Goal: Task Accomplishment & Management: Complete application form

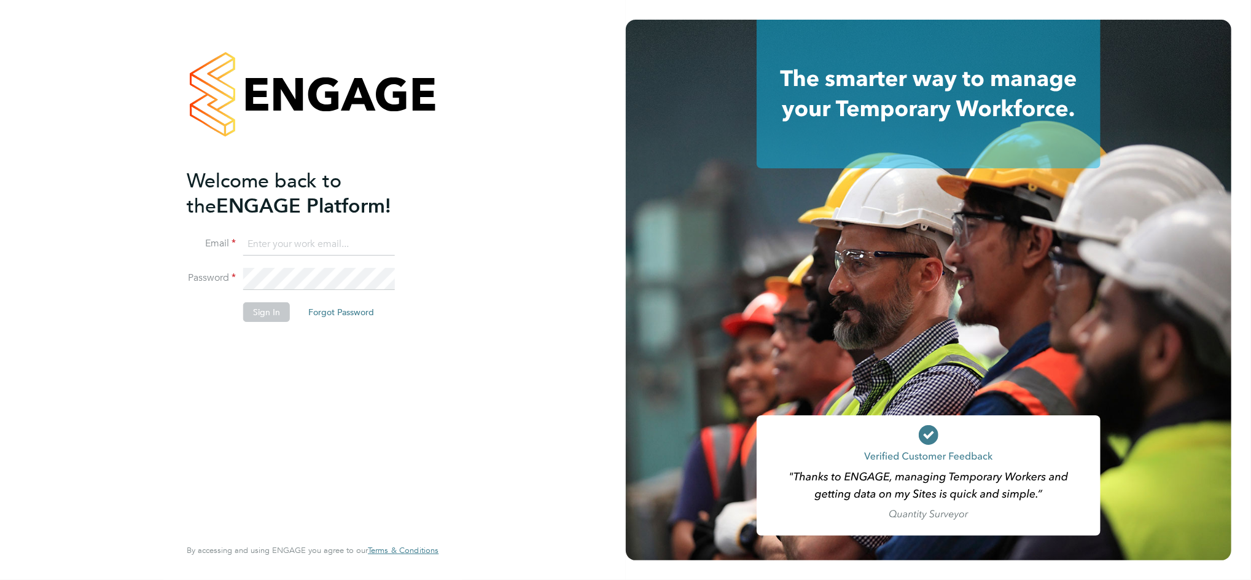
type input "[PERSON_NAME][EMAIL_ADDRESS][PERSON_NAME][DOMAIN_NAME]"
click at [277, 315] on button "Sign In" at bounding box center [266, 312] width 47 height 20
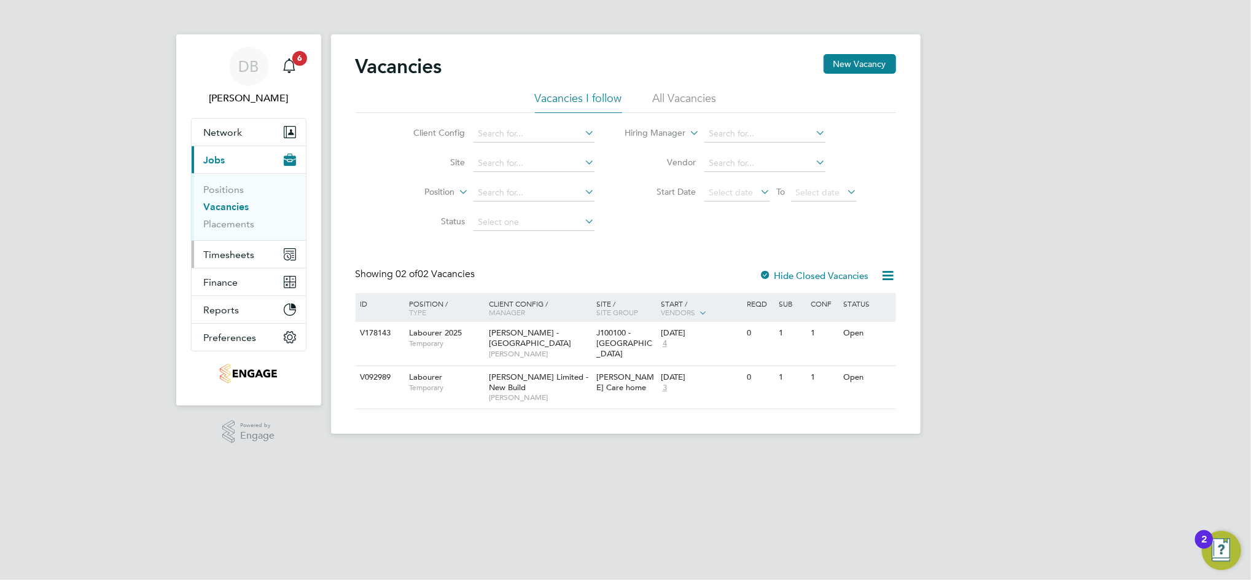
click at [241, 254] on span "Timesheets" at bounding box center [229, 255] width 51 height 12
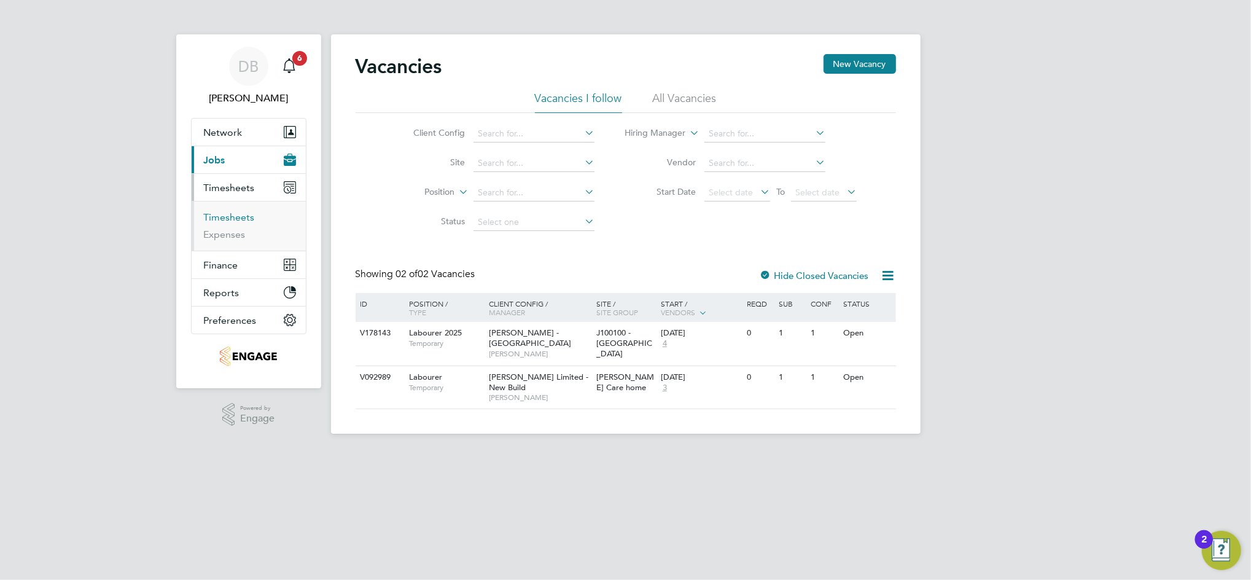
click at [244, 217] on link "Timesheets" at bounding box center [229, 217] width 51 height 12
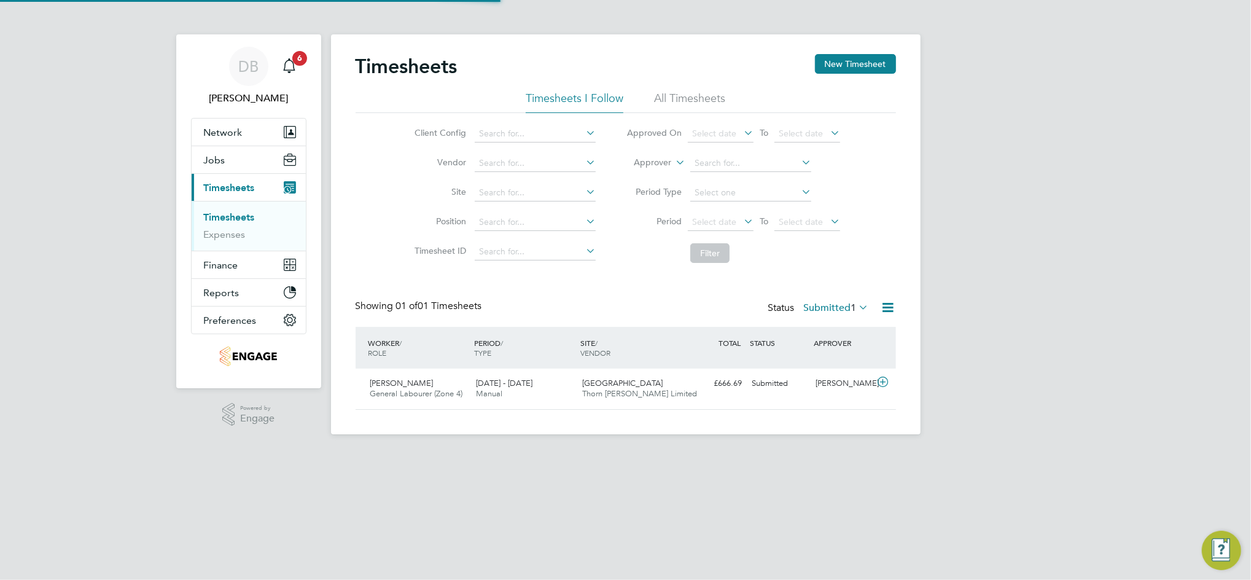
scroll to position [31, 106]
click at [846, 68] on button "New Timesheet" at bounding box center [855, 64] width 81 height 20
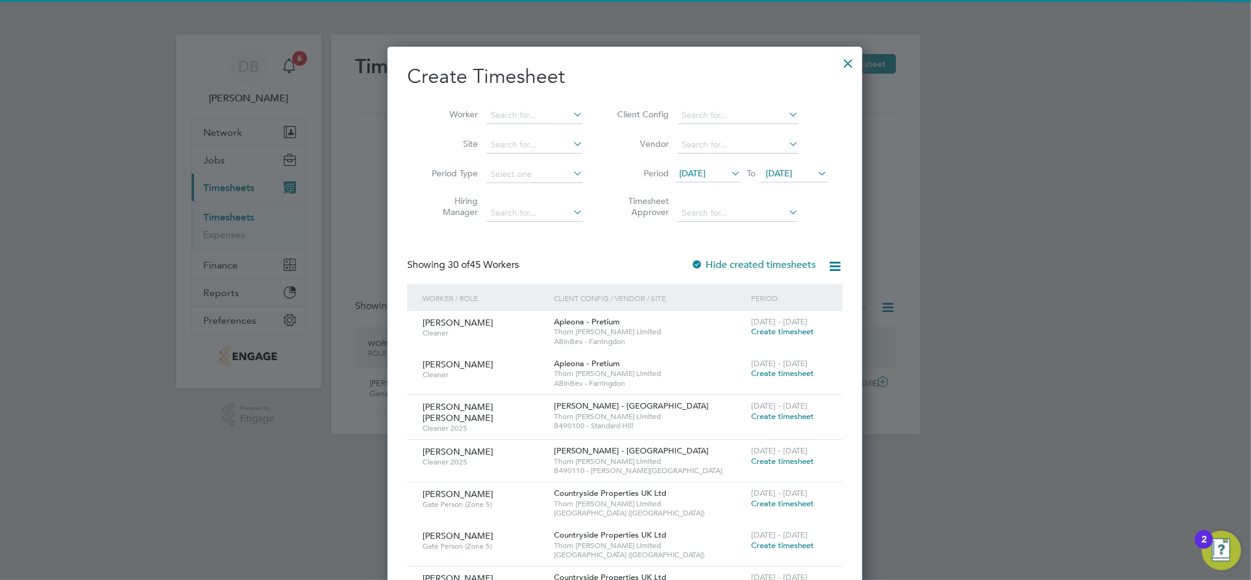
scroll to position [2229, 475]
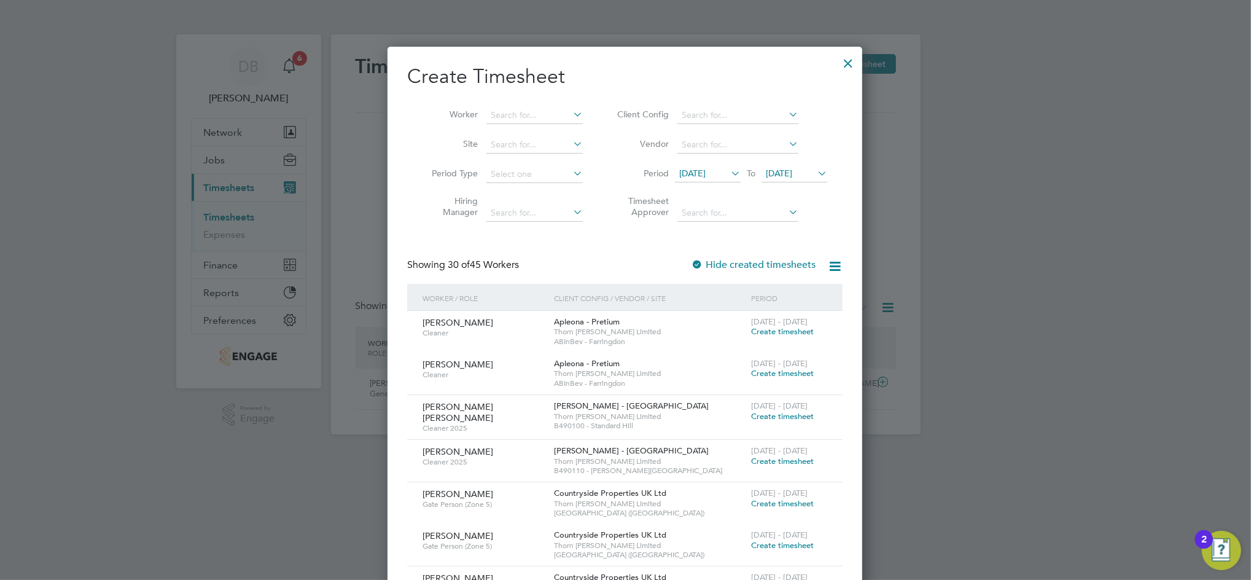
click at [792, 176] on span "[DATE]" at bounding box center [779, 173] width 26 height 11
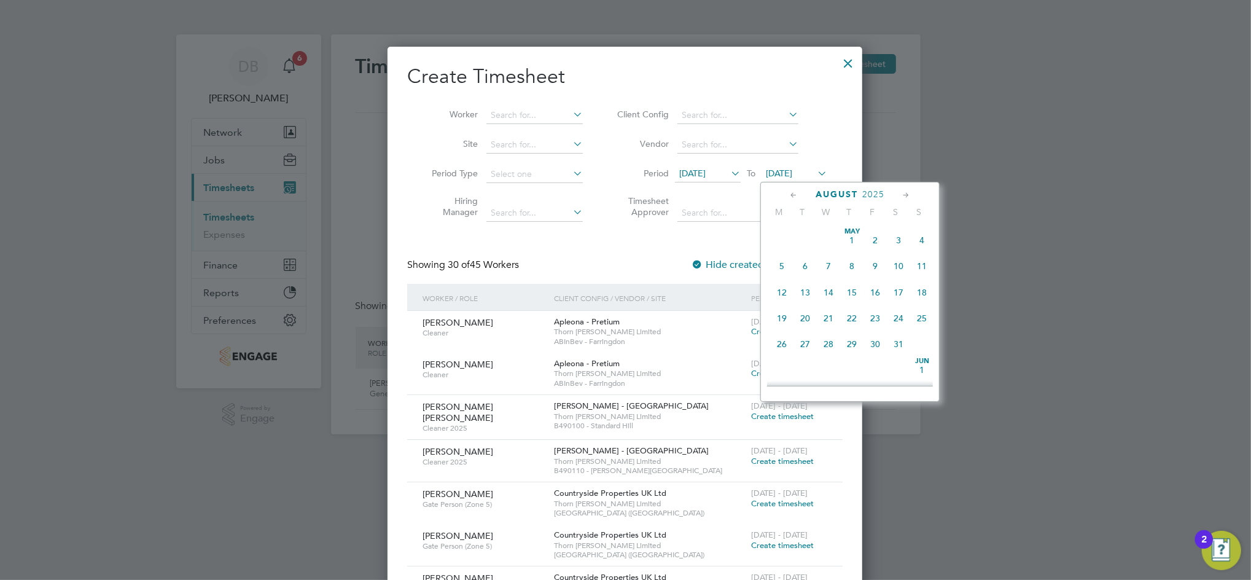
scroll to position [480, 0]
click at [870, 288] on span "29" at bounding box center [874, 278] width 23 height 23
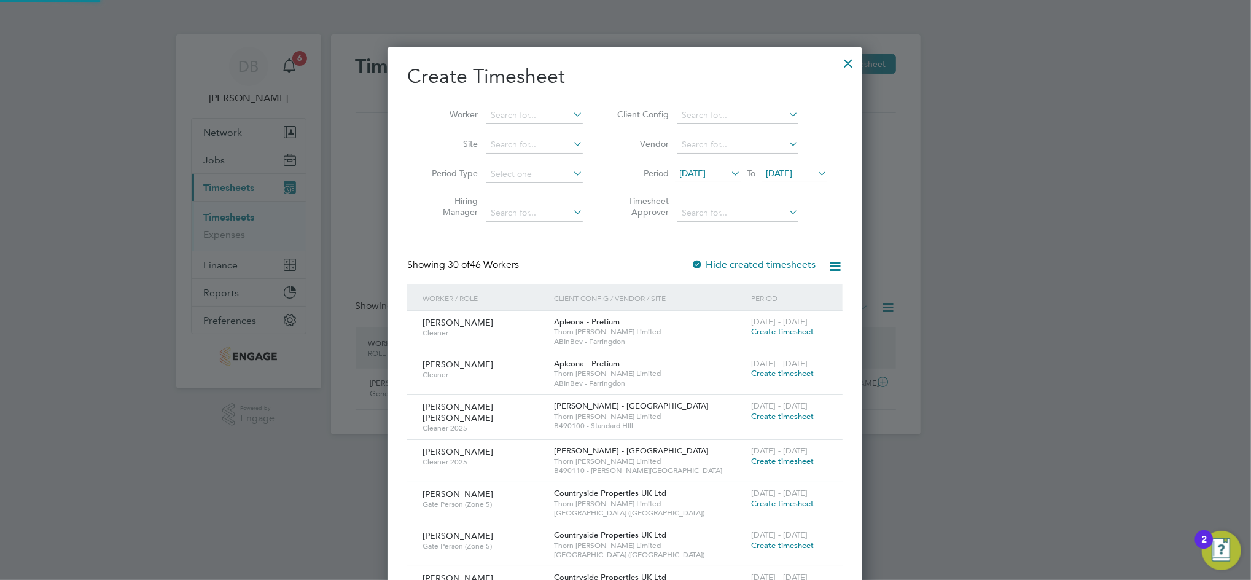
scroll to position [2229, 475]
click at [518, 109] on input at bounding box center [534, 115] width 96 height 17
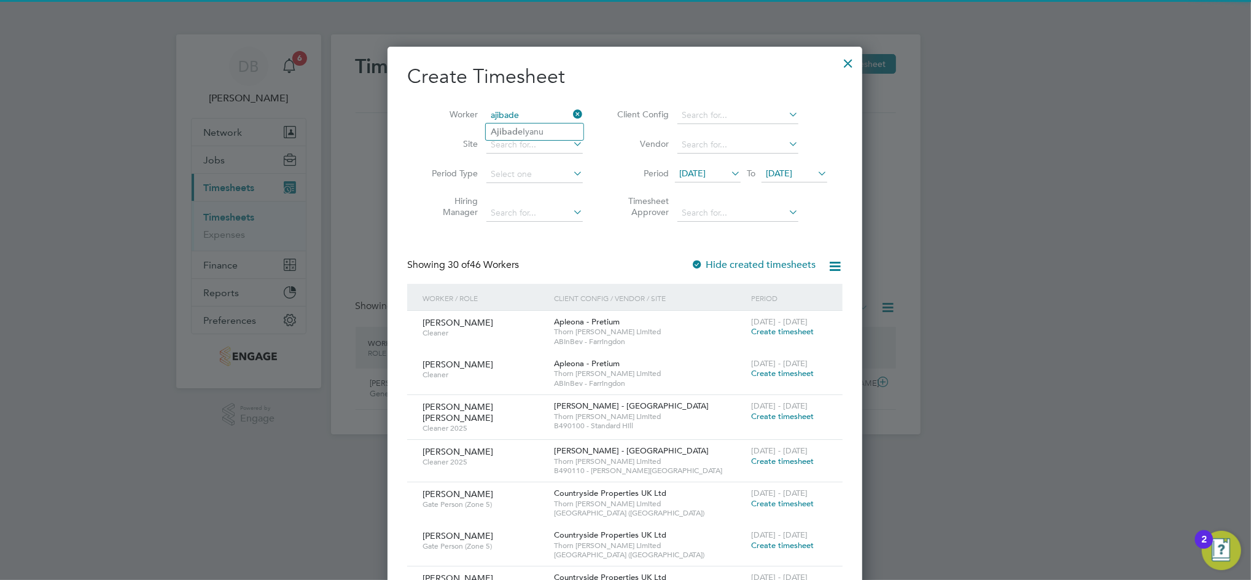
click at [512, 132] on b "Ajibade" at bounding box center [507, 132] width 32 height 10
type input "[PERSON_NAME]"
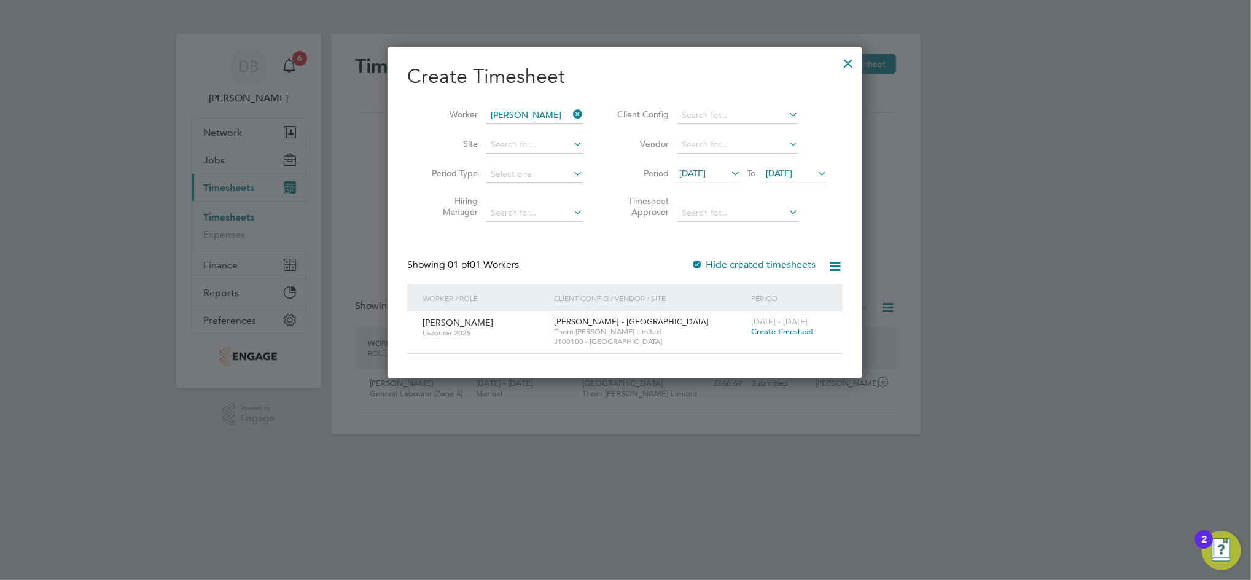
scroll to position [331, 475]
click at [782, 330] on span "Create timesheet" at bounding box center [782, 331] width 63 height 10
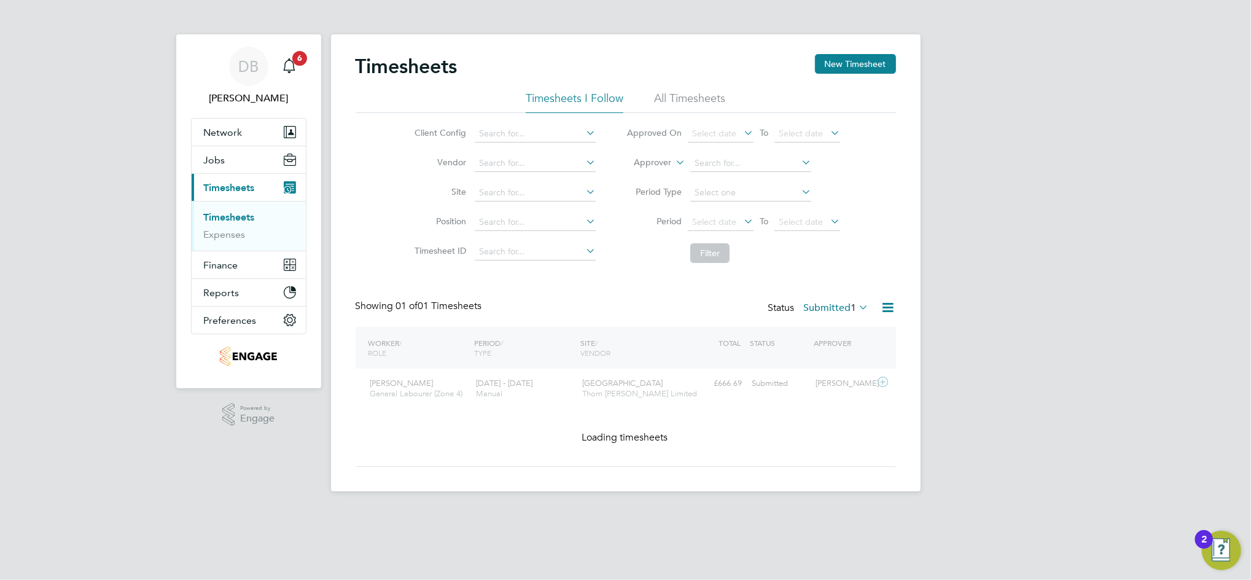
scroll to position [31, 106]
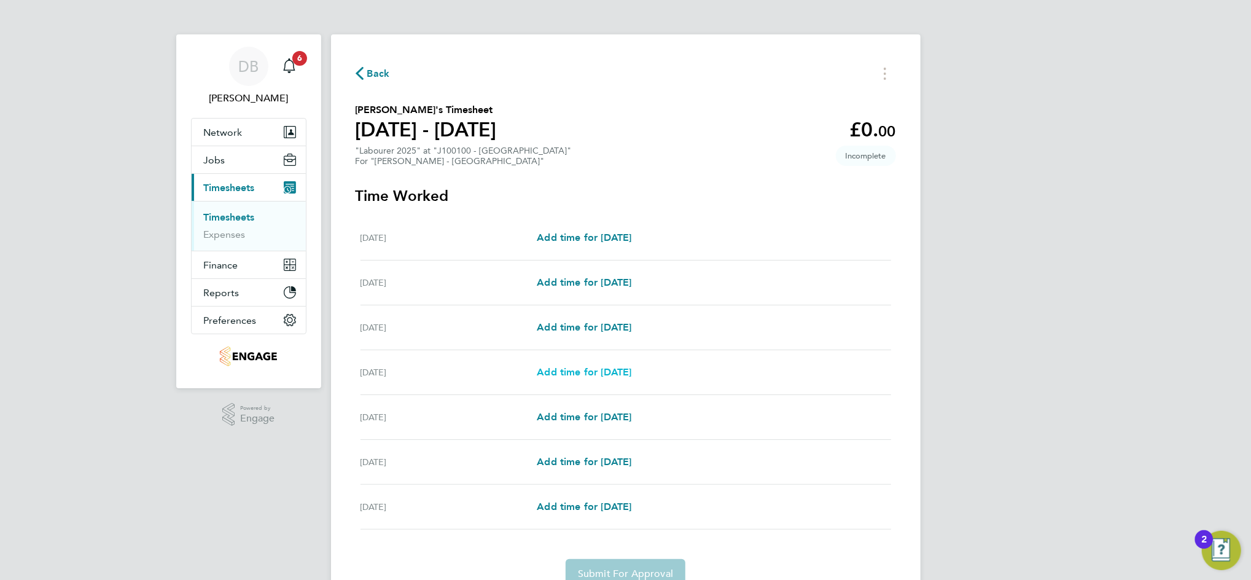
click at [582, 372] on span "Add time for [DATE]" at bounding box center [584, 372] width 95 height 12
select select "60"
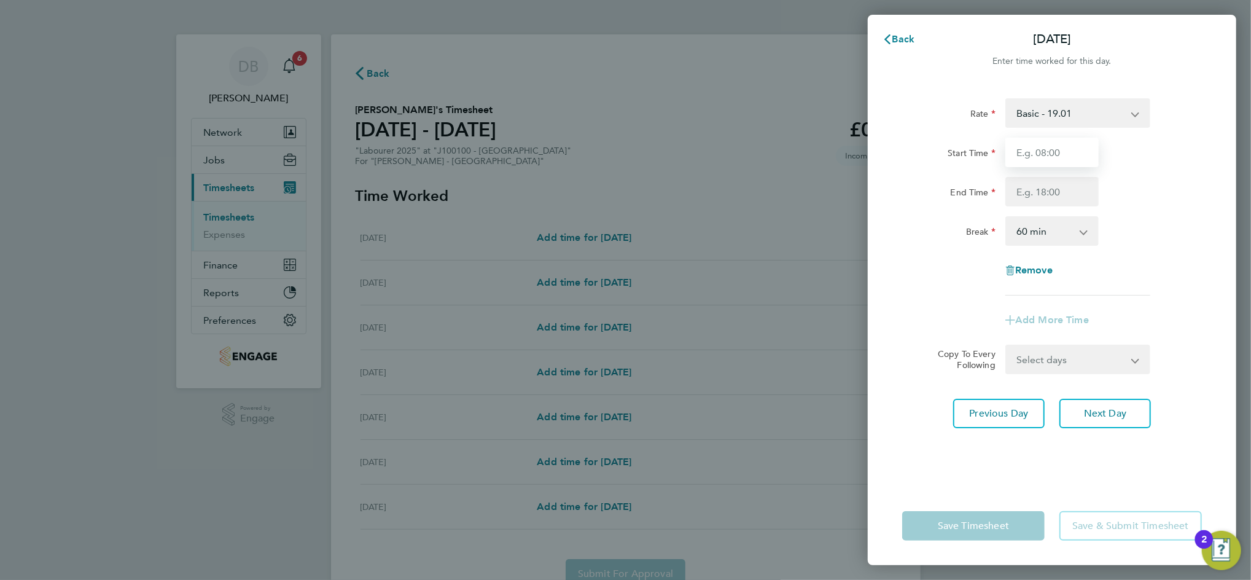
click at [1064, 150] on input "Start Time" at bounding box center [1051, 152] width 93 height 29
type input "07:30"
type input "16:30"
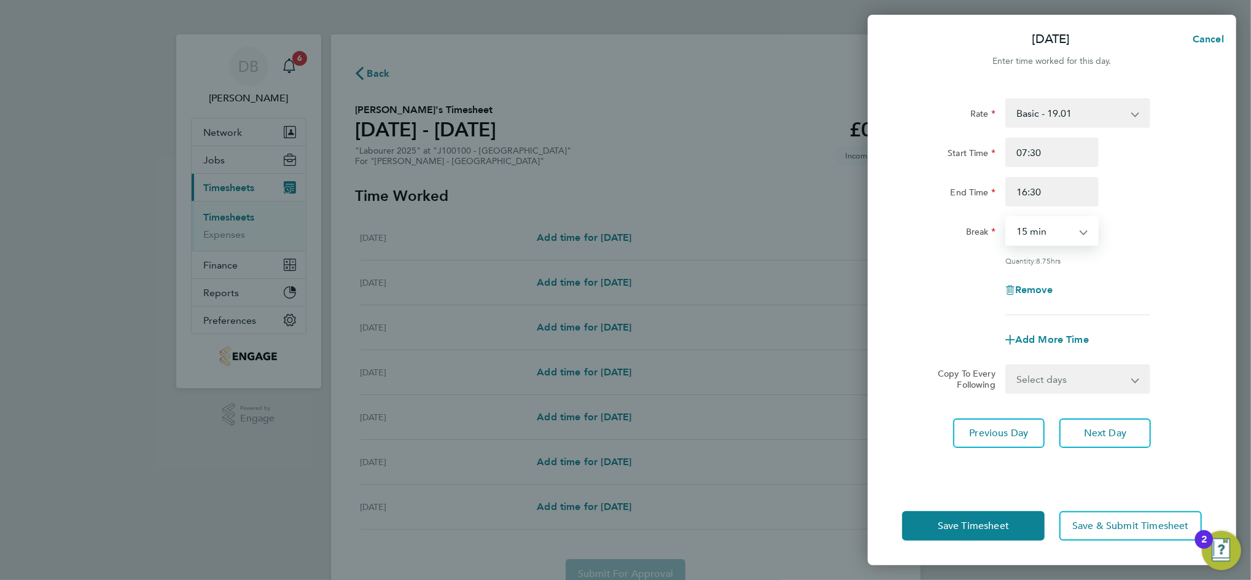
select select "30"
click at [1119, 379] on select "Select days Day [DATE] [DATE] [DATE]" at bounding box center [1071, 378] width 129 height 27
select select "WED"
click at [1007, 365] on select "Select days Day [DATE] [DATE] [DATE]" at bounding box center [1071, 378] width 129 height 27
select select "[DATE]"
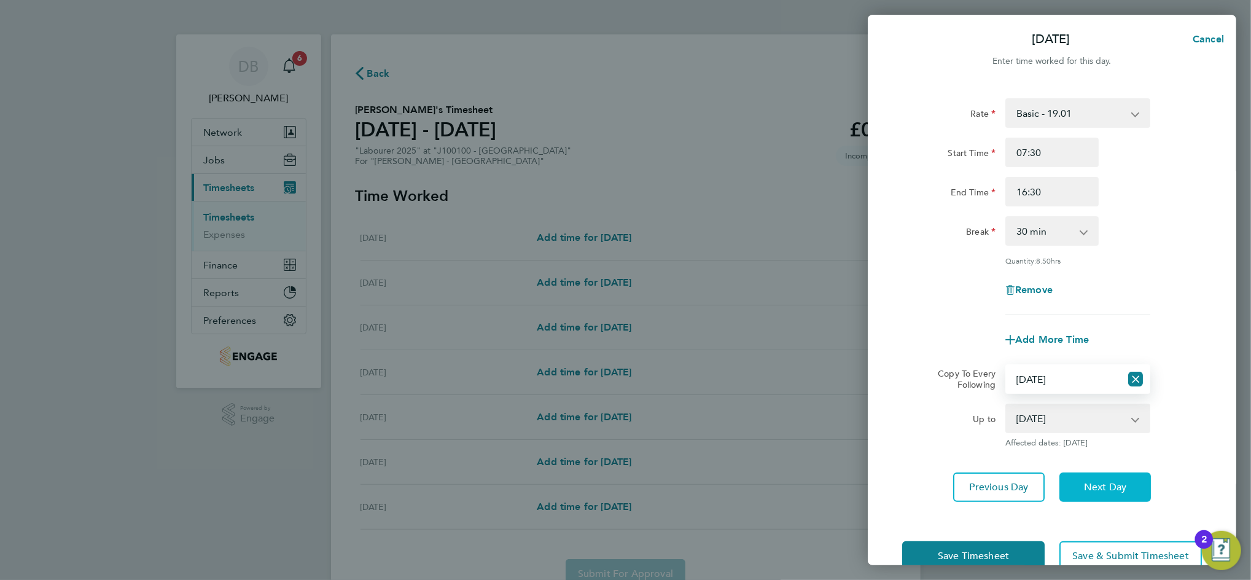
click at [1101, 481] on span "Next Day" at bounding box center [1105, 487] width 42 height 12
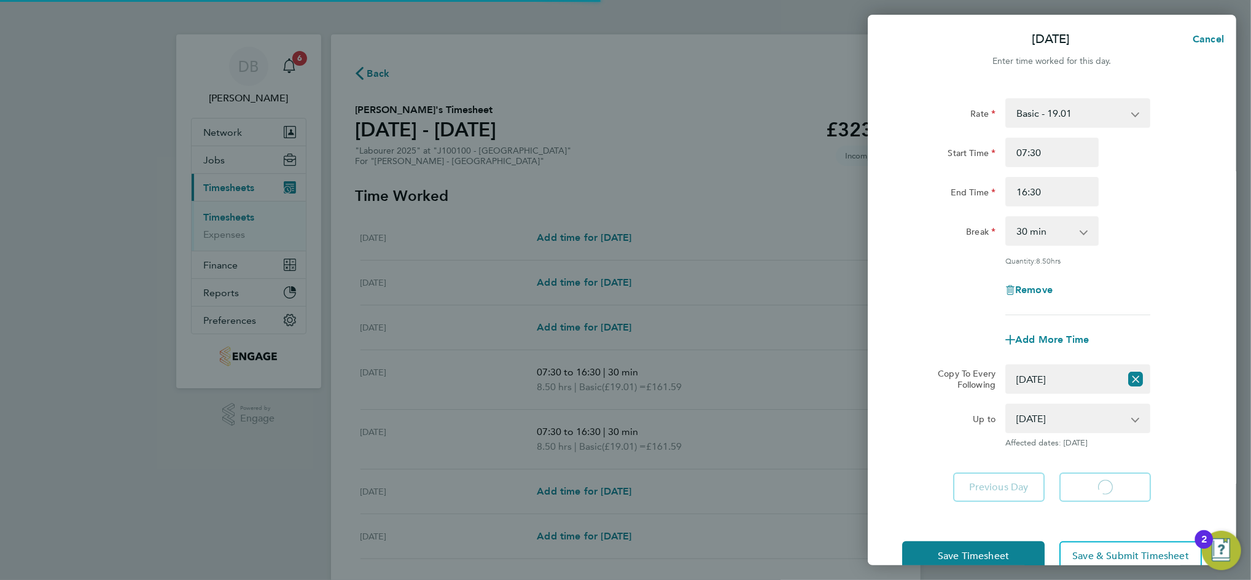
select select "30"
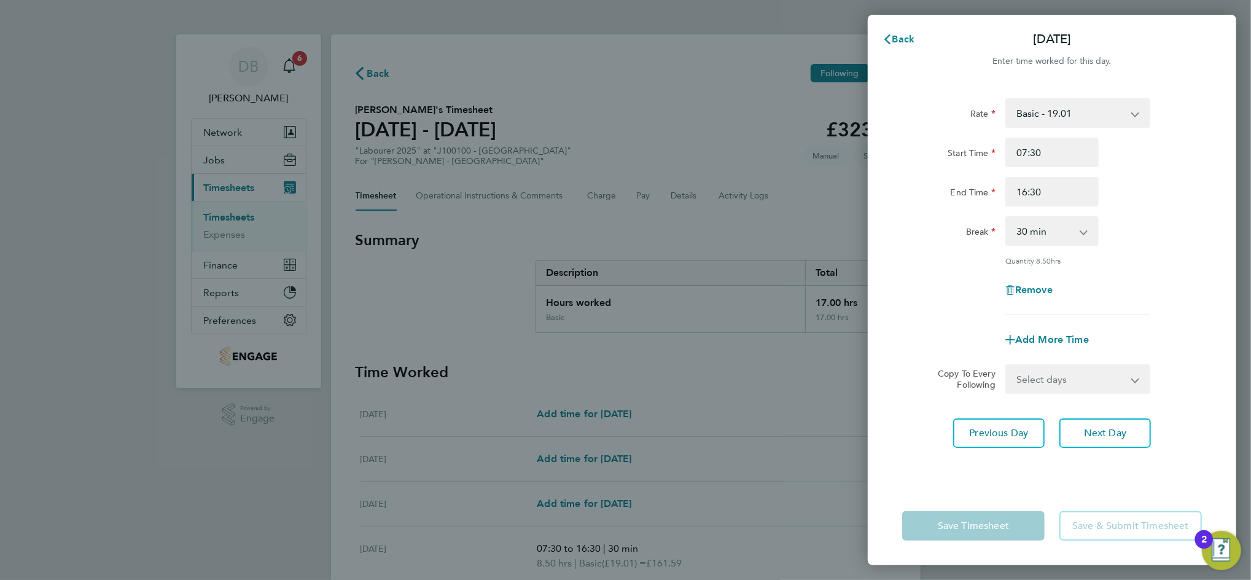
click at [1129, 381] on select "Select days Day [DATE] [DATE]" at bounding box center [1071, 378] width 129 height 27
select select "THU"
click at [1007, 365] on select "Select days Day [DATE] [DATE]" at bounding box center [1071, 378] width 129 height 27
select select "[DATE]"
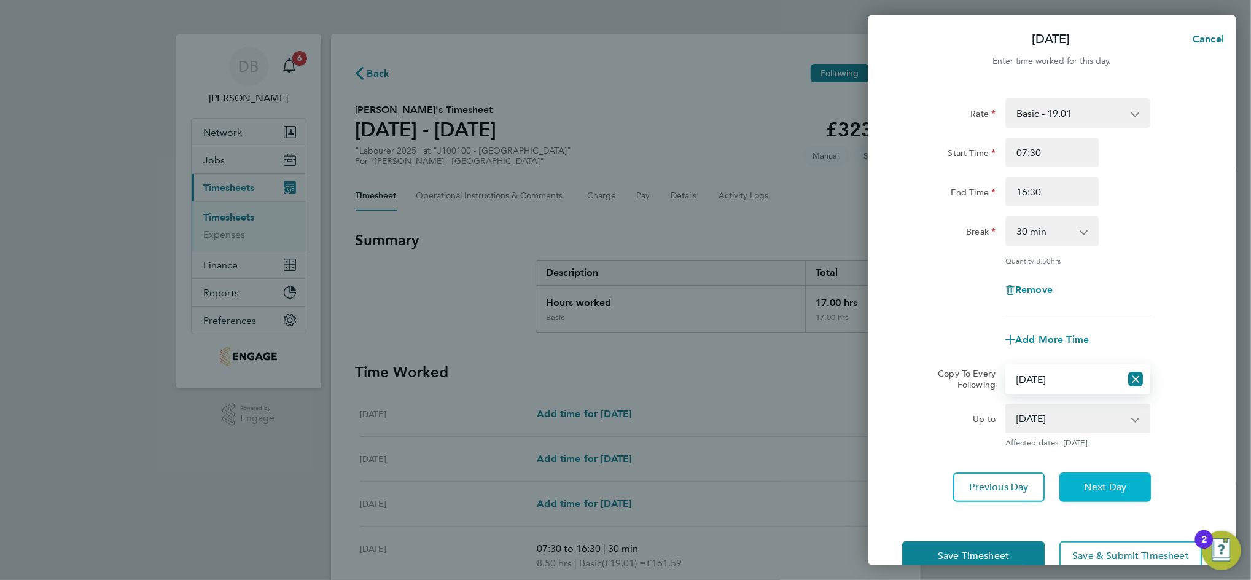
click at [1102, 484] on span "Next Day" at bounding box center [1105, 487] width 42 height 12
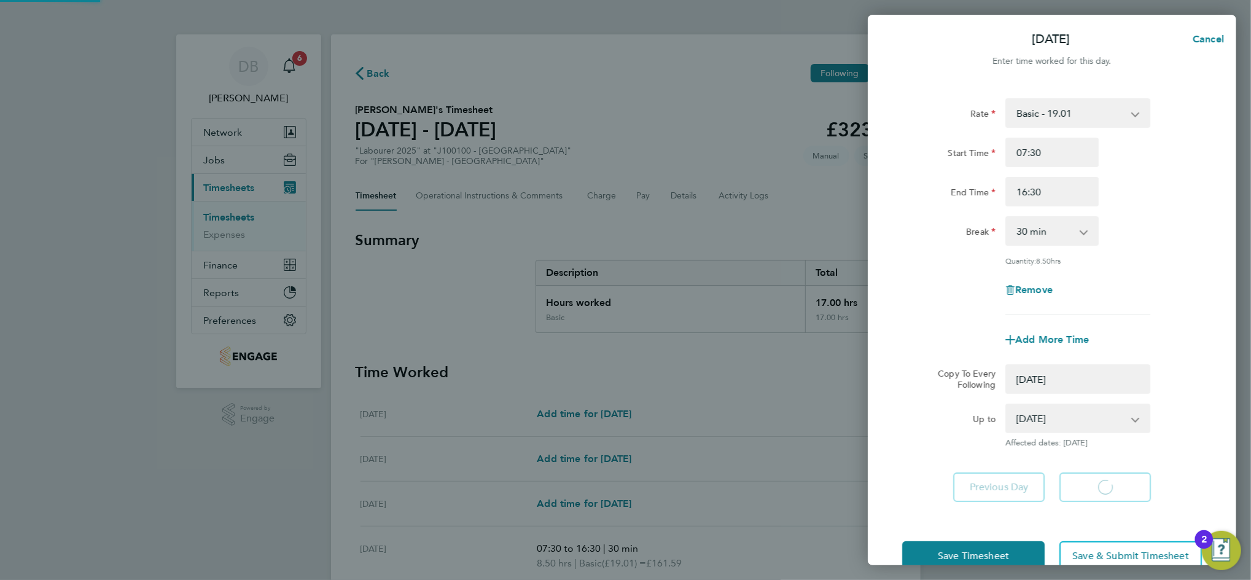
select select "0: null"
select select "30"
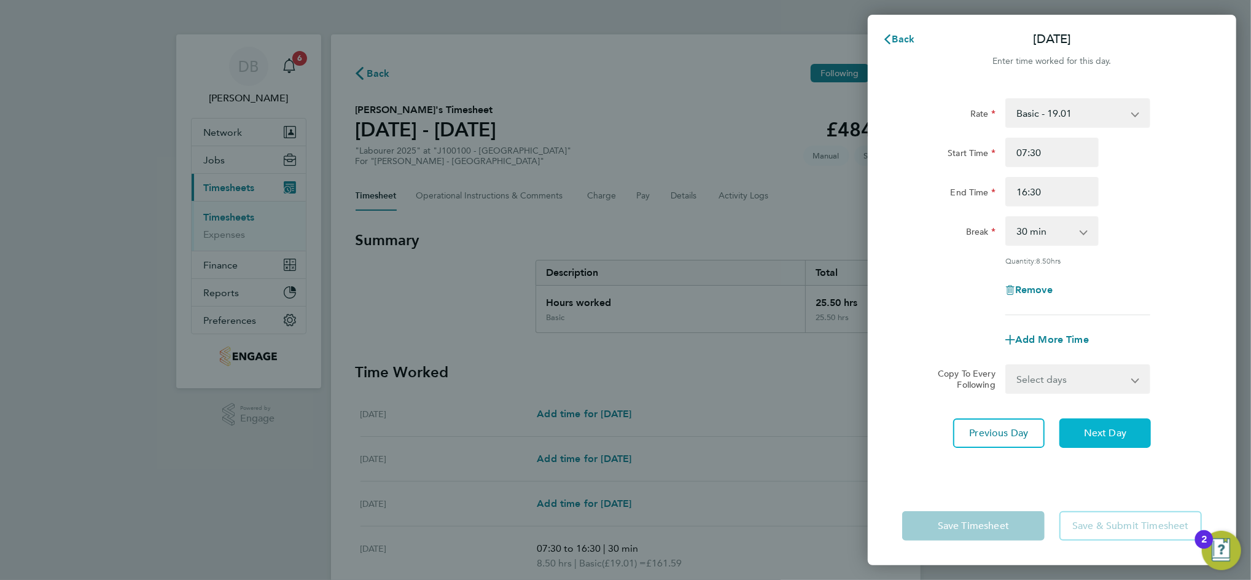
click at [1104, 427] on span "Next Day" at bounding box center [1105, 433] width 42 height 12
select select "60"
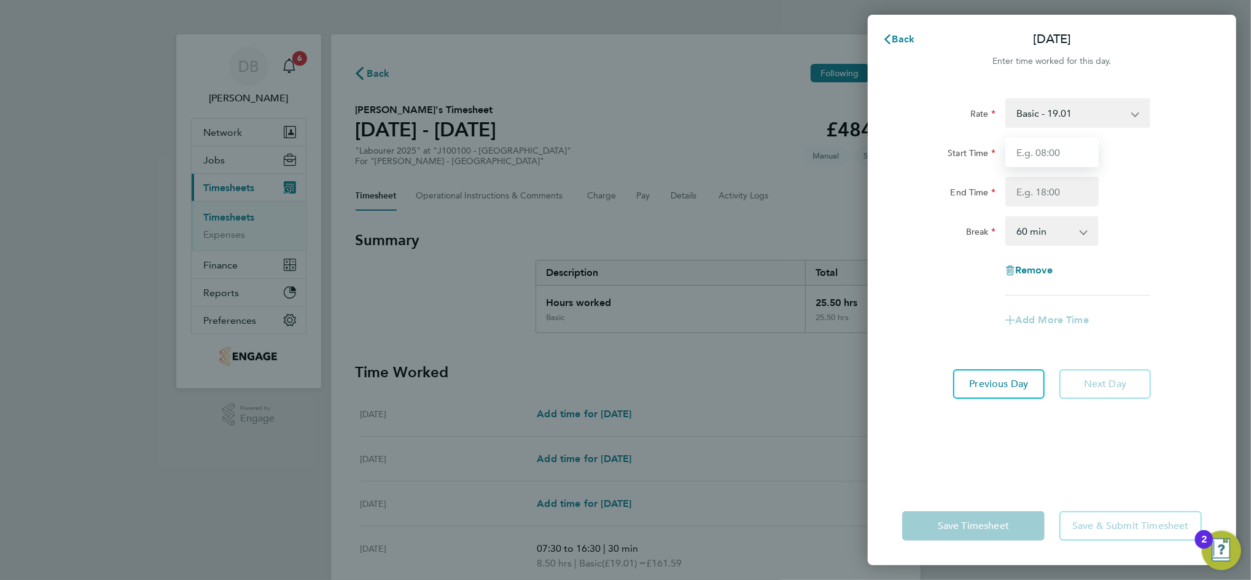
click at [1053, 151] on input "Start Time" at bounding box center [1051, 152] width 93 height 29
type input "07:30"
type input "15:30"
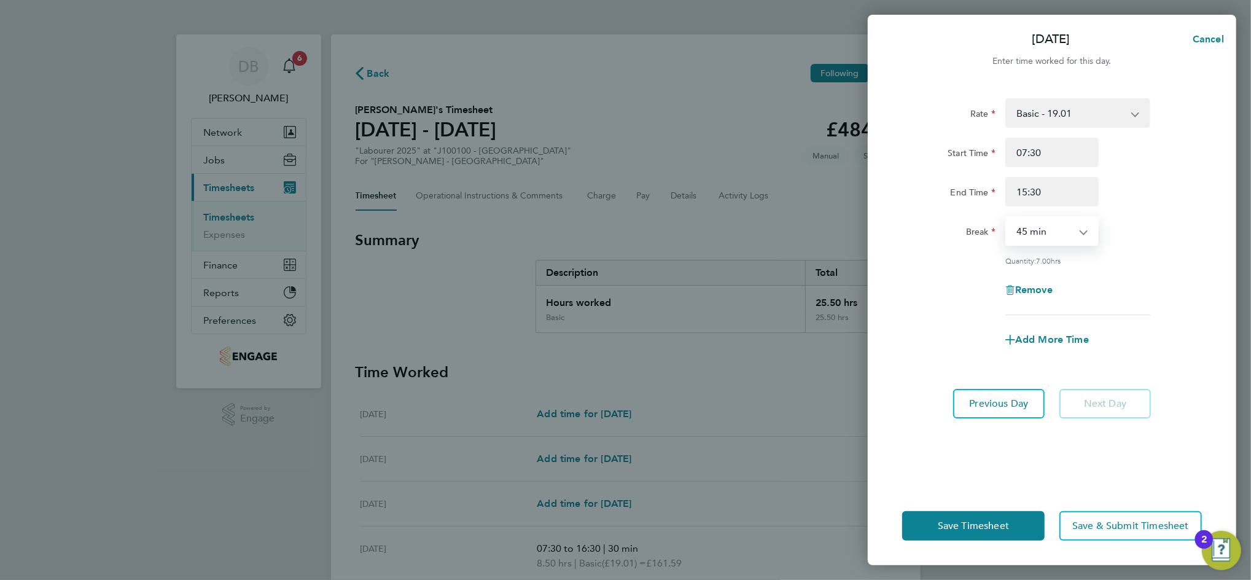
select select "30"
click at [1032, 407] on button "Previous Day" at bounding box center [999, 403] width 92 height 29
select select "30"
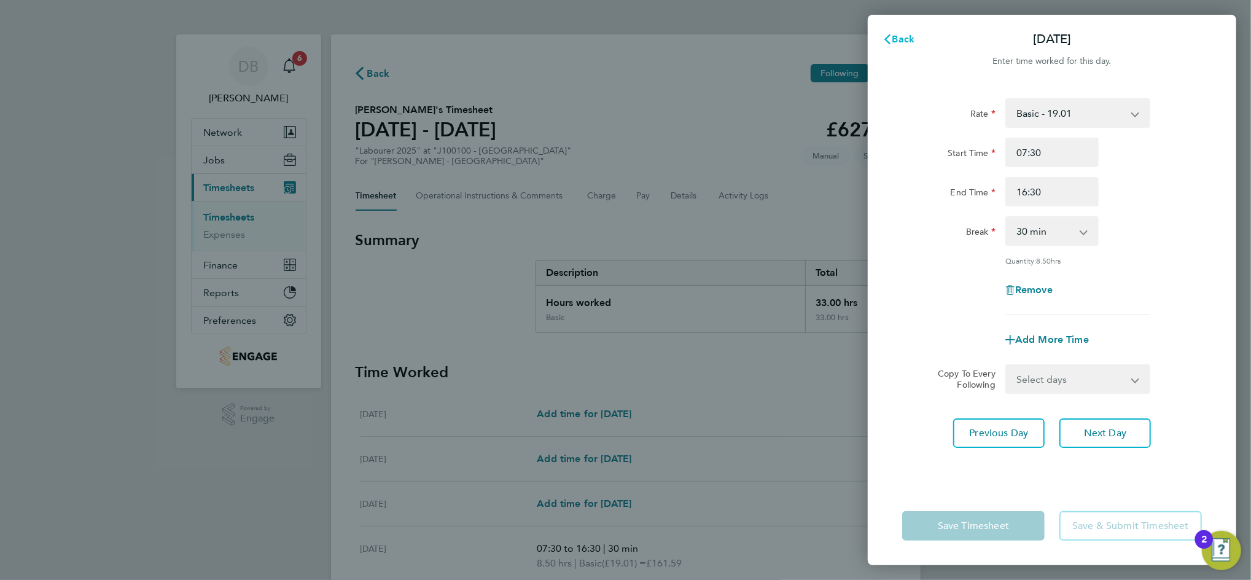
click at [899, 40] on span "Back" at bounding box center [903, 39] width 23 height 12
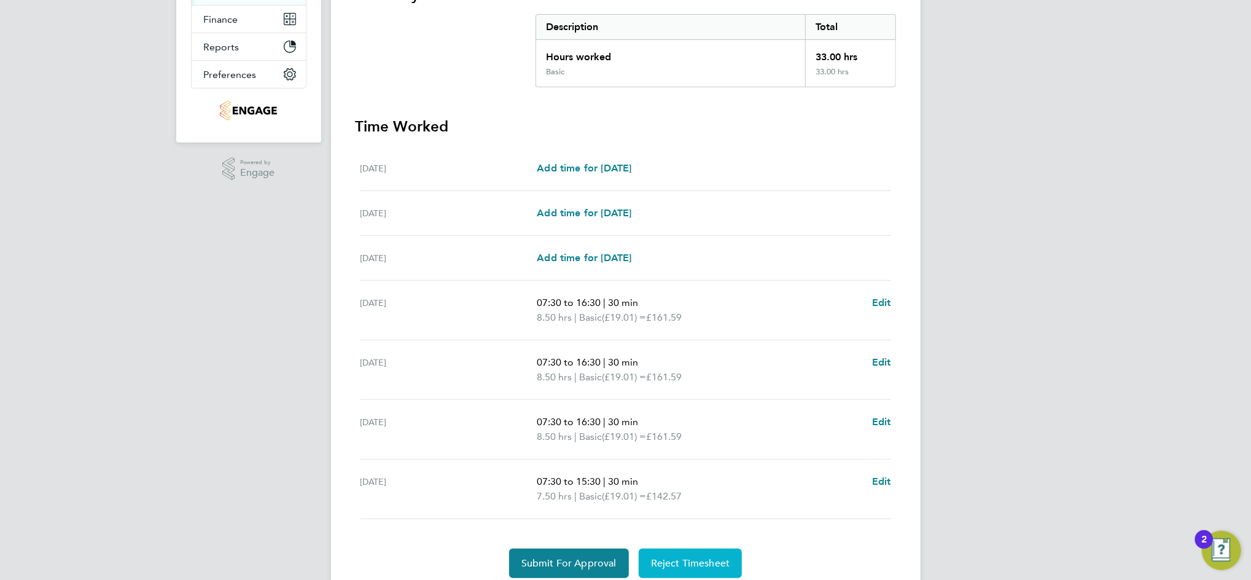
scroll to position [290, 0]
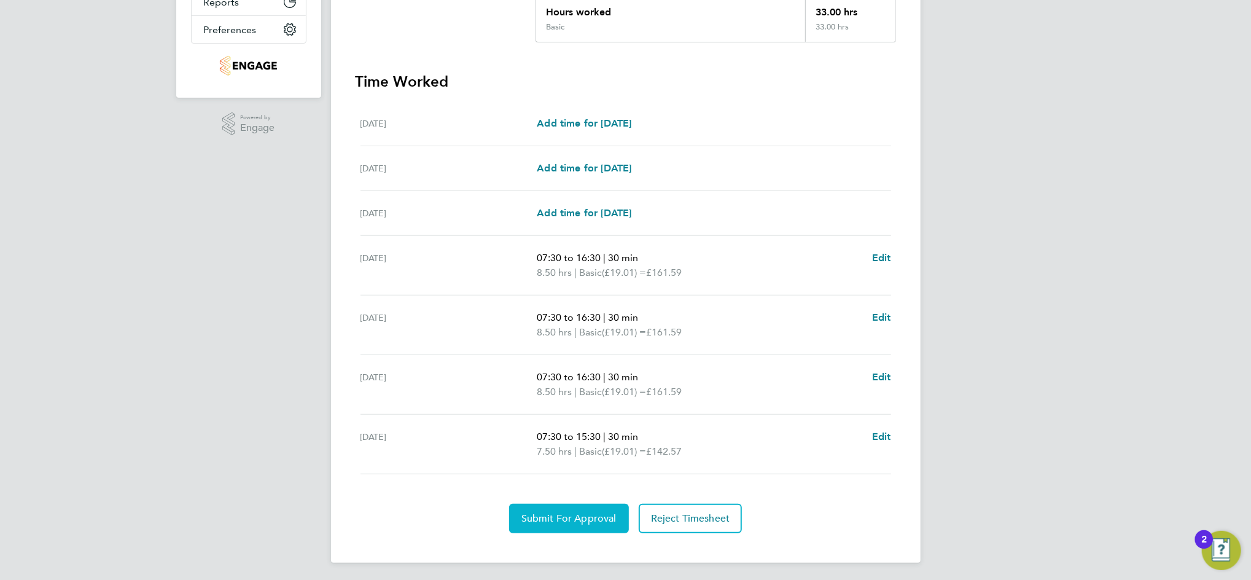
click at [593, 513] on span "Submit For Approval" at bounding box center [568, 518] width 95 height 12
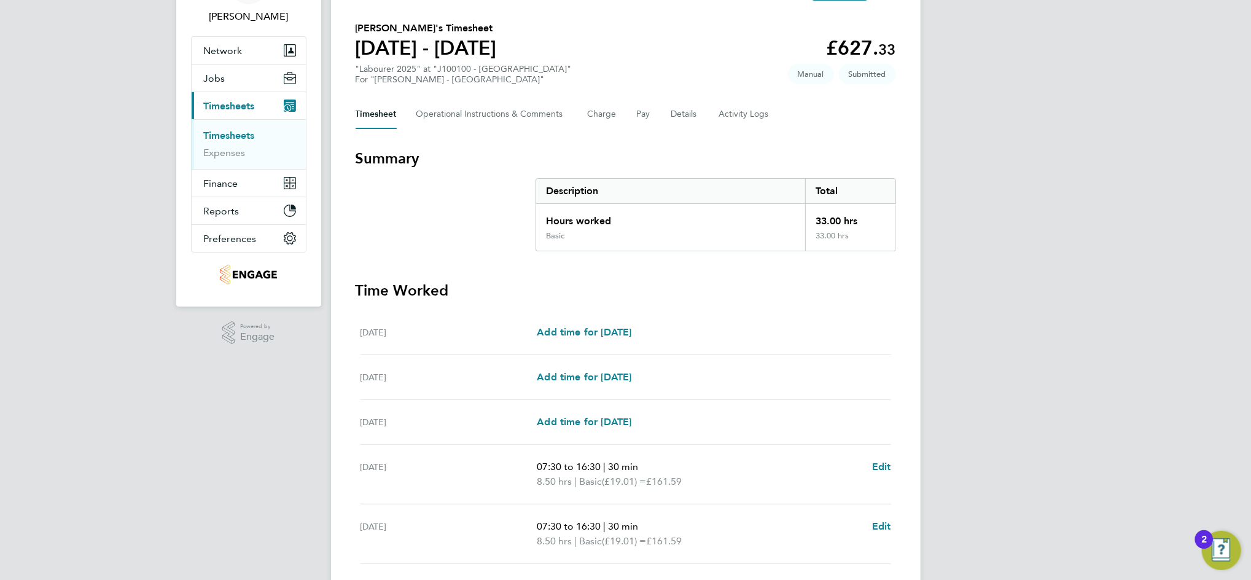
scroll to position [0, 0]
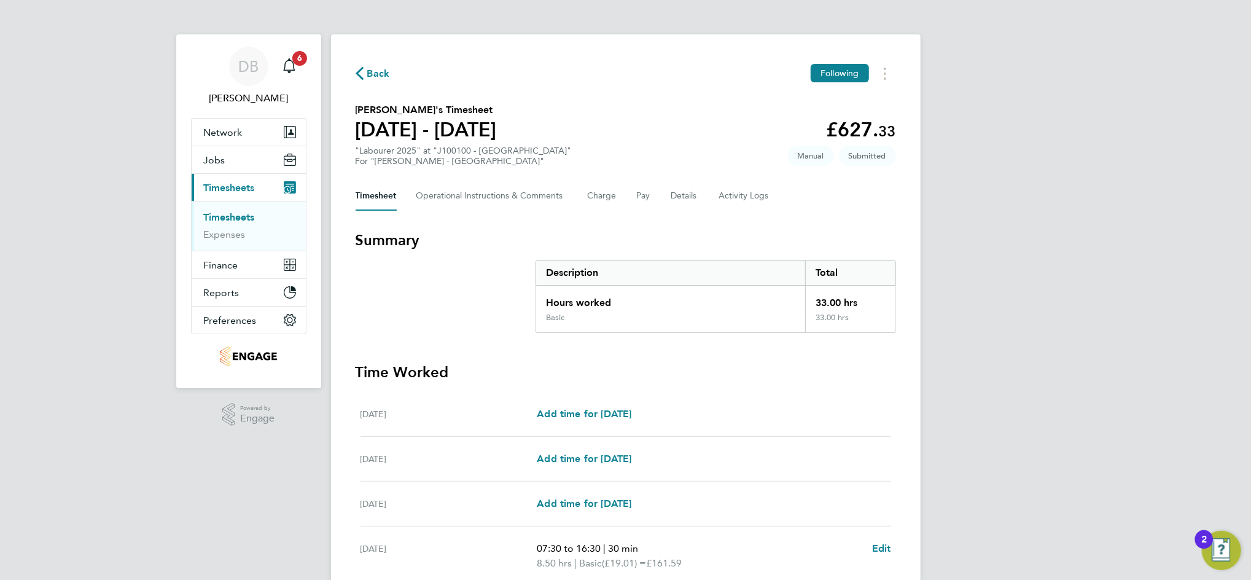
click at [372, 76] on span "Back" at bounding box center [378, 73] width 23 height 15
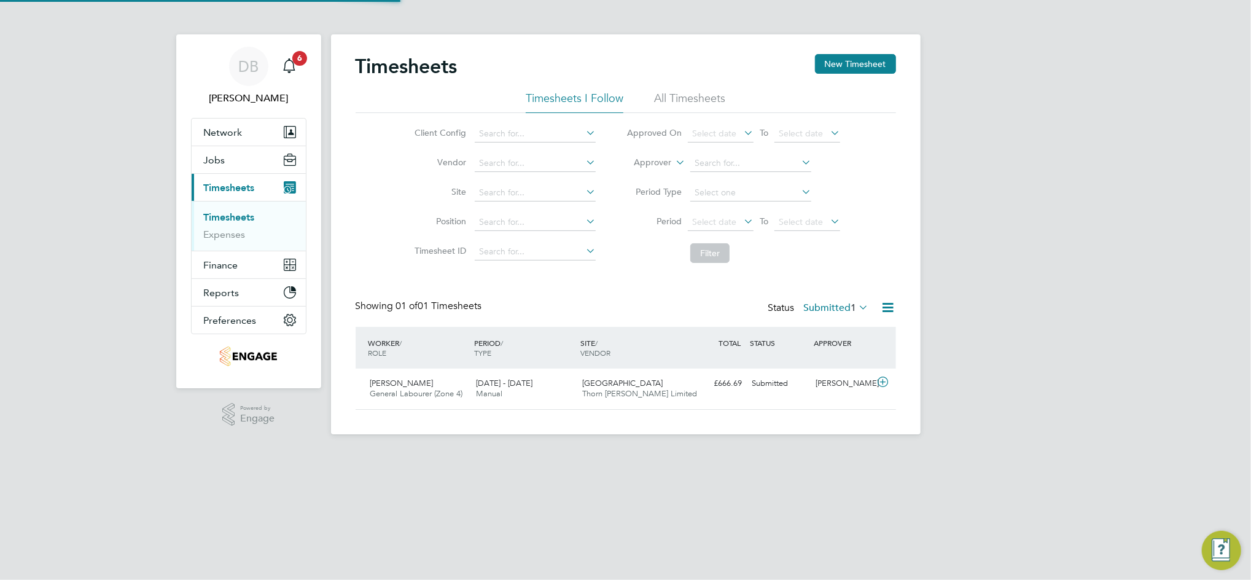
scroll to position [31, 106]
click at [857, 311] on icon at bounding box center [857, 306] width 0 height 17
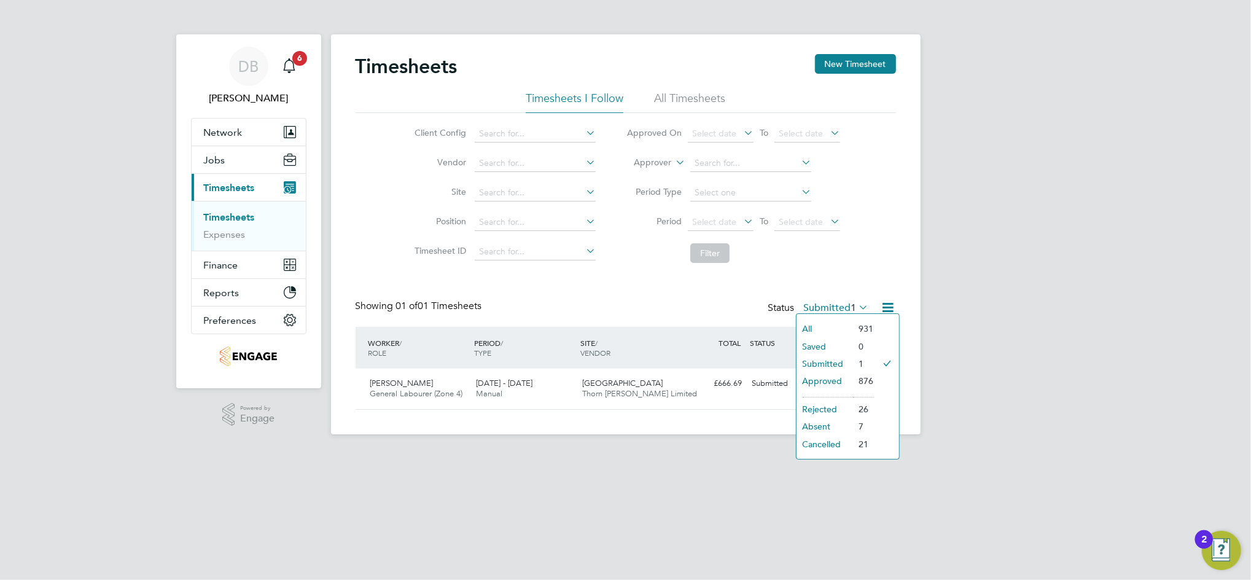
click at [804, 325] on li "All" at bounding box center [825, 328] width 57 height 17
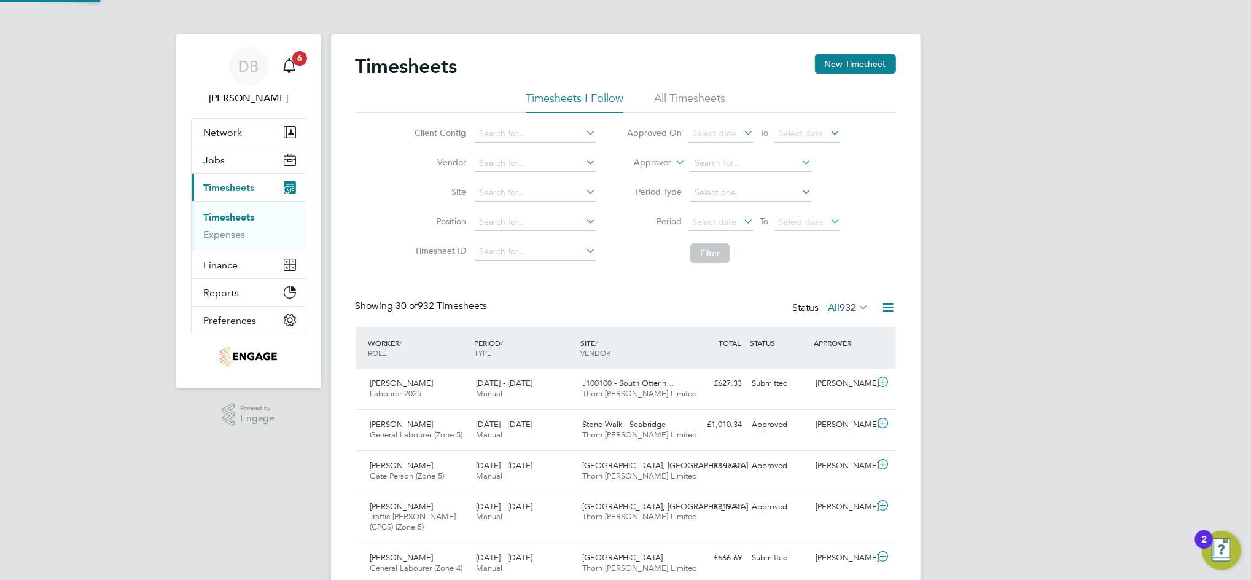
scroll to position [0, 0]
click at [861, 59] on button "New Timesheet" at bounding box center [855, 64] width 81 height 20
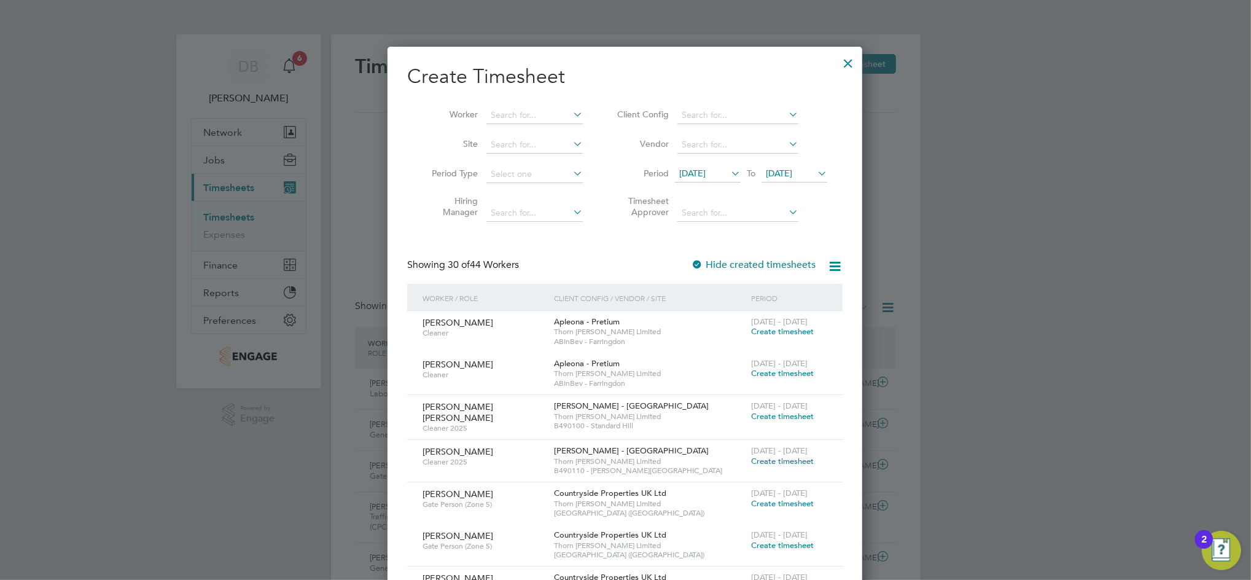
click at [792, 174] on span "[DATE]" at bounding box center [779, 173] width 26 height 11
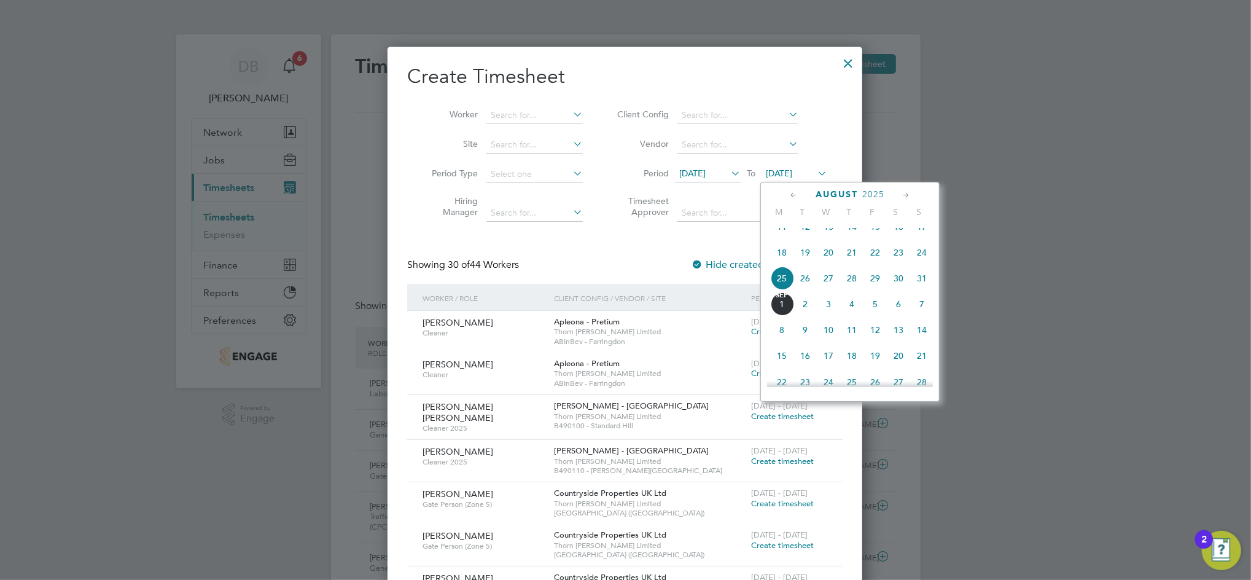
click at [879, 290] on span "29" at bounding box center [874, 278] width 23 height 23
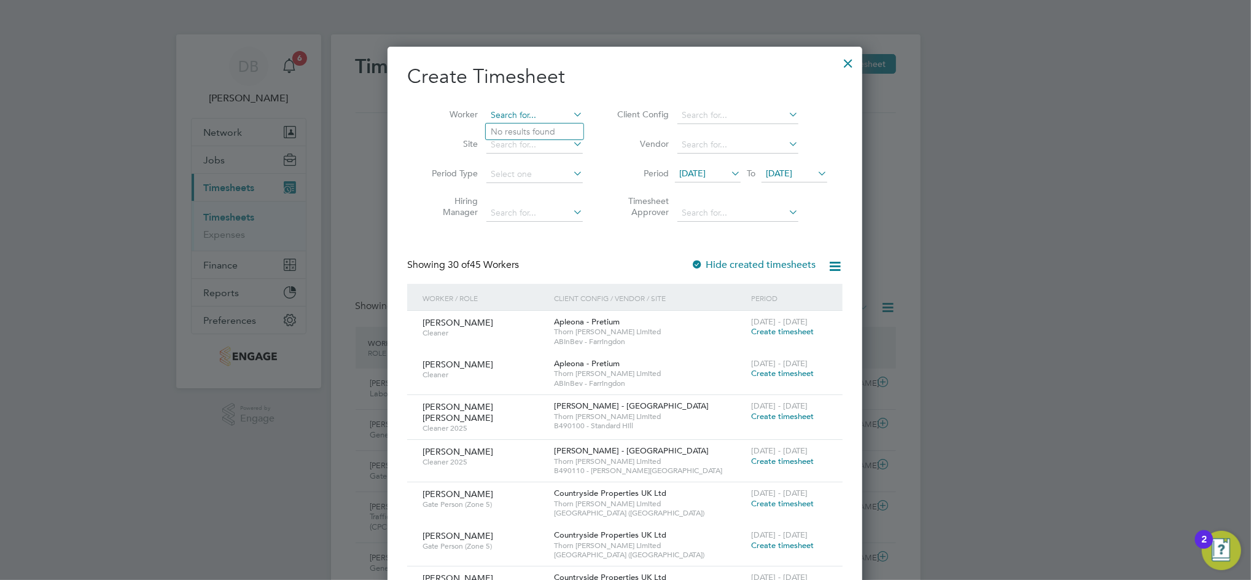
click at [526, 114] on input at bounding box center [534, 115] width 96 height 17
click at [514, 165] on b "[PERSON_NAME]" at bounding box center [526, 165] width 71 height 10
type input "[PERSON_NAME]"
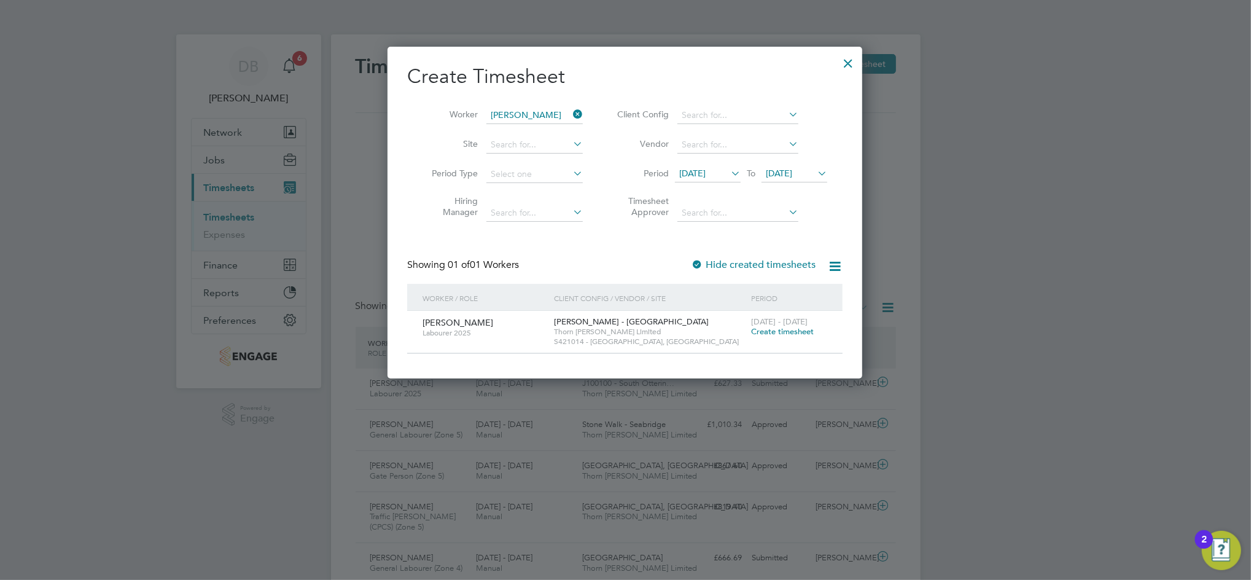
click at [786, 334] on span "Create timesheet" at bounding box center [782, 331] width 63 height 10
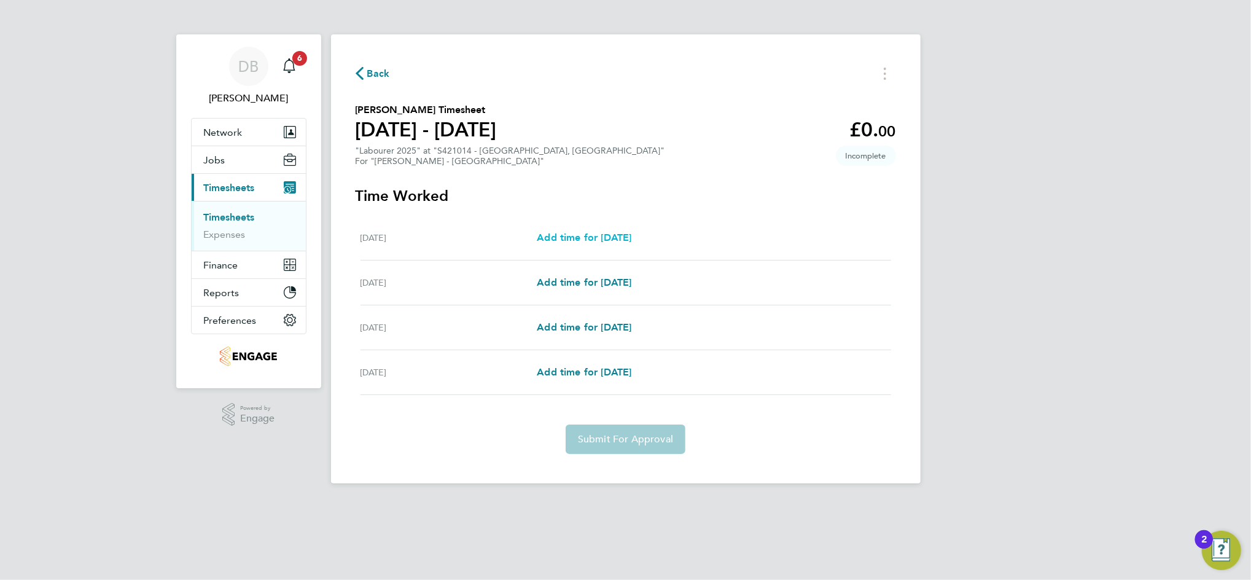
click at [601, 236] on span "Add time for [DATE]" at bounding box center [584, 238] width 95 height 12
select select "30"
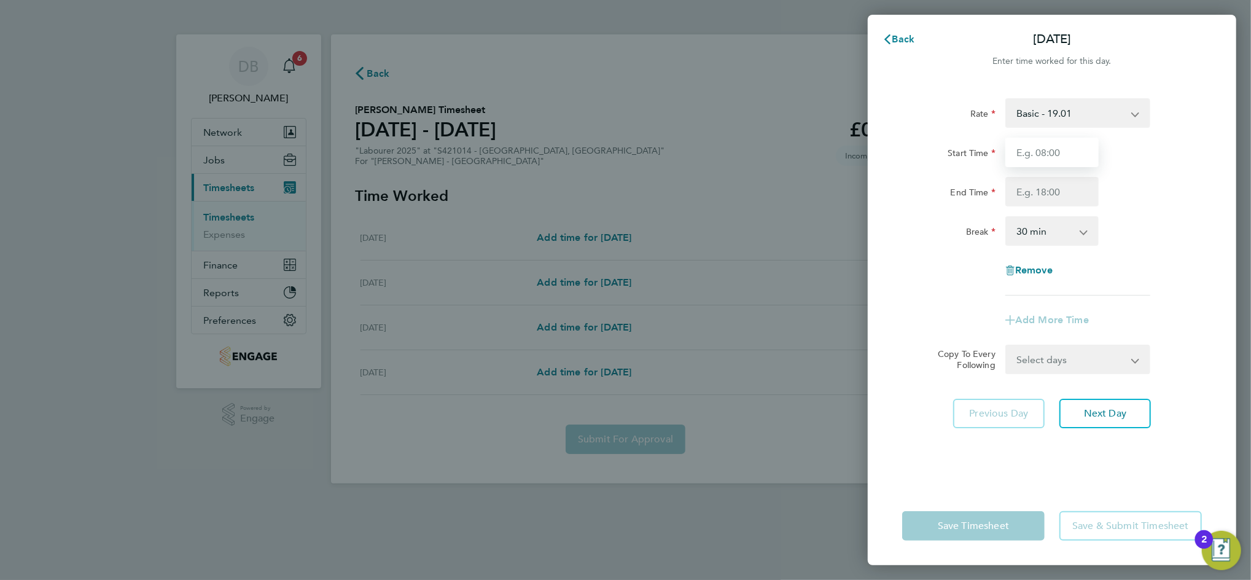
click at [1025, 165] on input "Start Time" at bounding box center [1051, 152] width 93 height 29
type input "07:30"
type input "16:30"
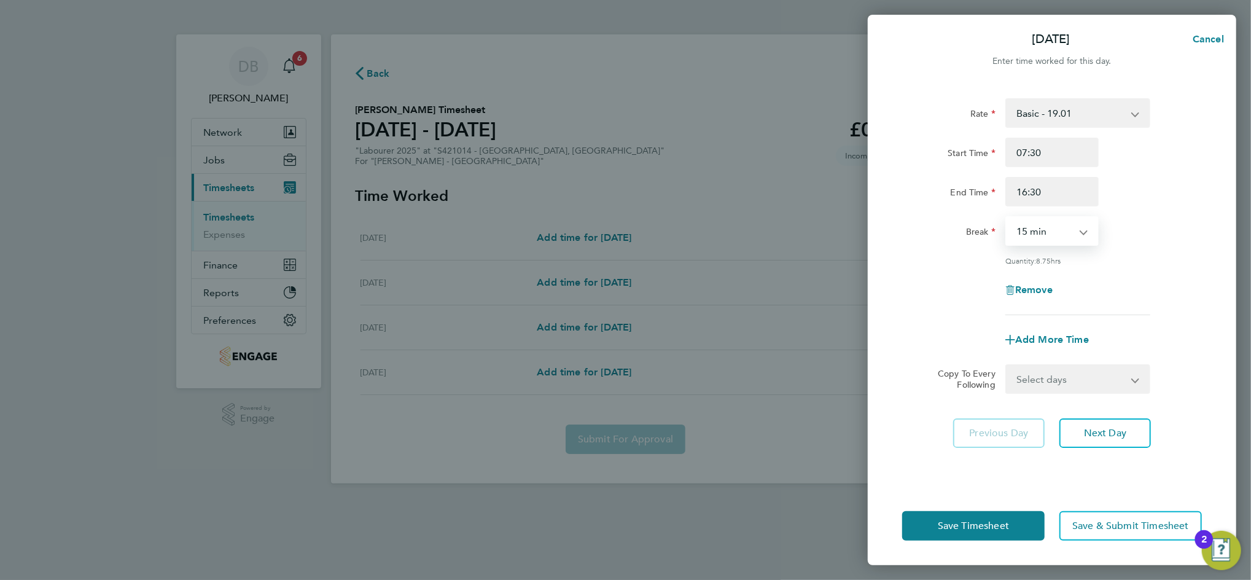
select select "30"
click at [1119, 382] on select "Select days Day [DATE] [DATE] [DATE]" at bounding box center [1071, 378] width 129 height 27
click at [1093, 382] on select "Select days Day [DATE] [DATE] [DATE]" at bounding box center [1071, 378] width 129 height 27
select select "WED"
click at [1007, 365] on select "Select days Day [DATE] [DATE] [DATE]" at bounding box center [1071, 378] width 129 height 27
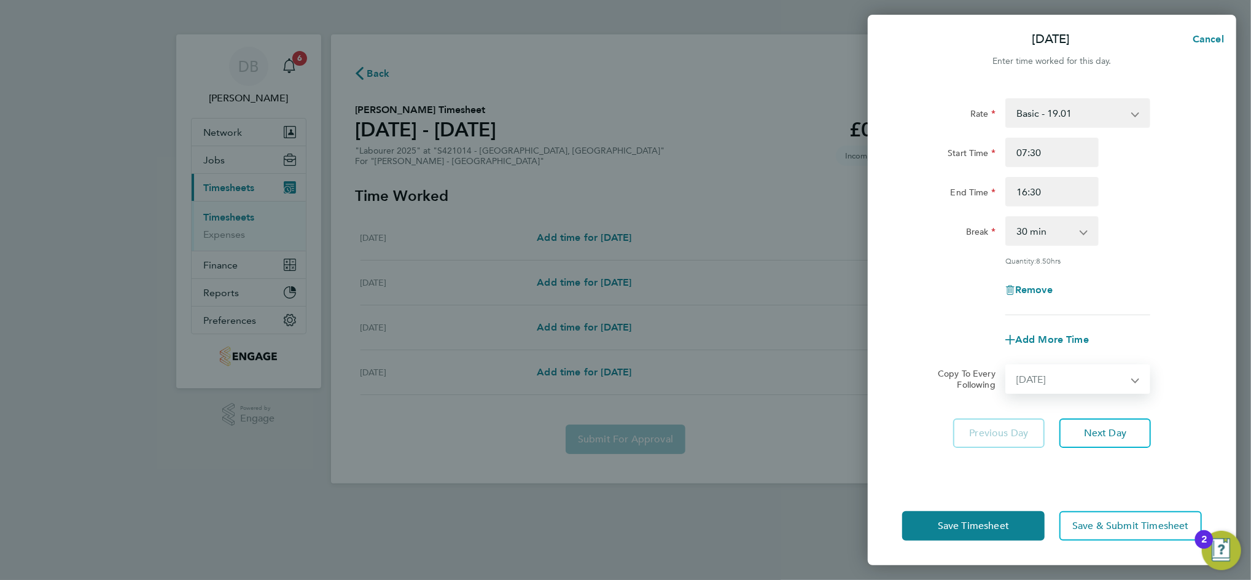
select select "[DATE]"
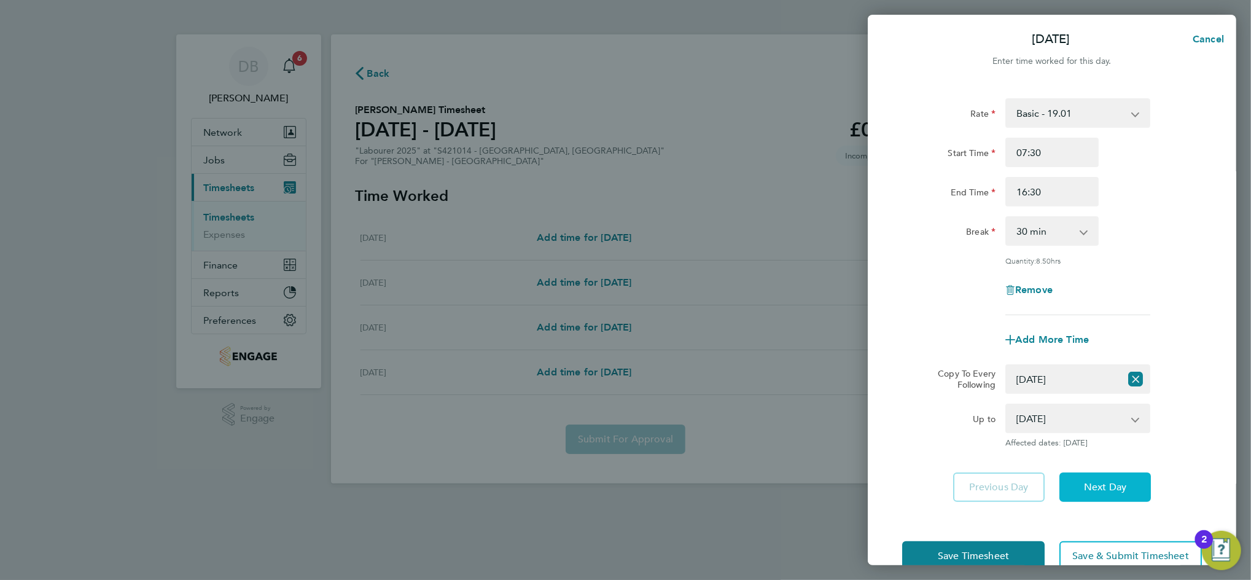
click at [1104, 484] on span "Next Day" at bounding box center [1105, 487] width 42 height 12
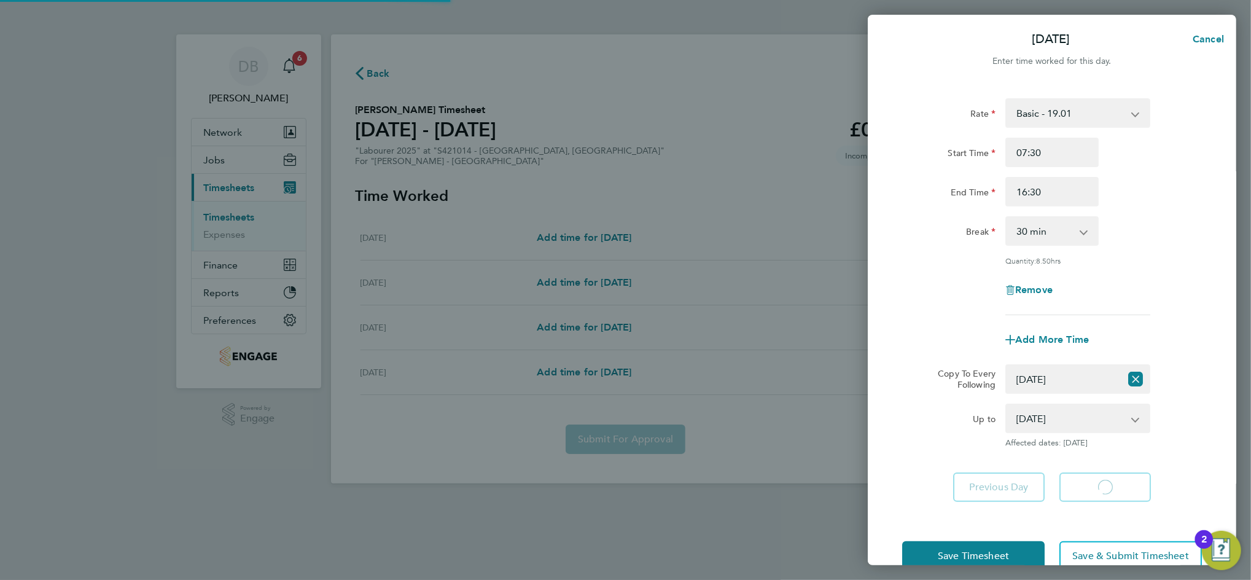
select select "30"
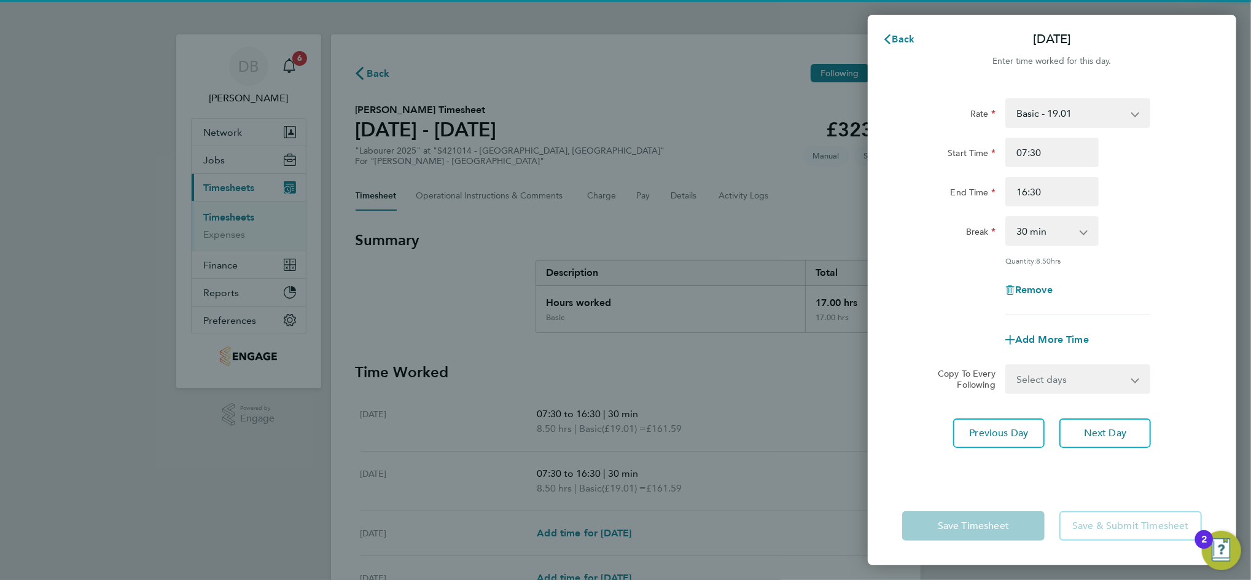
click at [1126, 386] on select "Select days Day [DATE] [DATE]" at bounding box center [1071, 378] width 129 height 27
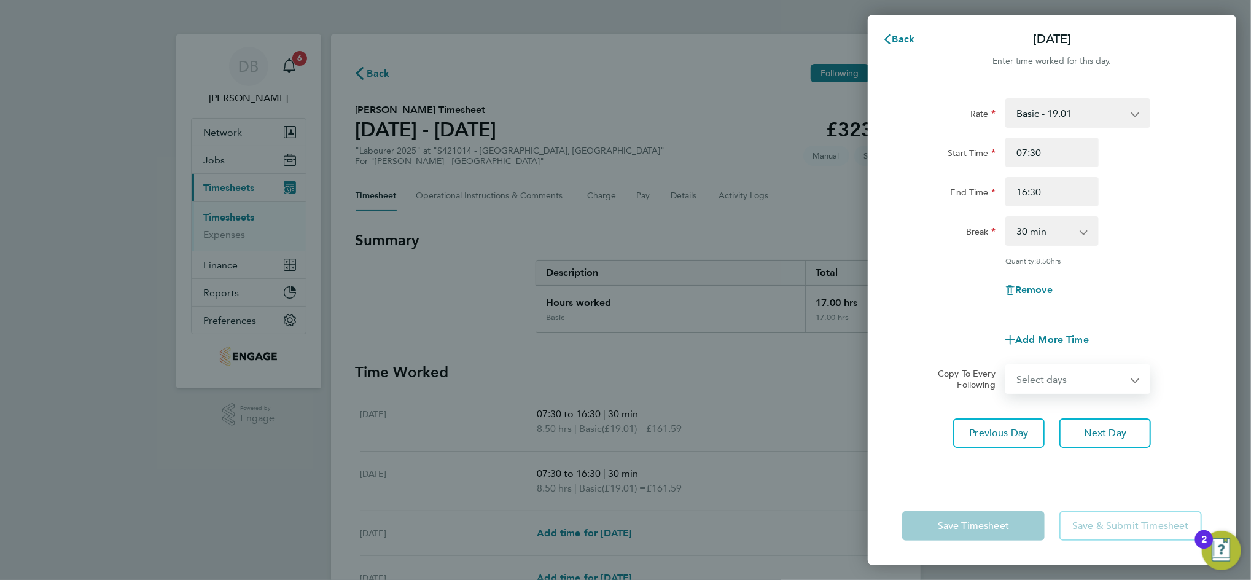
select select "THU"
click at [1007, 365] on select "Select days Day [DATE] [DATE]" at bounding box center [1071, 378] width 129 height 27
select select "[DATE]"
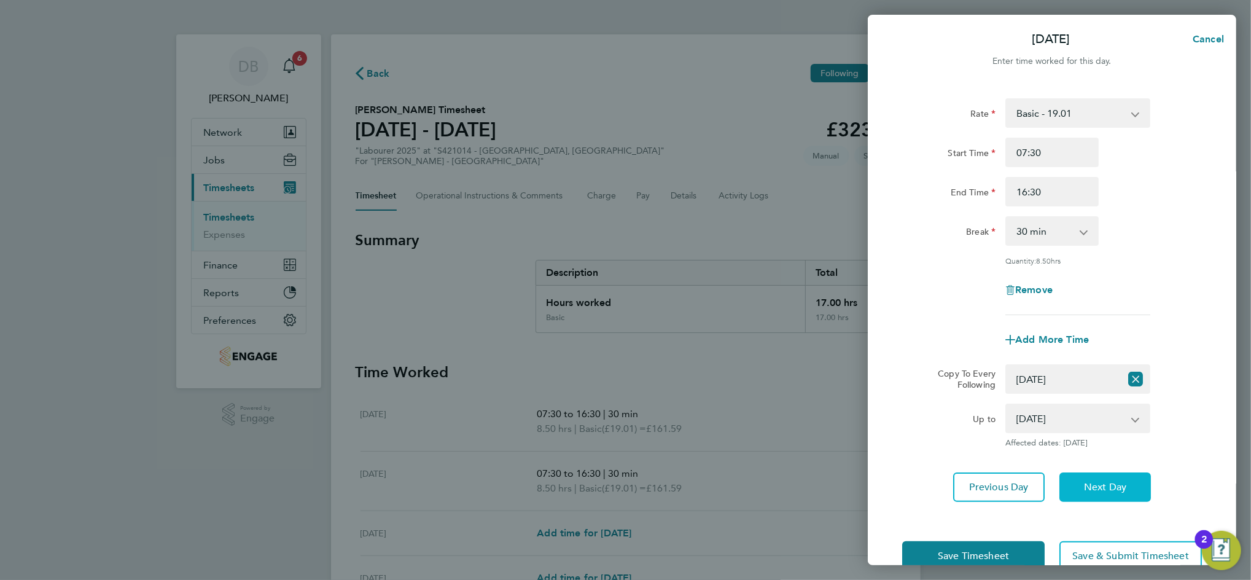
click at [1123, 485] on span "Next Day" at bounding box center [1105, 487] width 42 height 12
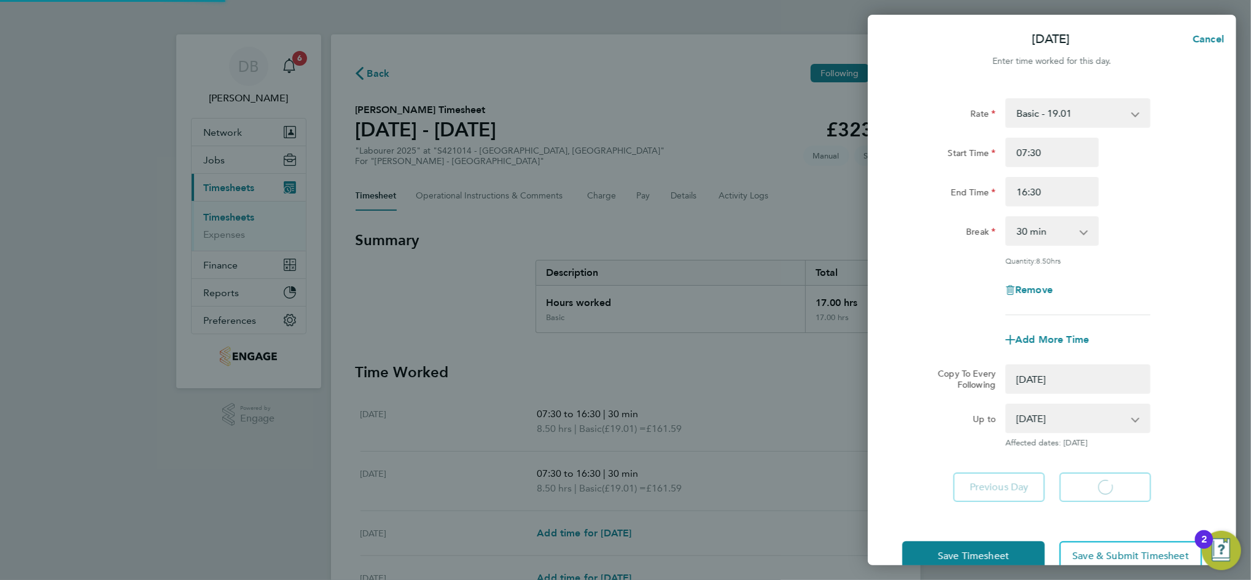
select select "0: null"
select select "30"
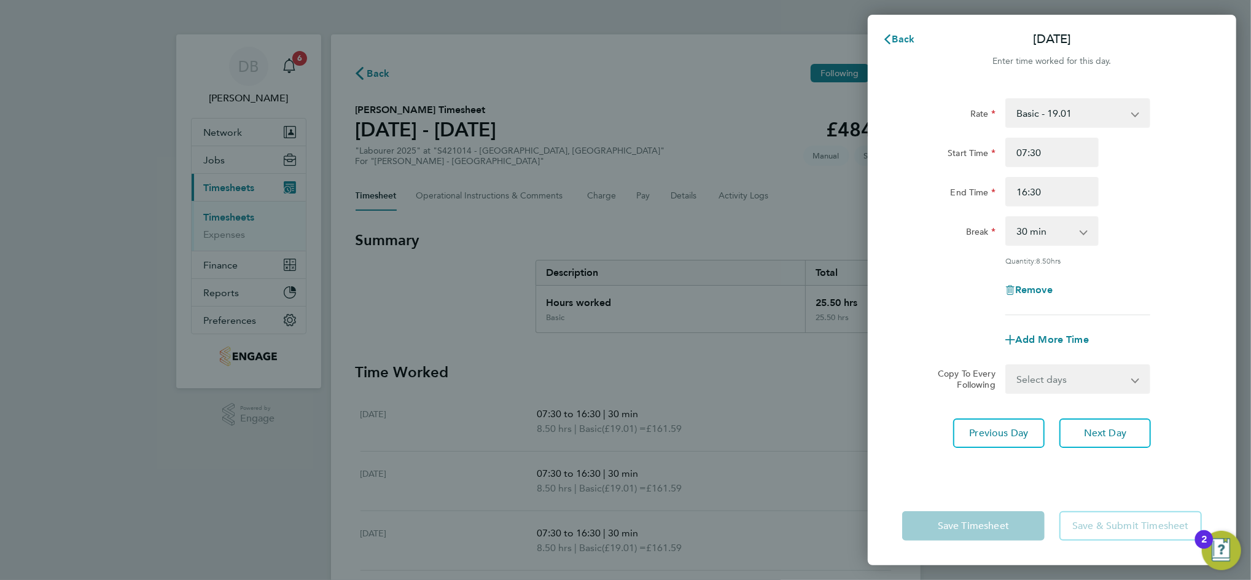
click at [1136, 381] on app-icon-cross-button at bounding box center [1143, 378] width 15 height 27
click at [1128, 384] on select "Select days [DATE]" at bounding box center [1071, 378] width 129 height 27
select select "FRI"
click at [1007, 365] on select "Select days [DATE]" at bounding box center [1071, 378] width 129 height 27
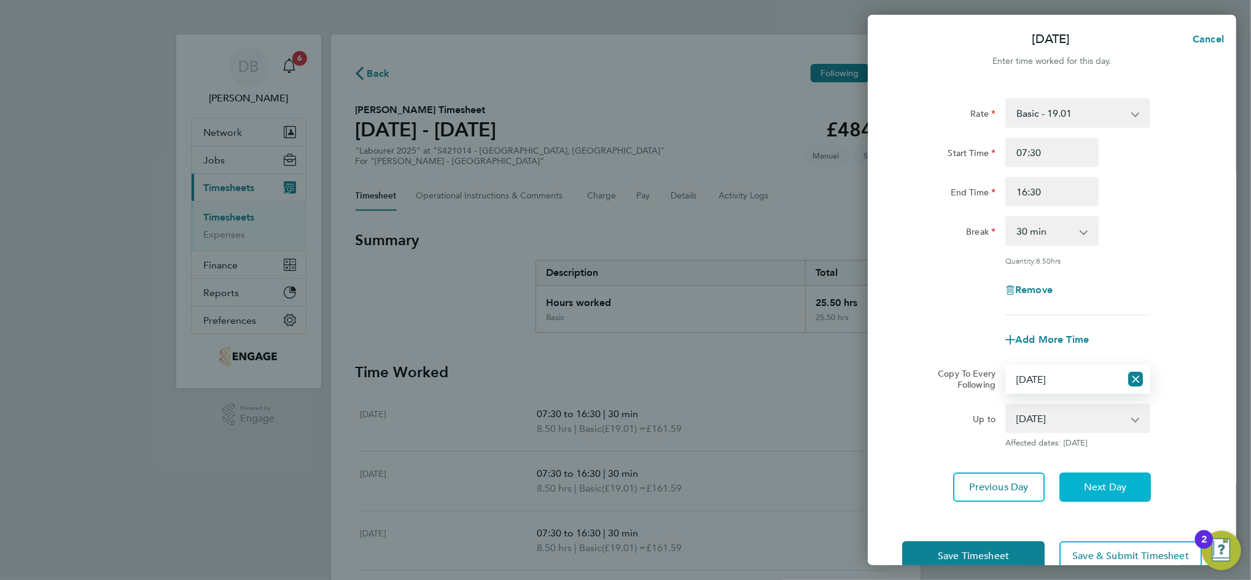
click at [1107, 475] on button "Next Day" at bounding box center [1105, 486] width 92 height 29
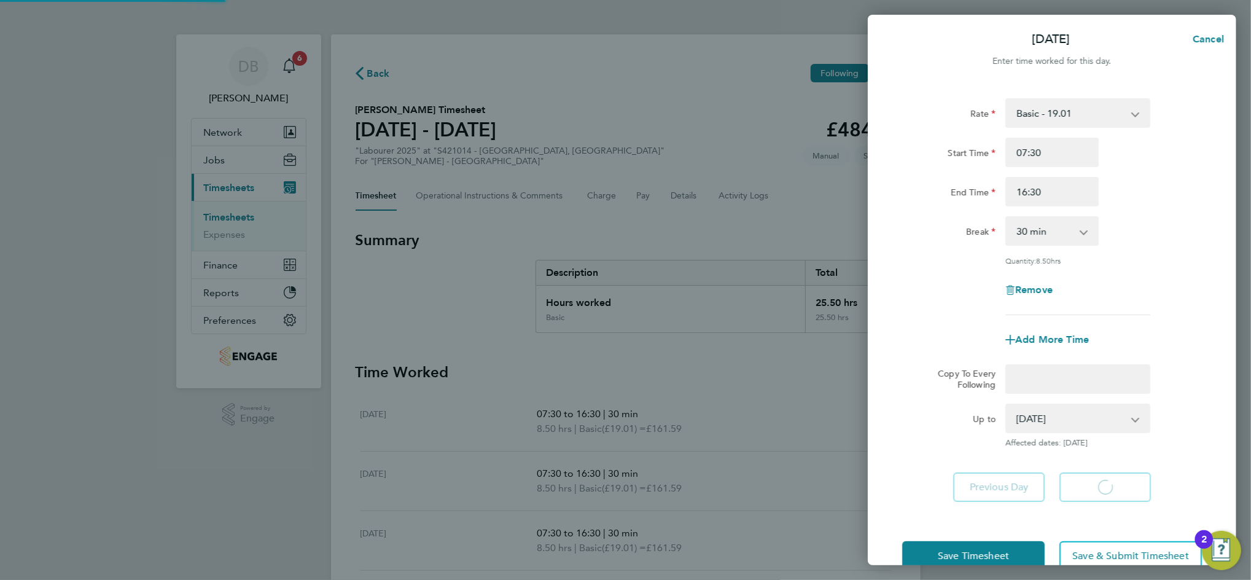
select select "30"
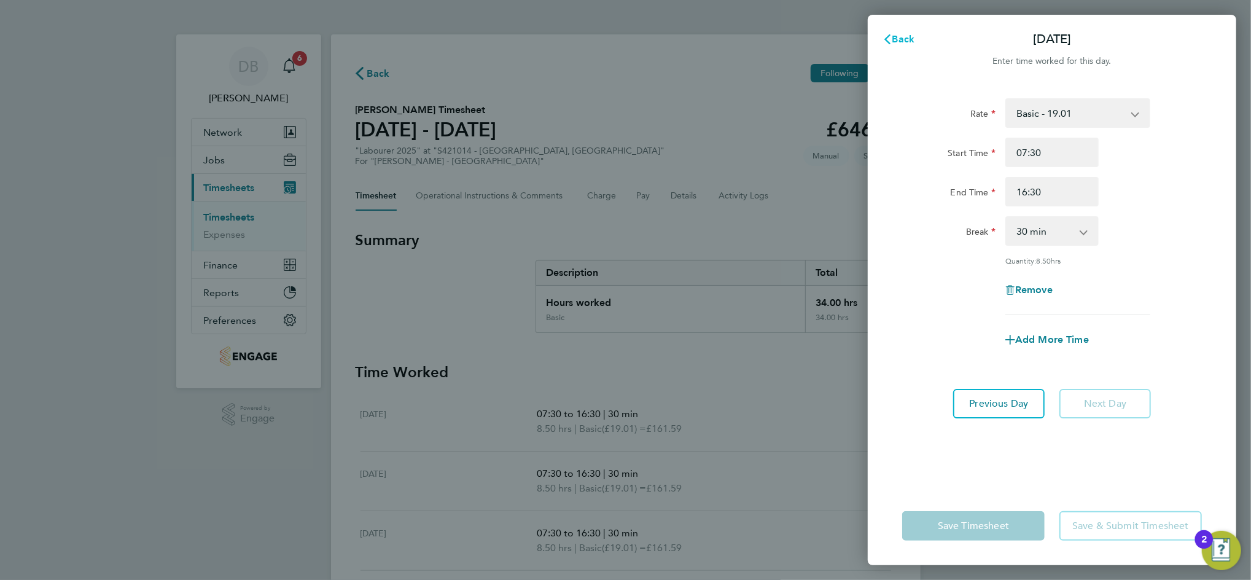
click at [892, 41] on span "Back" at bounding box center [903, 39] width 23 height 12
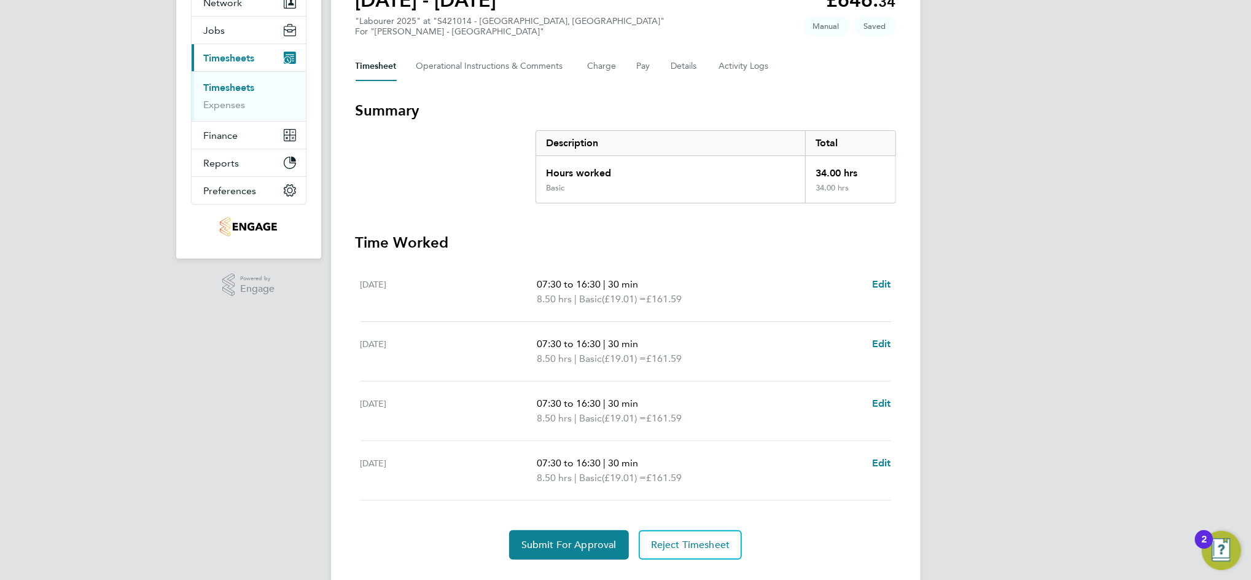
scroll to position [155, 0]
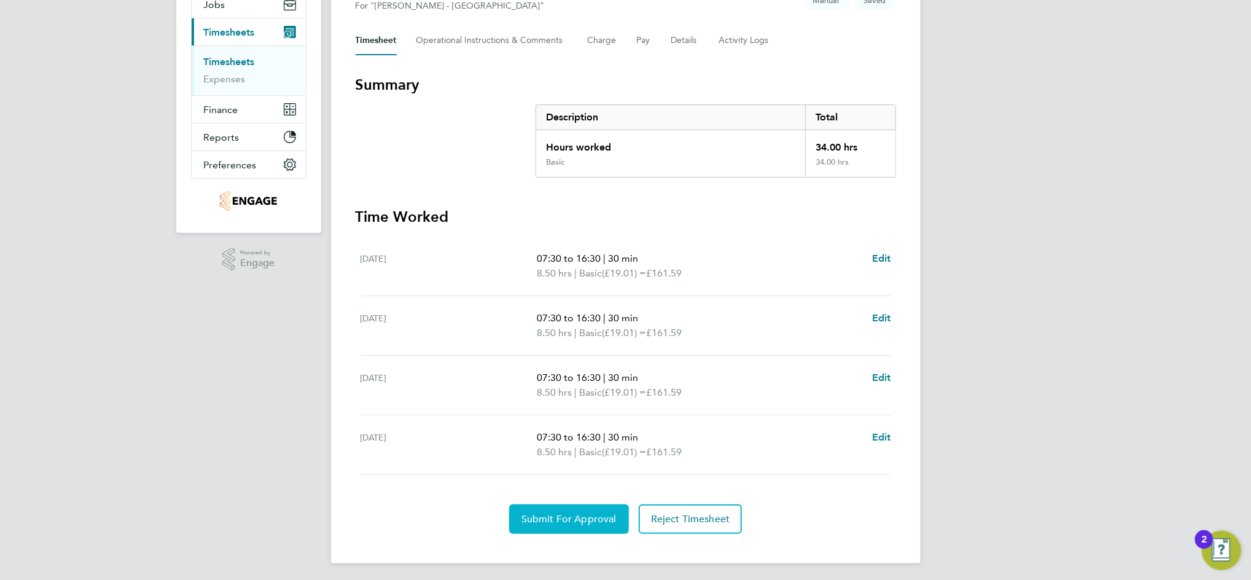
click at [580, 519] on span "Submit For Approval" at bounding box center [568, 519] width 95 height 12
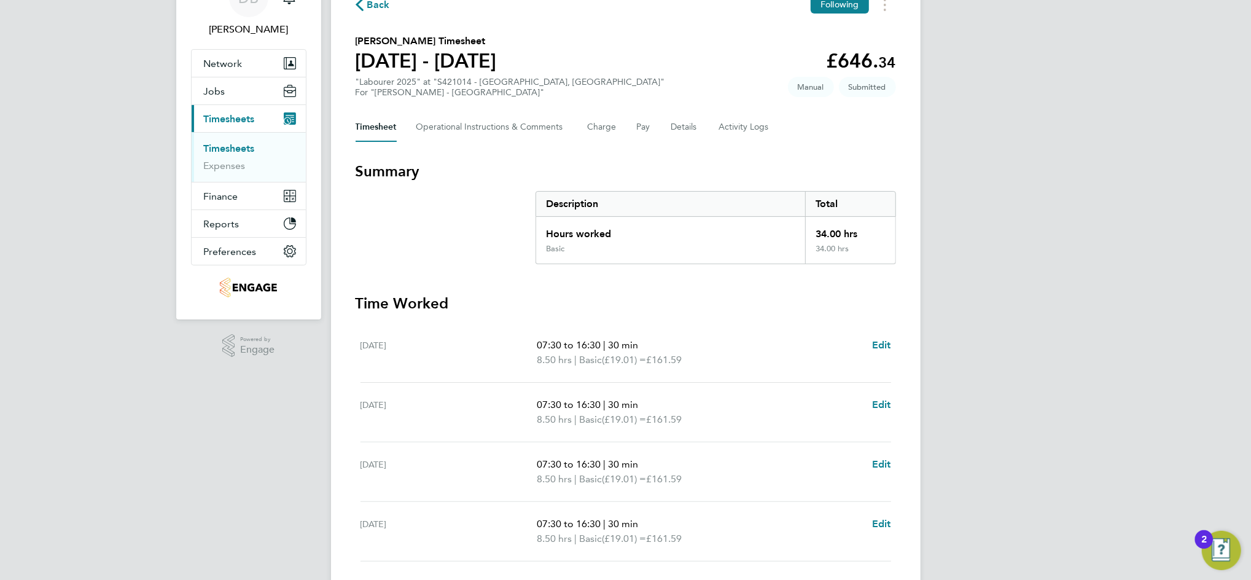
scroll to position [0, 0]
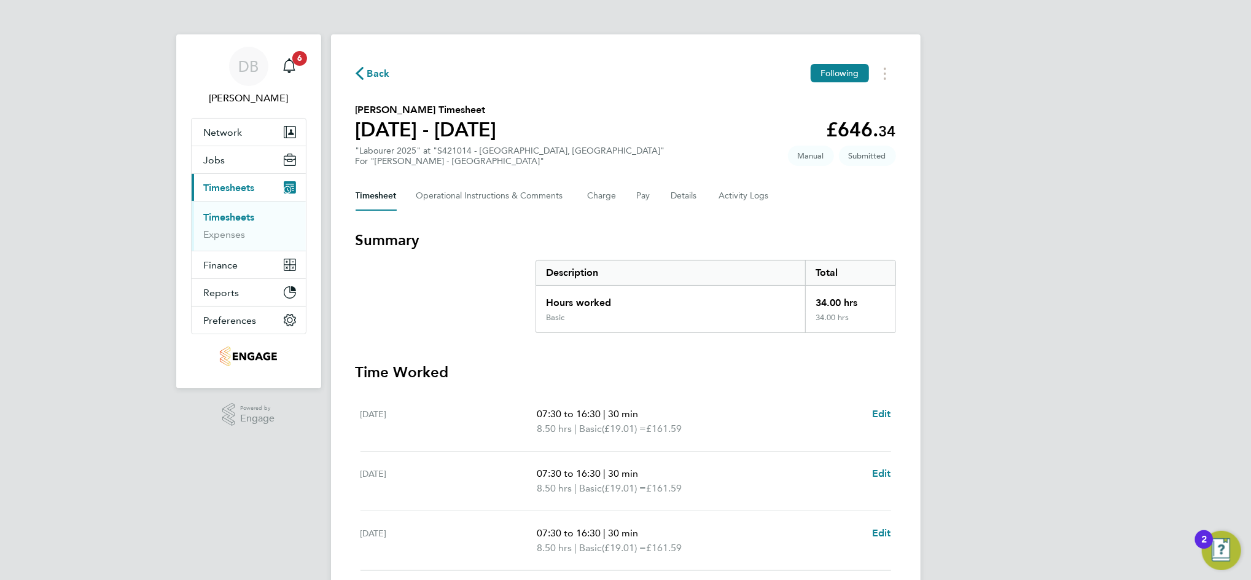
click at [379, 71] on span "Back" at bounding box center [378, 73] width 23 height 15
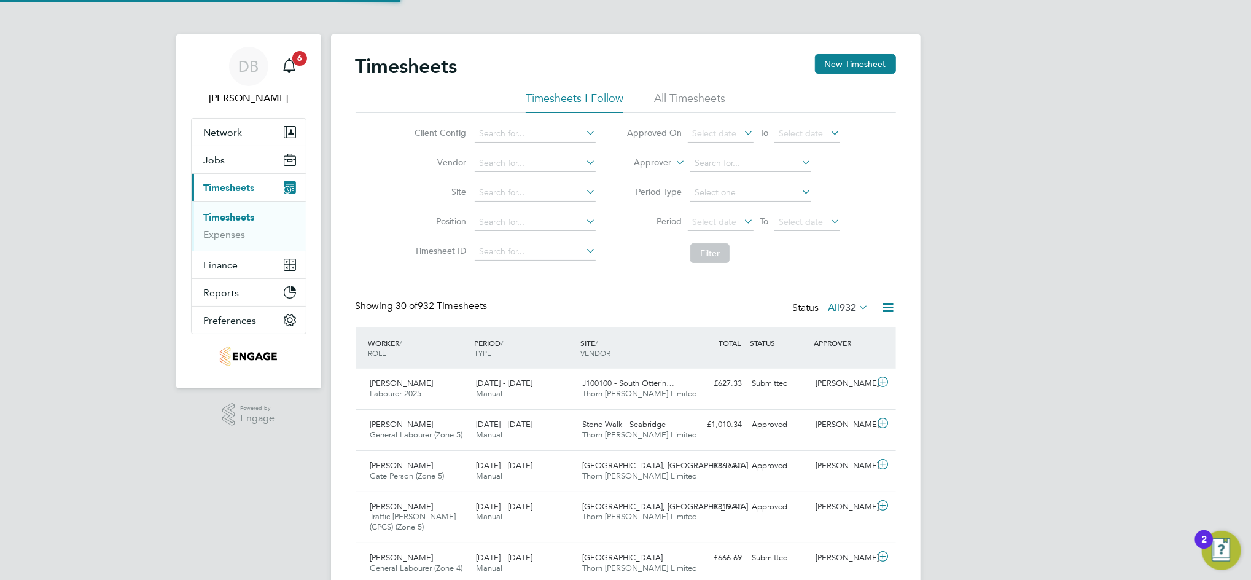
scroll to position [31, 106]
click at [866, 57] on button "New Timesheet" at bounding box center [855, 64] width 81 height 20
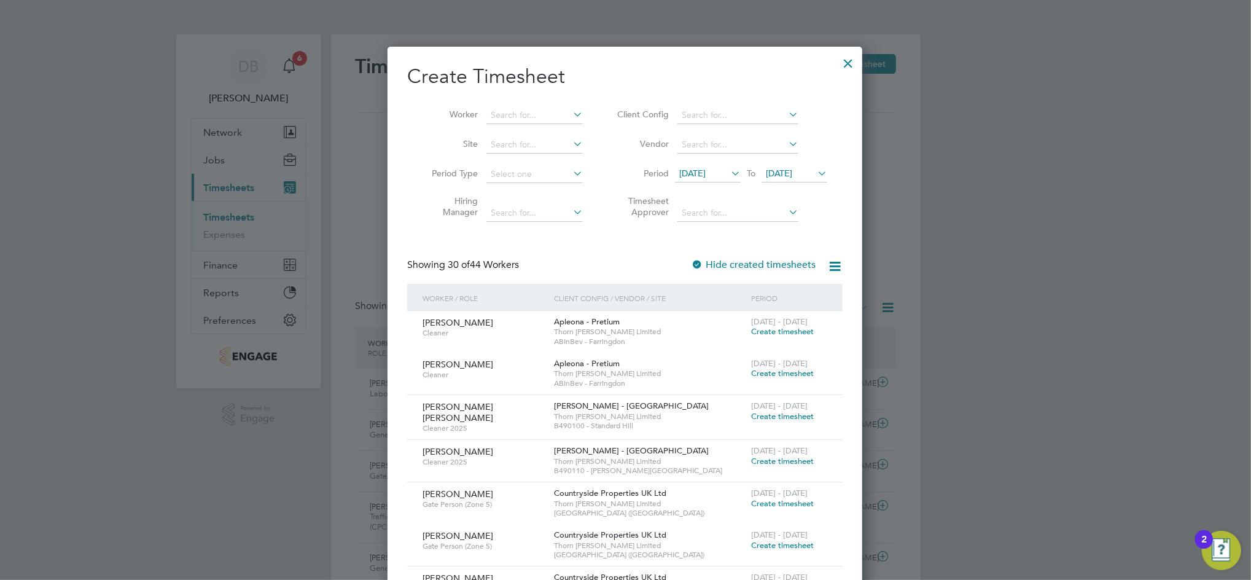
click at [792, 176] on span "[DATE]" at bounding box center [779, 173] width 26 height 11
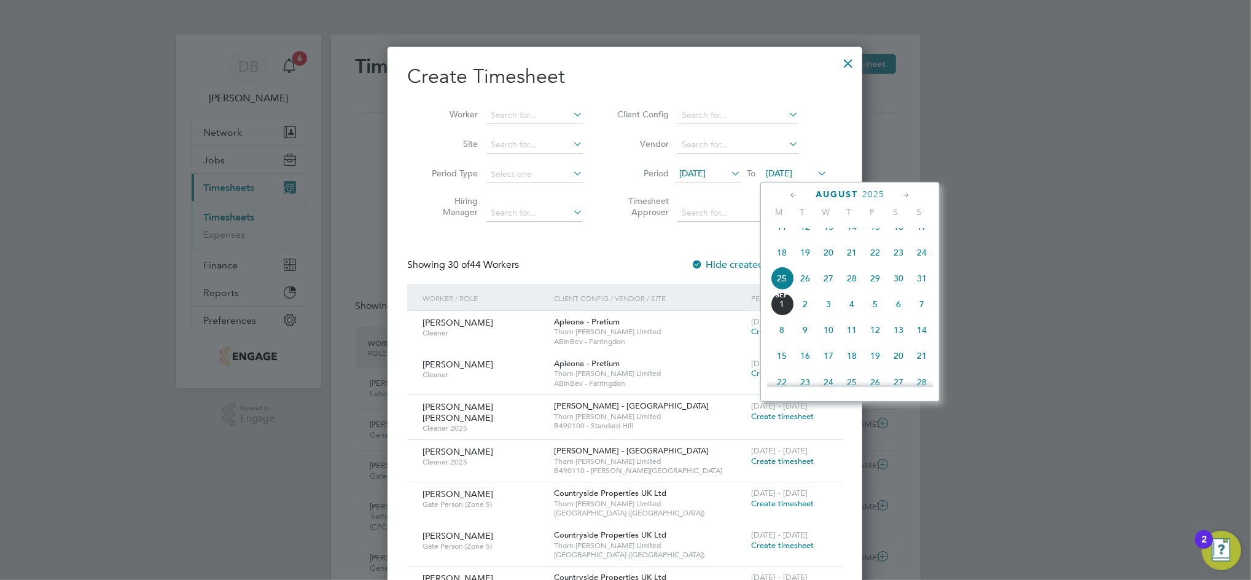
click at [878, 290] on span "29" at bounding box center [874, 278] width 23 height 23
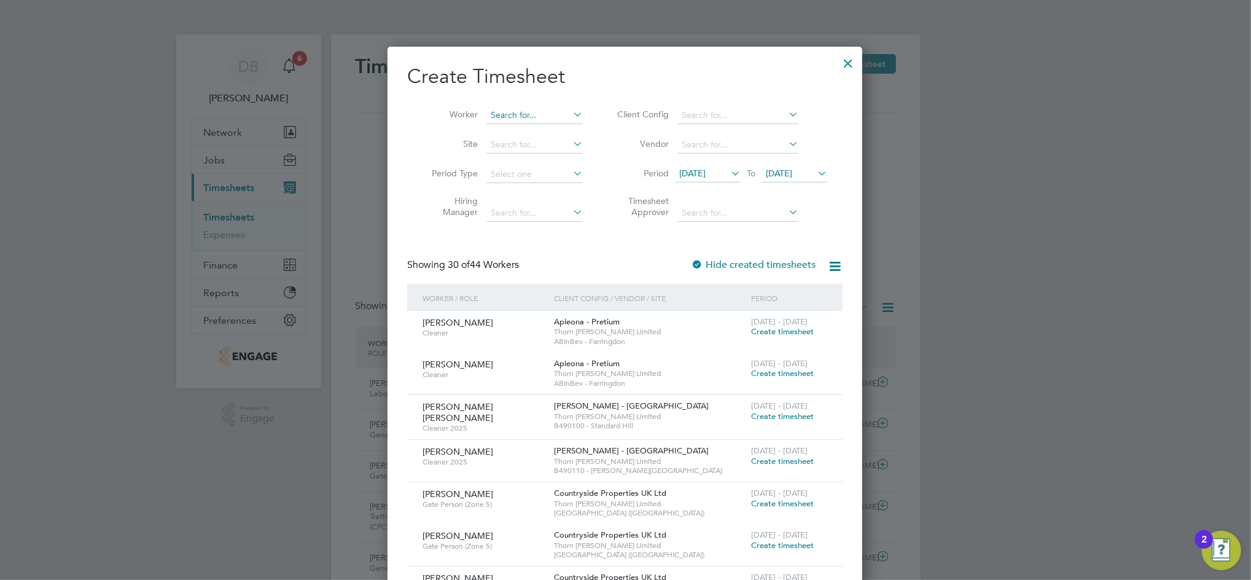
click at [529, 115] on input at bounding box center [534, 115] width 96 height 17
click at [534, 132] on li "[PERSON_NAME] [PERSON_NAME]" at bounding box center [562, 131] width 152 height 17
type input "[PERSON_NAME] [PERSON_NAME]"
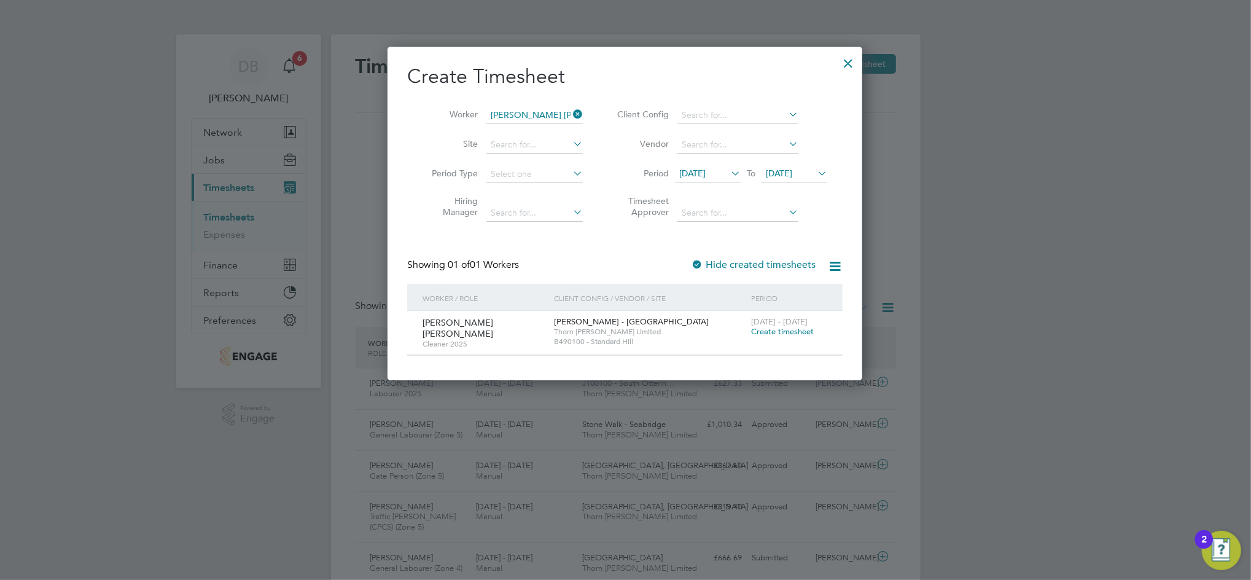
click at [778, 330] on span "Create timesheet" at bounding box center [782, 331] width 63 height 10
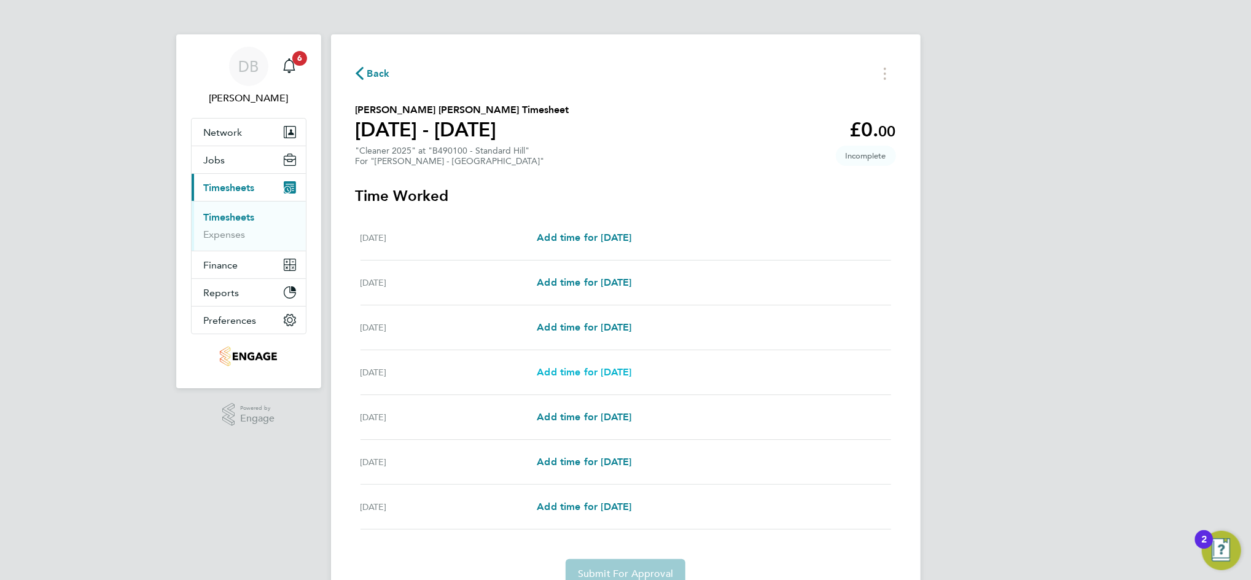
click at [582, 367] on span "Add time for [DATE]" at bounding box center [584, 372] width 95 height 12
select select "60"
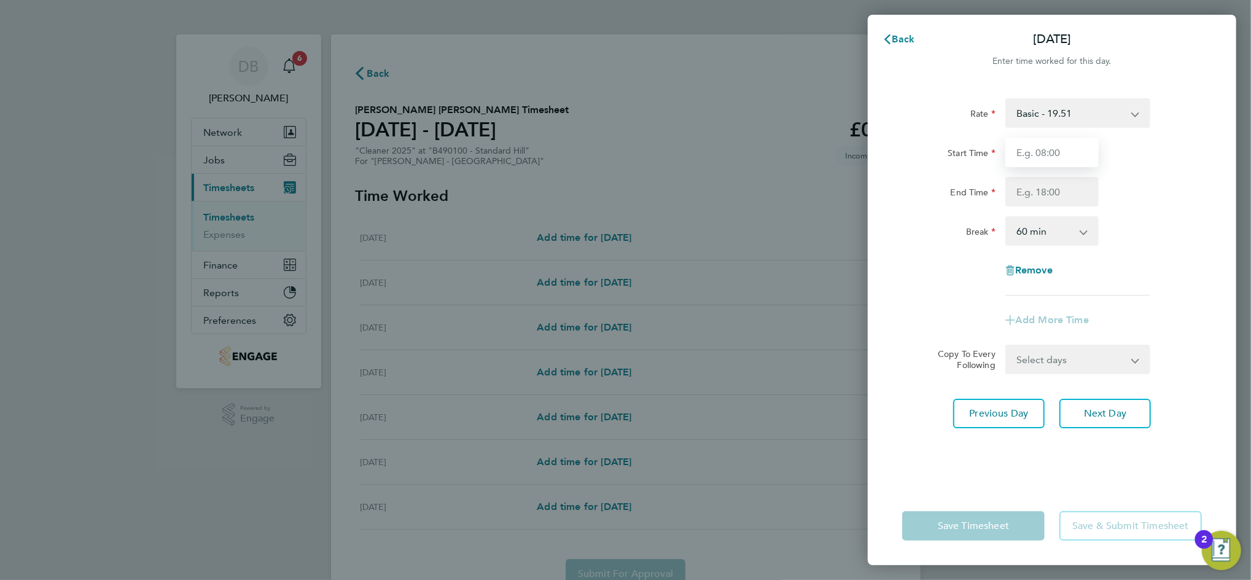
click at [1058, 155] on input "Start Time" at bounding box center [1051, 152] width 93 height 29
type input "09:00"
type input "12:00"
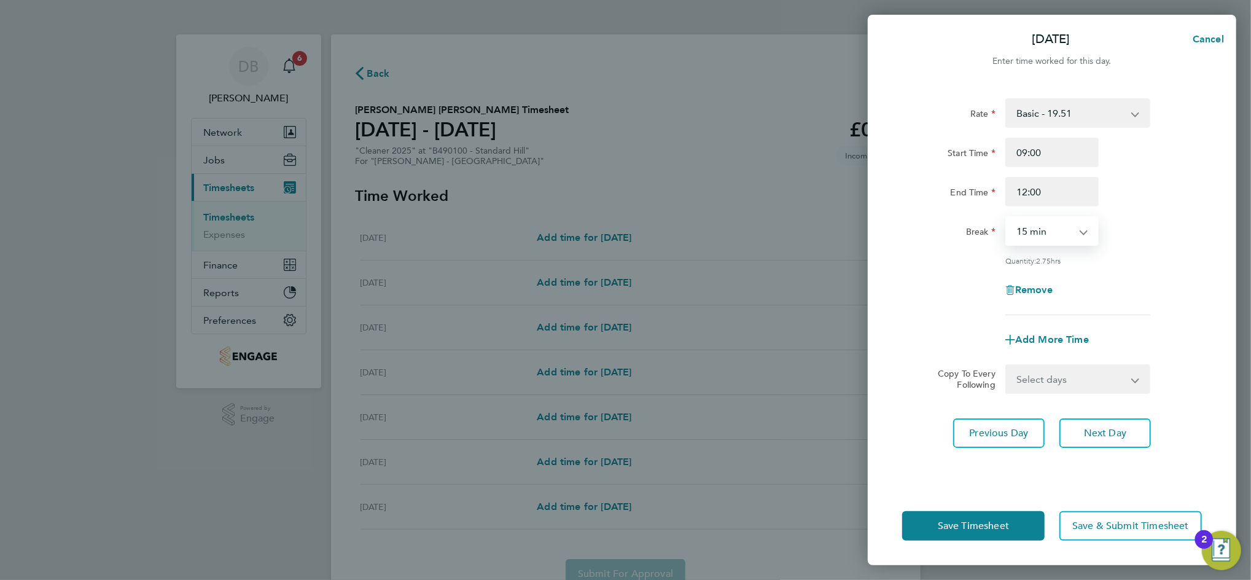
select select "0"
click at [1116, 373] on select "Select days Day [DATE] [DATE] [DATE]" at bounding box center [1071, 378] width 129 height 27
select select "WED"
click at [1007, 365] on select "Select days Day [DATE] [DATE] [DATE]" at bounding box center [1071, 378] width 129 height 27
select select "[DATE]"
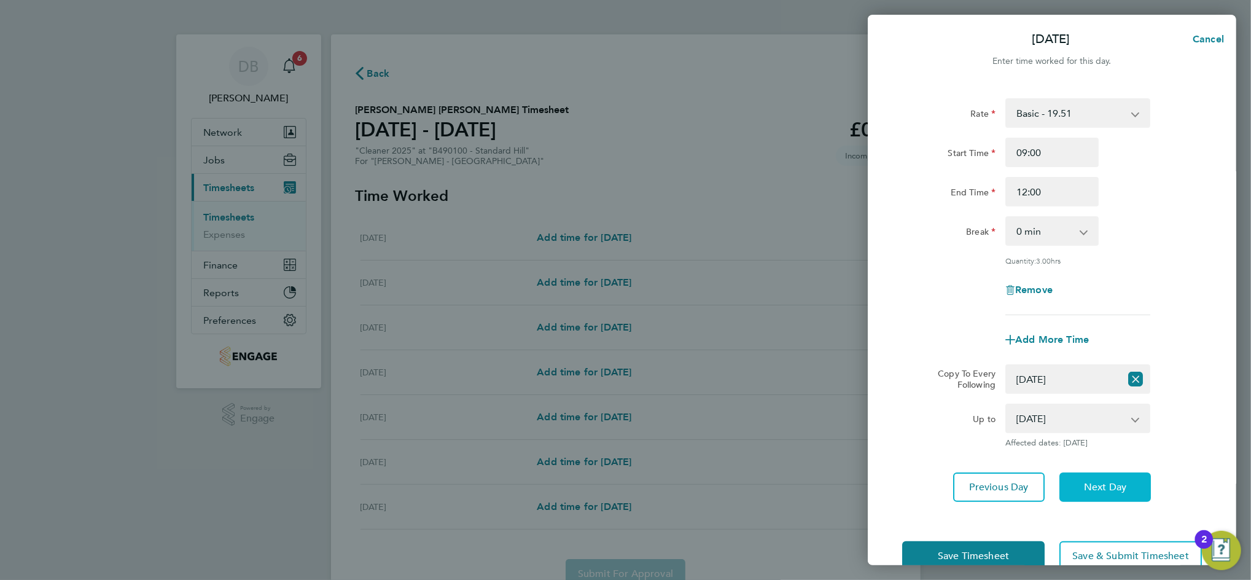
click at [1096, 477] on button "Next Day" at bounding box center [1105, 486] width 92 height 29
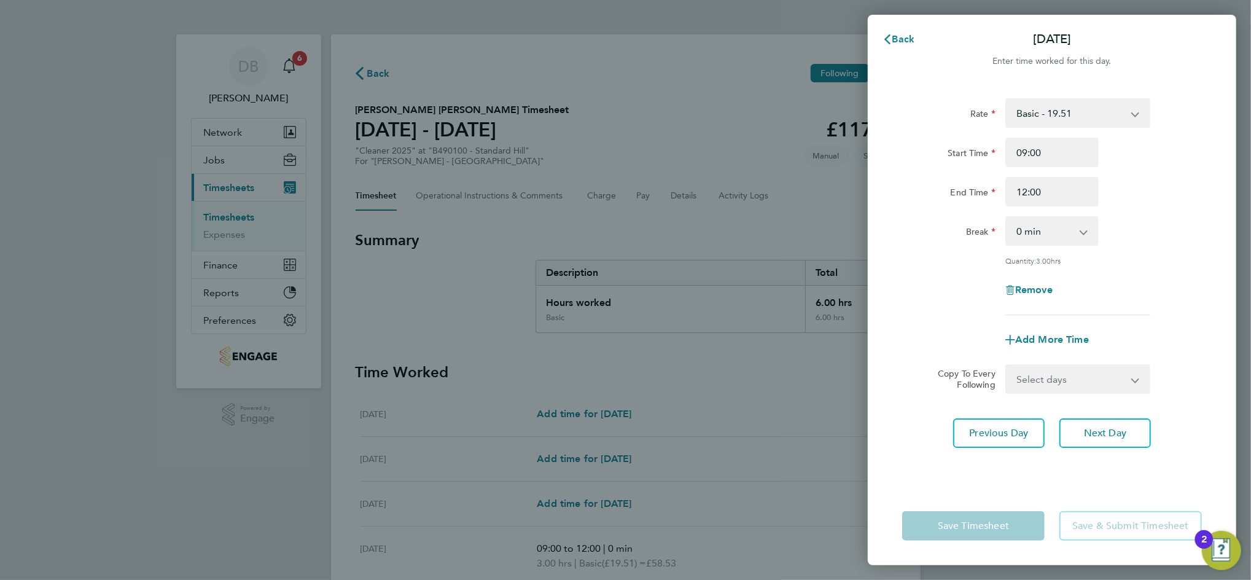
drag, startPoint x: 1135, startPoint y: 391, endPoint x: 1128, endPoint y: 375, distance: 18.1
click at [1128, 375] on select "Select days Day [DATE] [DATE]" at bounding box center [1071, 378] width 129 height 27
click at [1007, 365] on select "Select days Day [DATE] [DATE]" at bounding box center [1071, 378] width 129 height 27
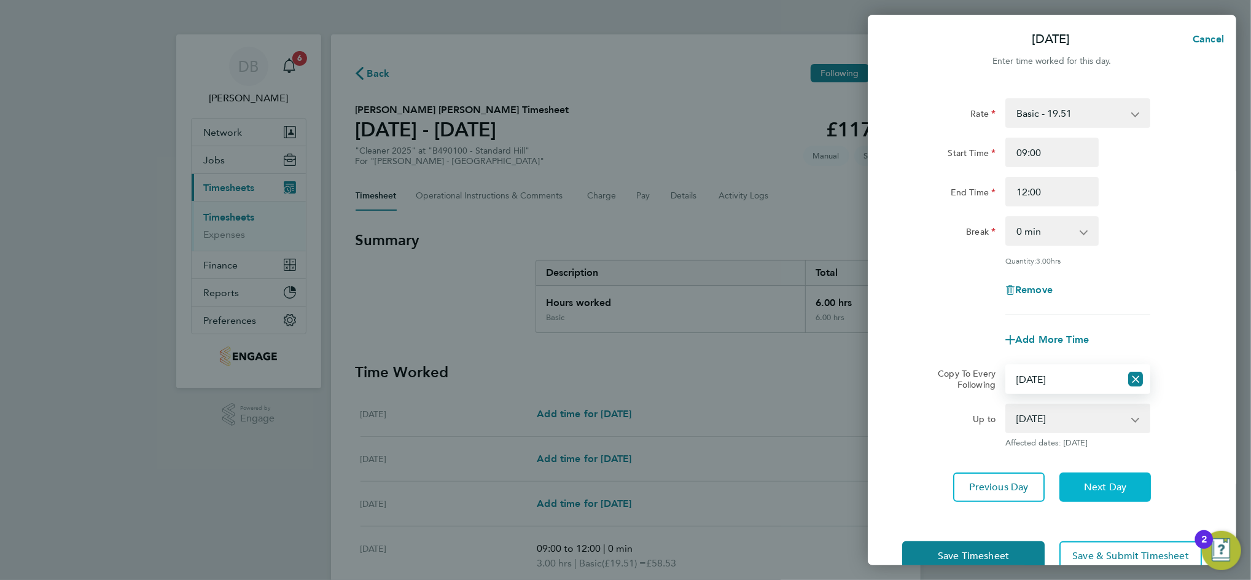
click at [1125, 493] on button "Next Day" at bounding box center [1105, 486] width 92 height 29
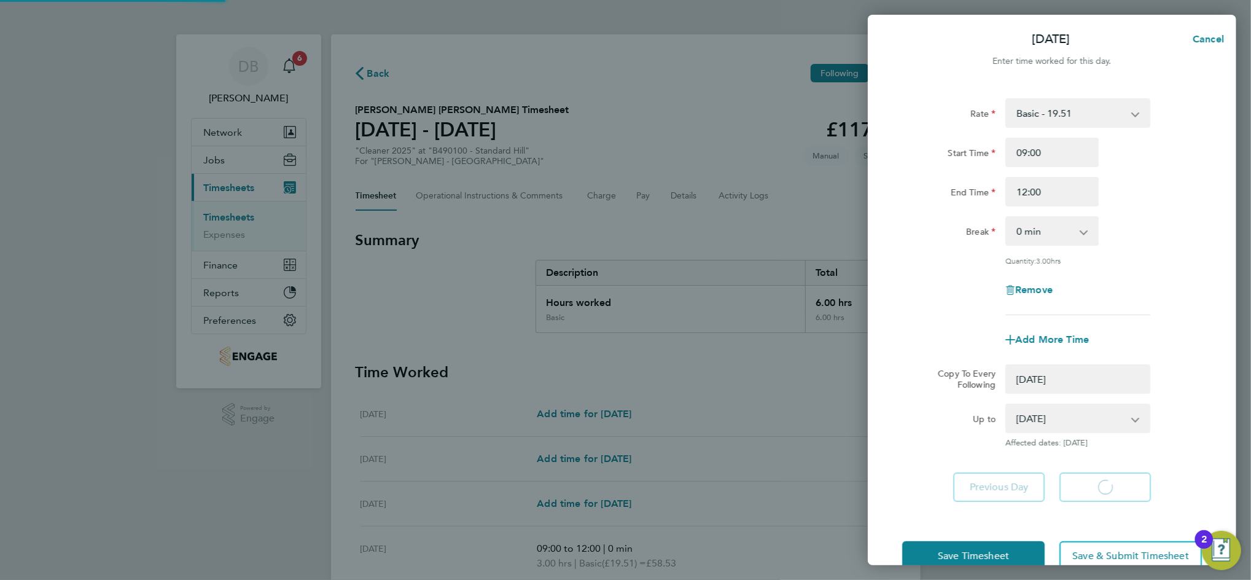
select select "0: null"
select select "60"
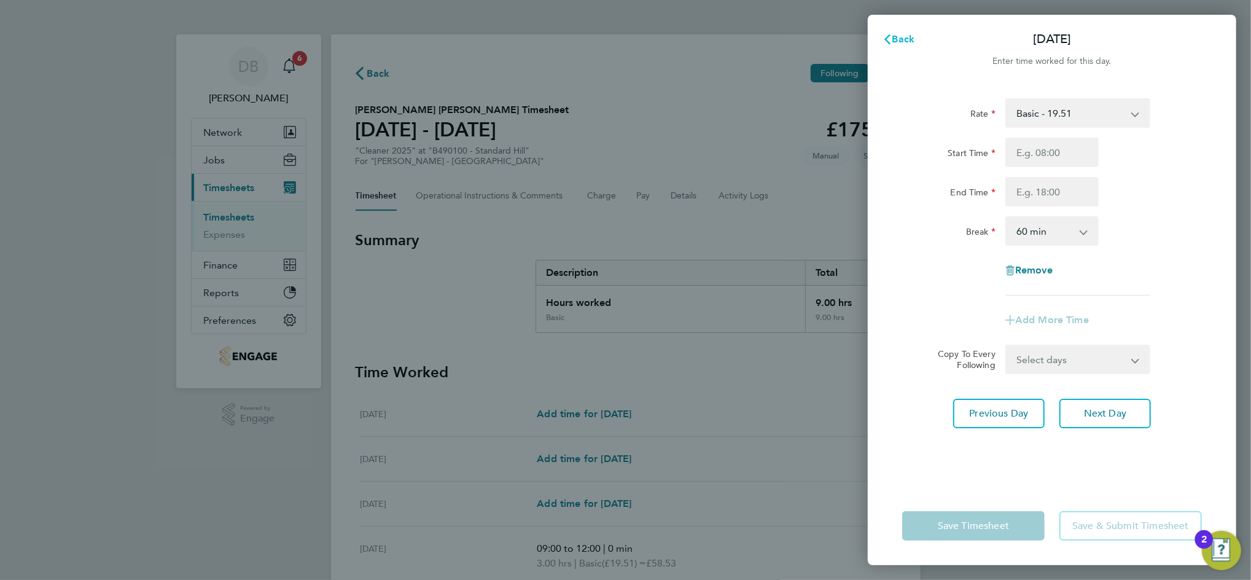
click at [908, 39] on span "Back" at bounding box center [903, 39] width 23 height 12
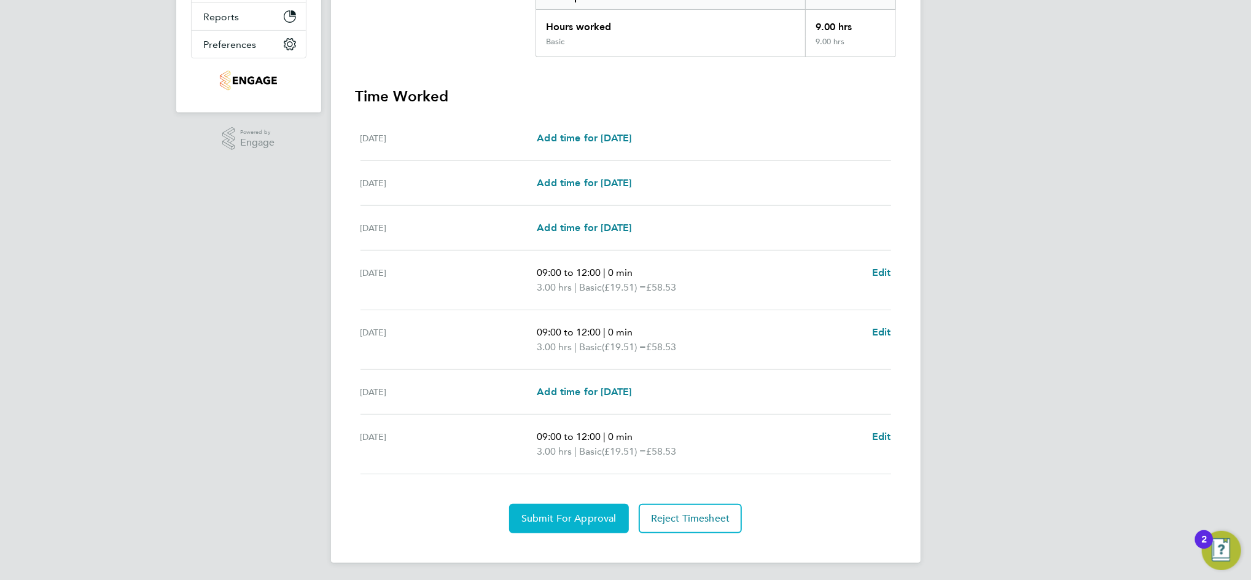
click at [575, 518] on span "Submit For Approval" at bounding box center [568, 518] width 95 height 12
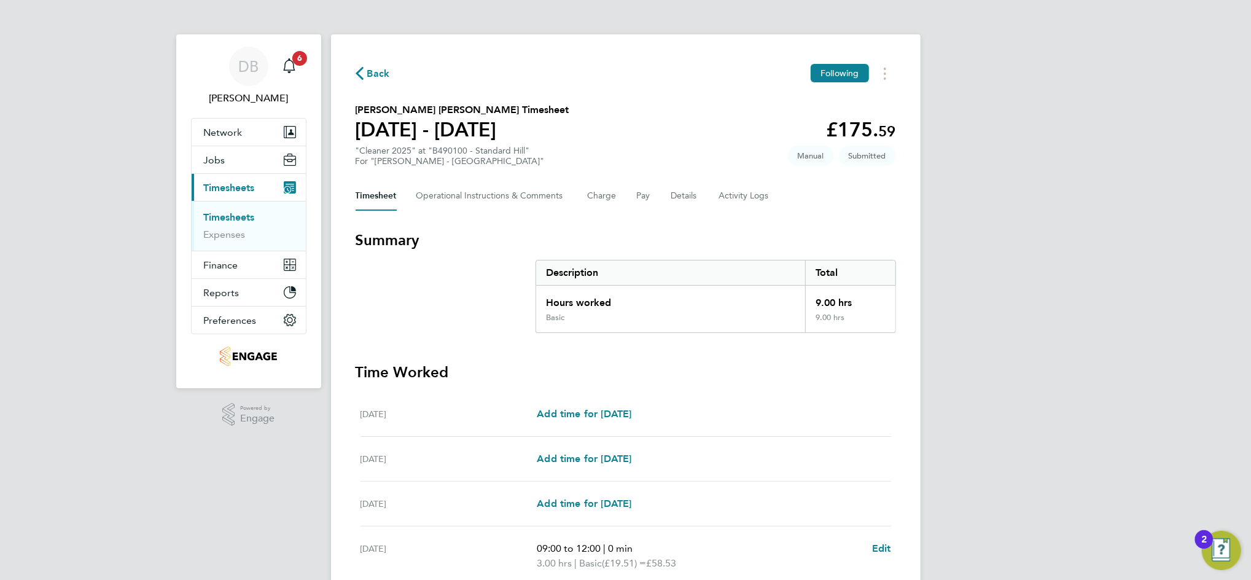
click at [372, 73] on span "Back" at bounding box center [378, 73] width 23 height 15
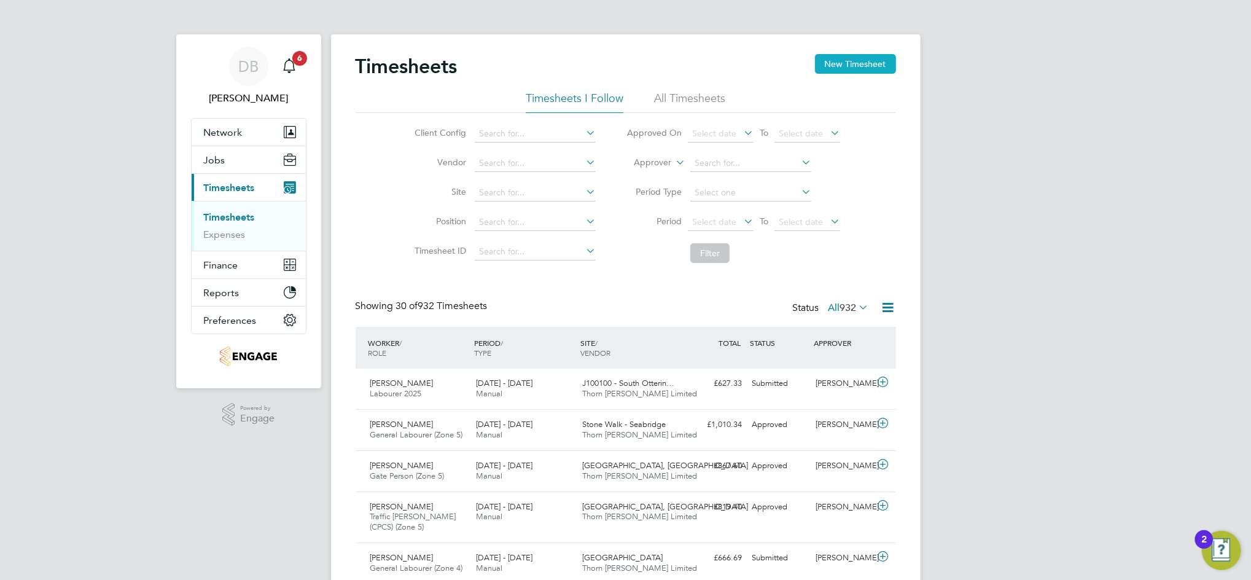
click at [859, 64] on button "New Timesheet" at bounding box center [855, 64] width 81 height 20
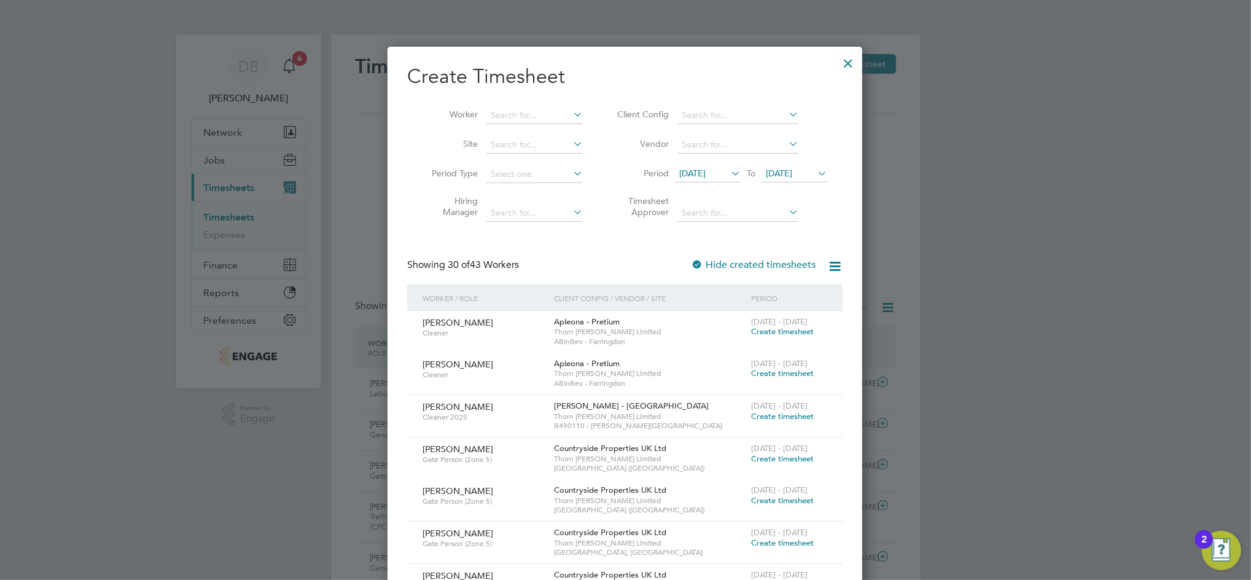
click at [792, 177] on span "[DATE]" at bounding box center [779, 173] width 26 height 11
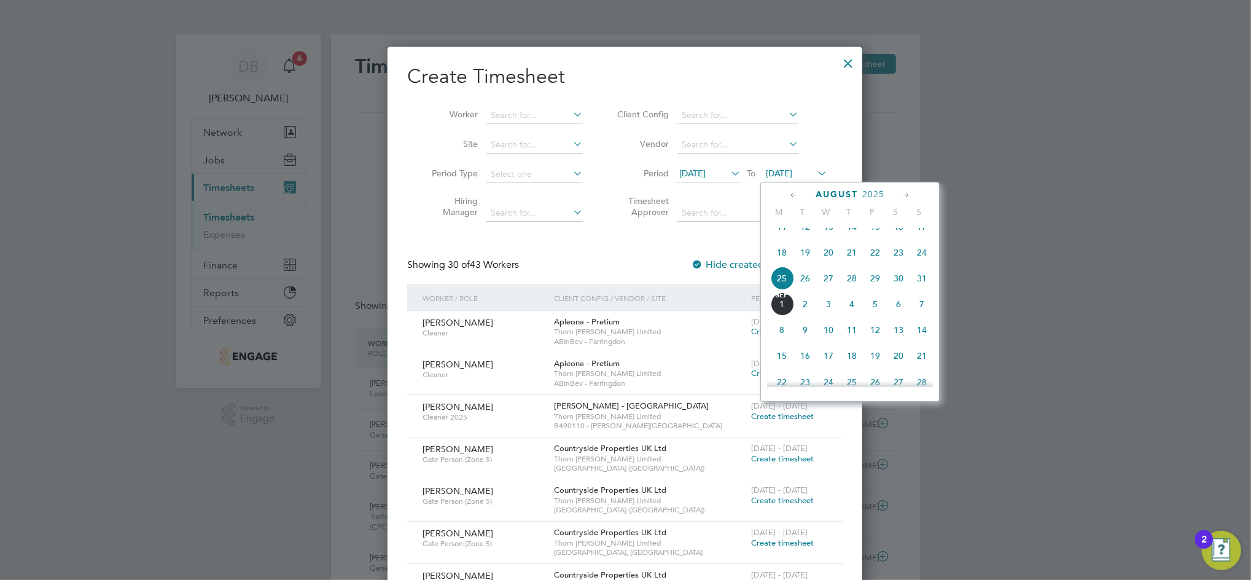
click at [876, 290] on span "29" at bounding box center [874, 278] width 23 height 23
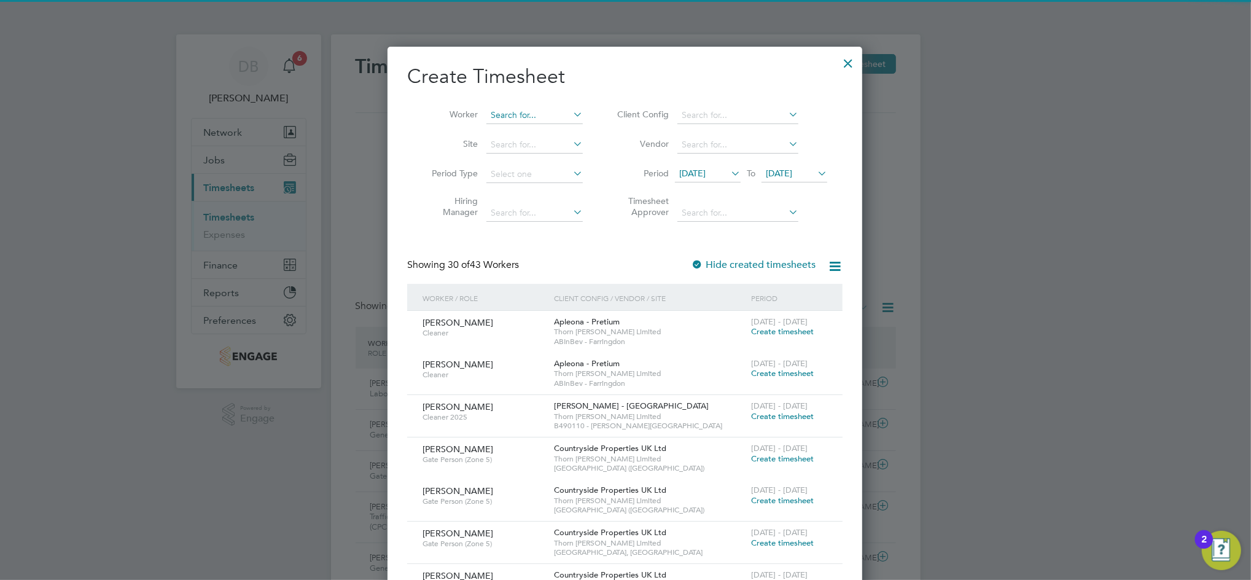
click at [542, 112] on input at bounding box center [534, 115] width 96 height 17
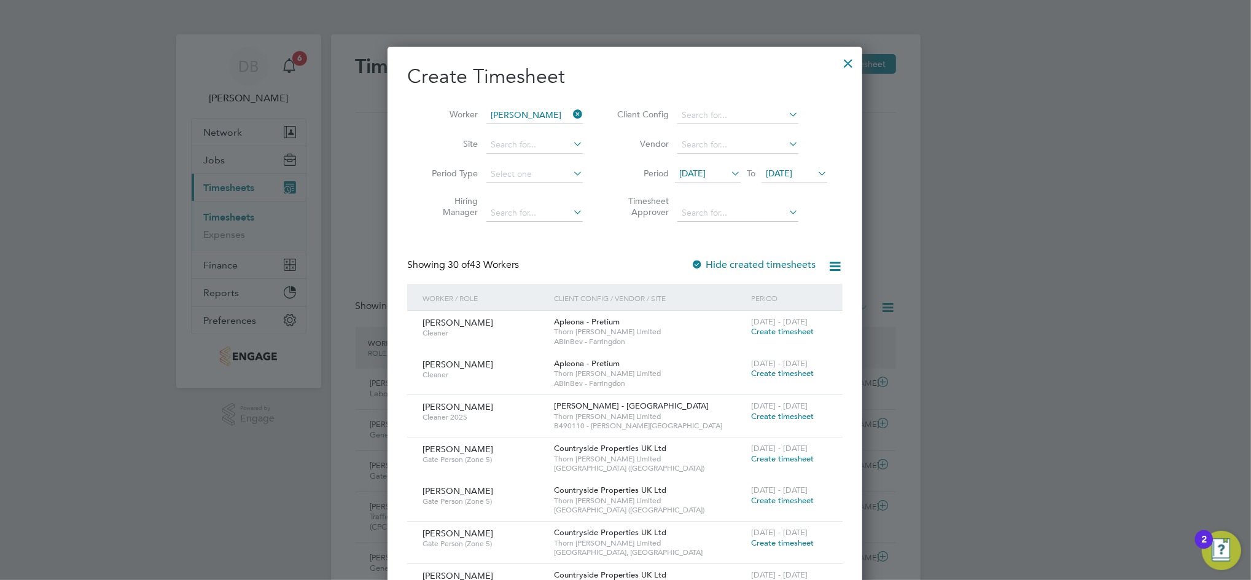
click at [531, 149] on li "[PERSON_NAME]" at bounding box center [562, 148] width 152 height 17
type input "[PERSON_NAME]"
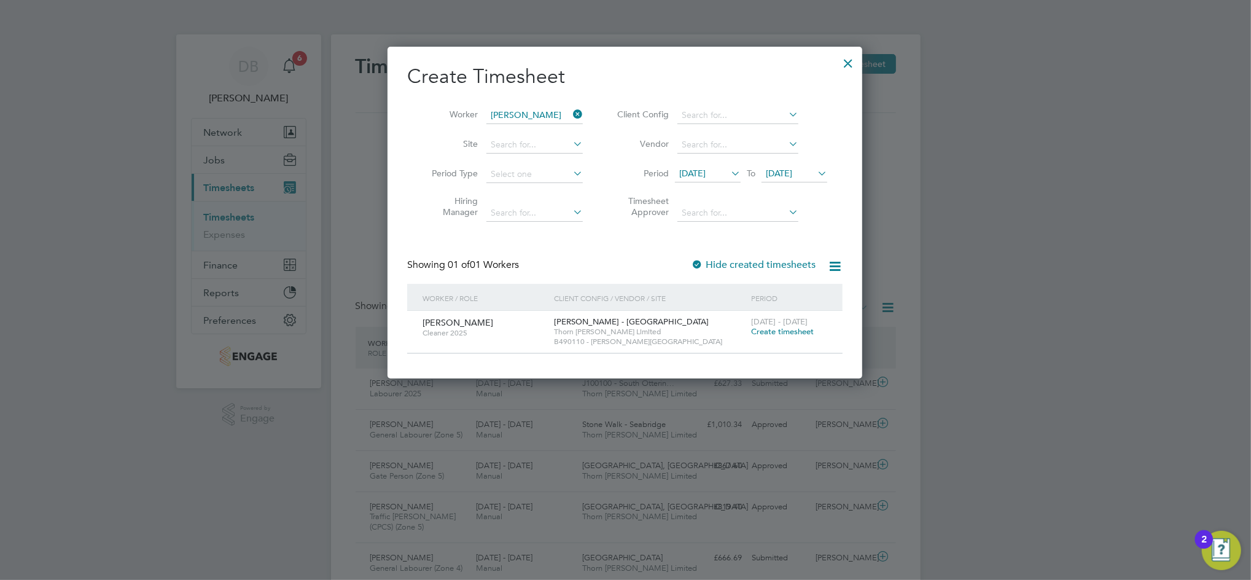
click at [774, 332] on span "Create timesheet" at bounding box center [782, 331] width 63 height 10
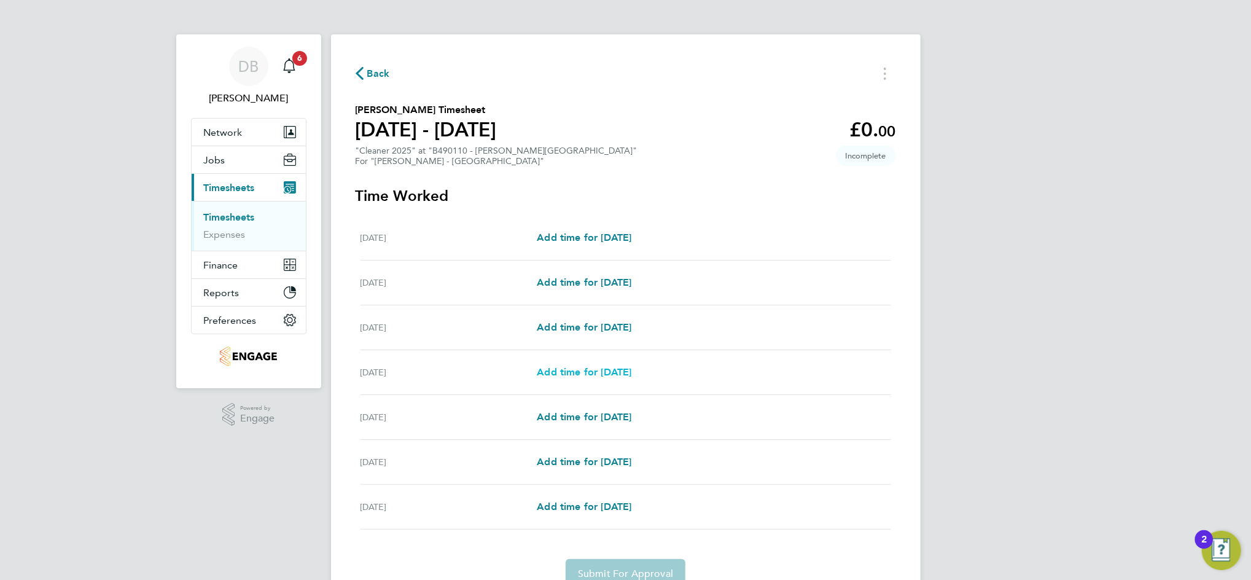
click at [582, 370] on span "Add time for [DATE]" at bounding box center [584, 372] width 95 height 12
select select "30"
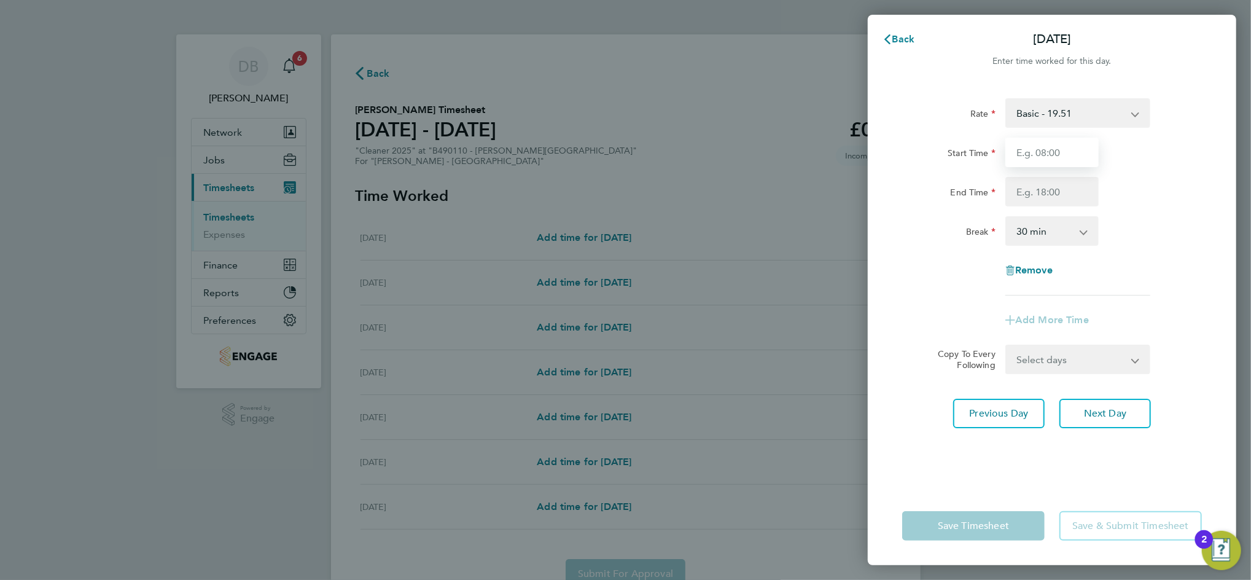
click at [1051, 156] on input "Start Time" at bounding box center [1051, 152] width 93 height 29
type input "10:00"
type input "11:45"
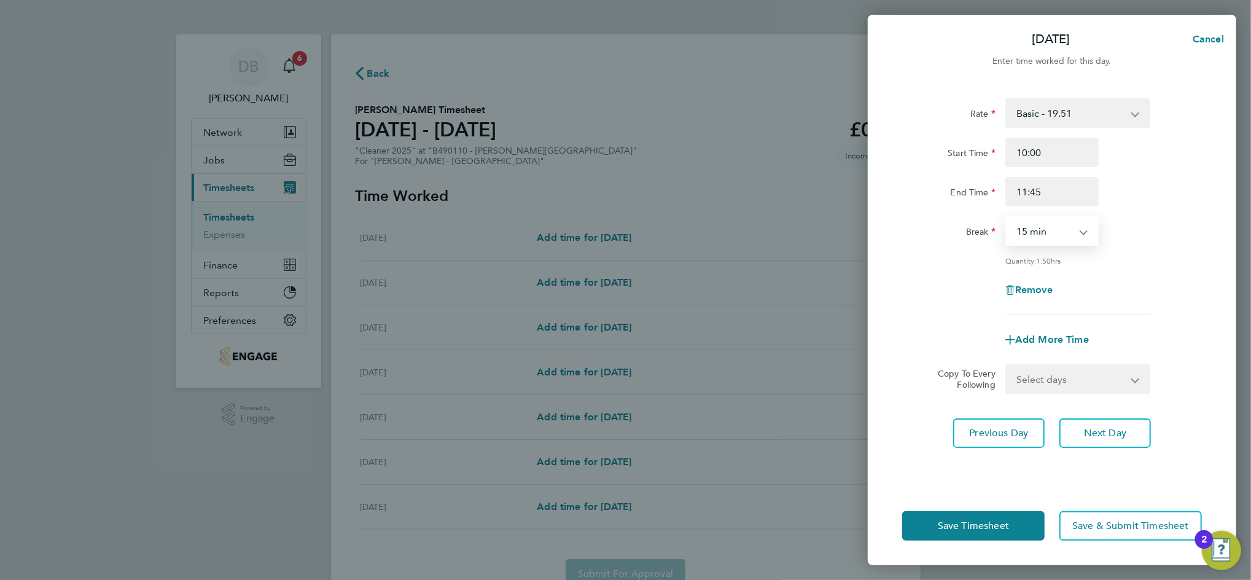
select select "0"
click at [1117, 438] on button "Next Day" at bounding box center [1105, 432] width 92 height 29
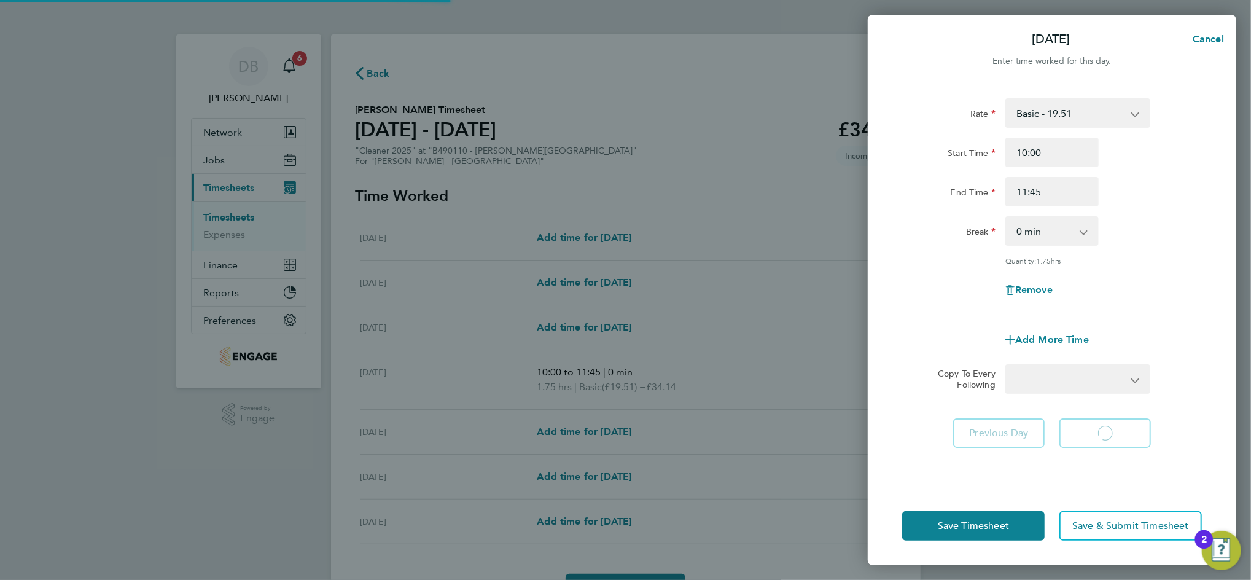
select select "30"
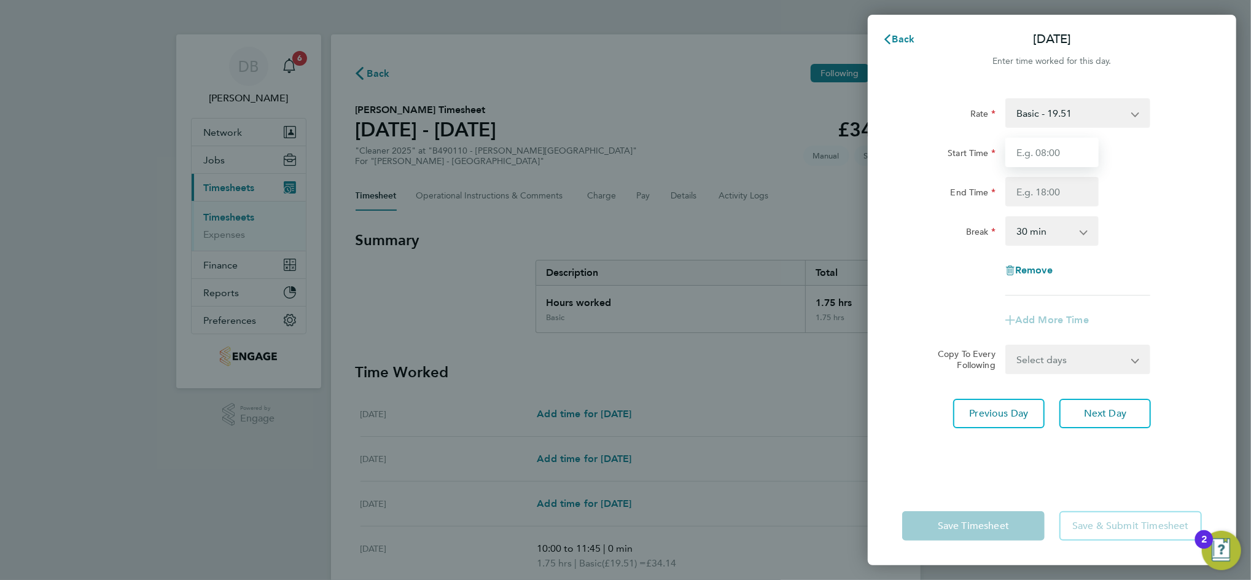
click at [1042, 150] on input "Start Time" at bounding box center [1051, 152] width 93 height 29
type input "09:00"
type input "11:15"
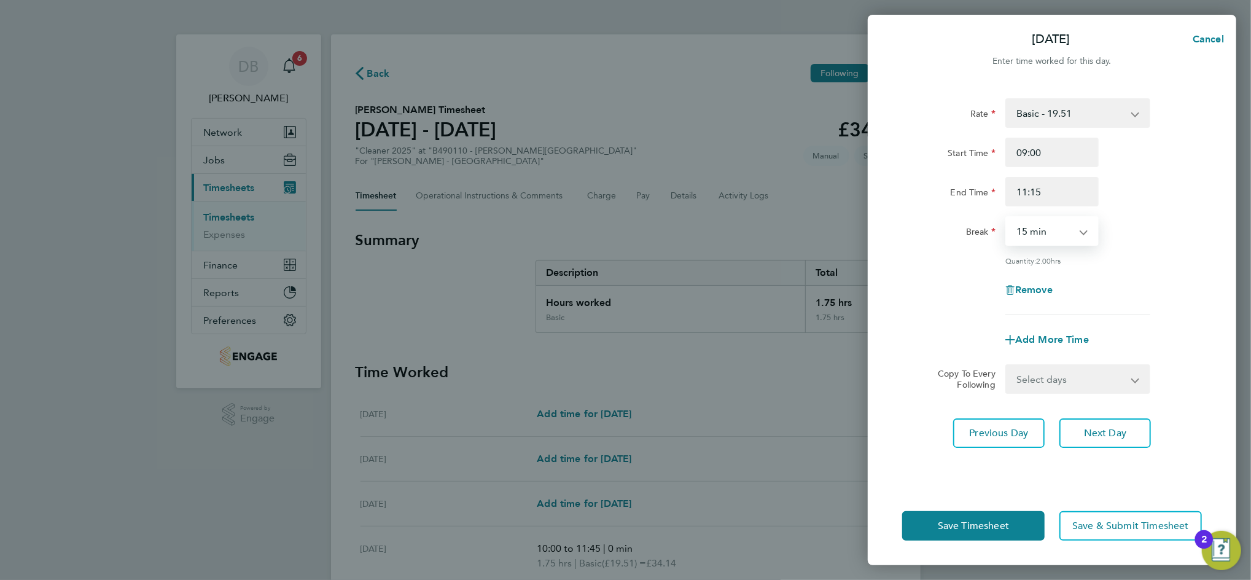
select select "0"
click at [1096, 434] on span "Next Day" at bounding box center [1105, 433] width 42 height 12
select select "30"
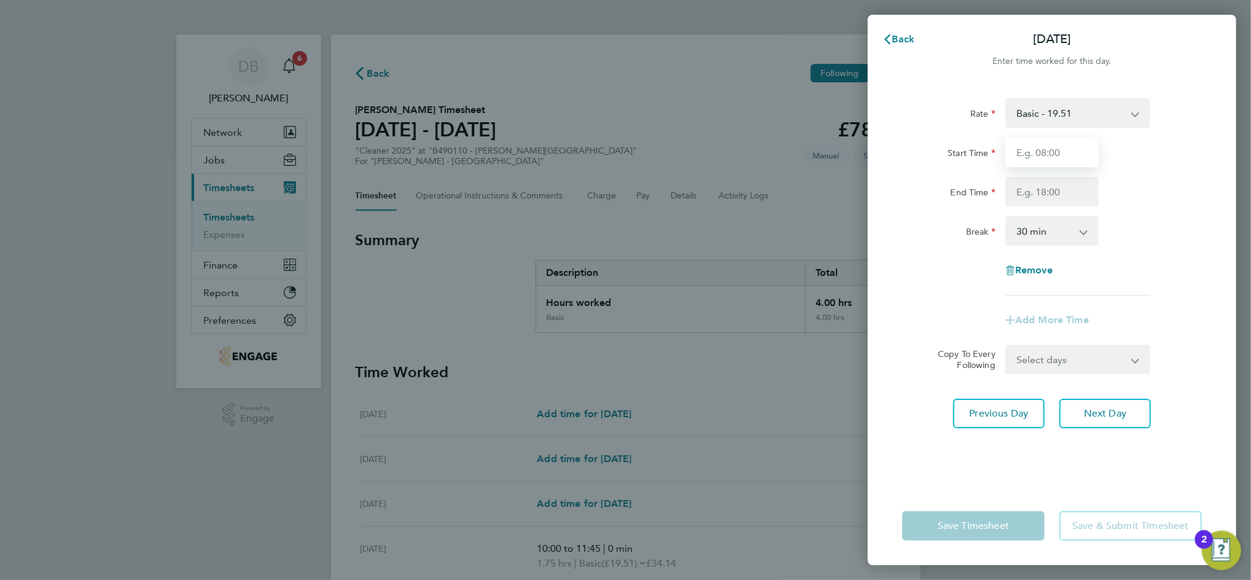
click at [1035, 158] on input "Start Time" at bounding box center [1051, 152] width 93 height 29
type input "08:45"
type input "10:45"
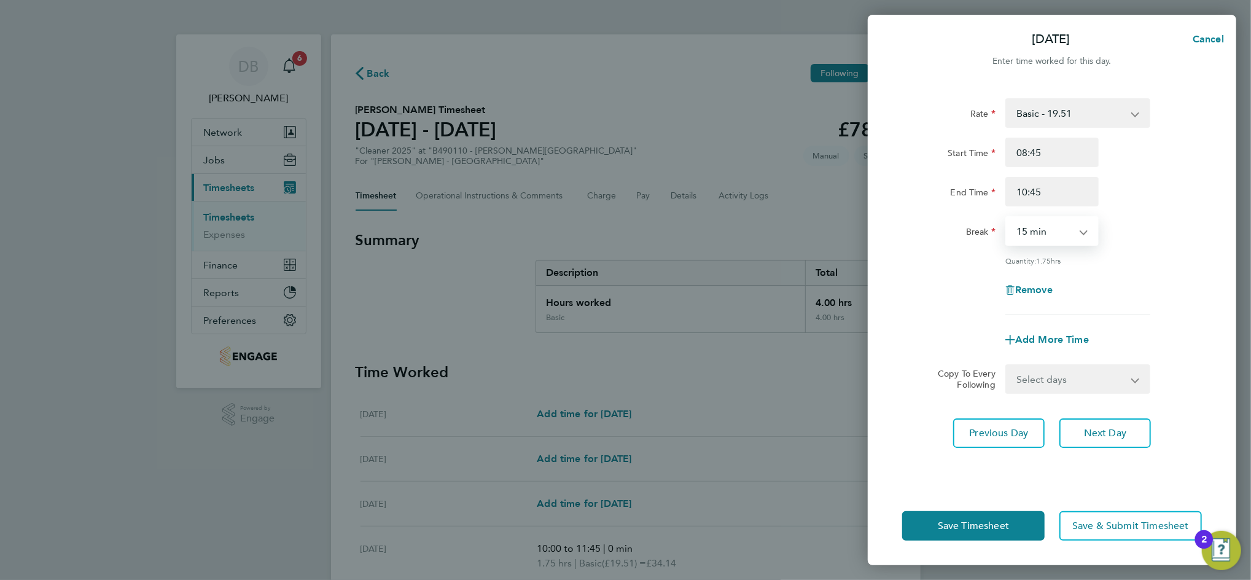
select select "0"
click at [1093, 433] on span "Next Day" at bounding box center [1105, 433] width 42 height 12
select select "30"
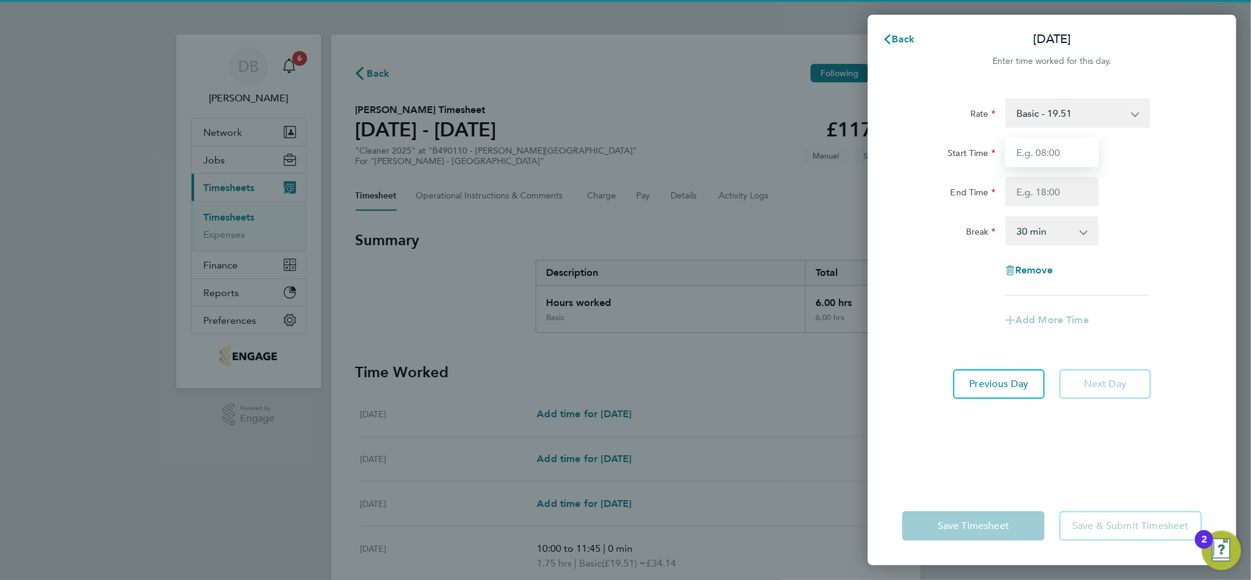
click at [1053, 160] on input "Start Time" at bounding box center [1051, 152] width 93 height 29
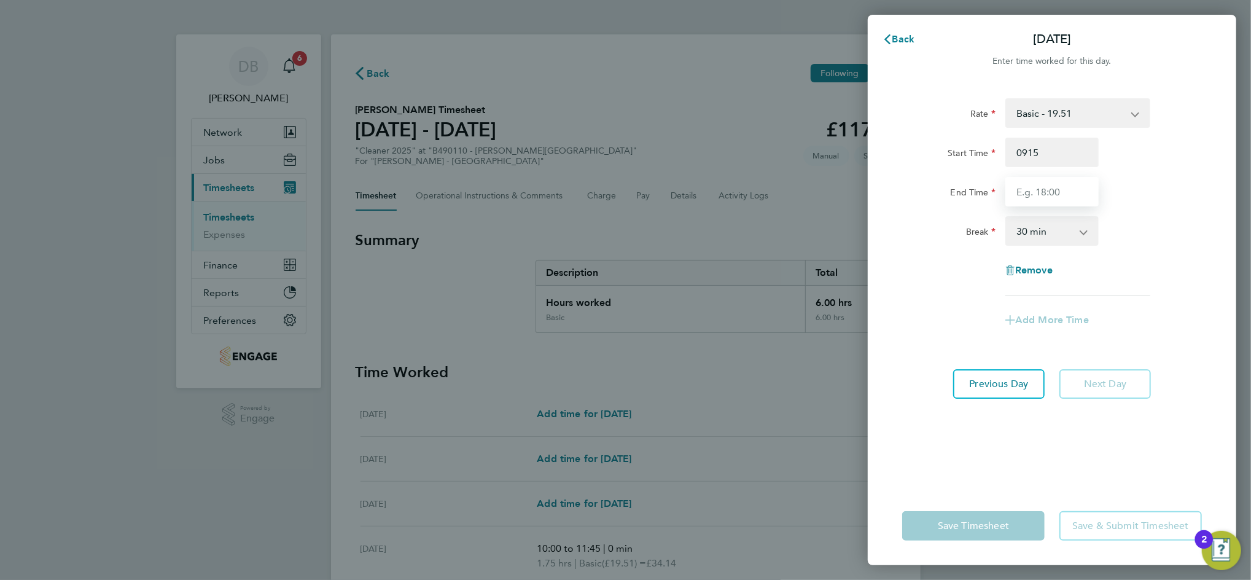
type input "09:15"
type input "11:15"
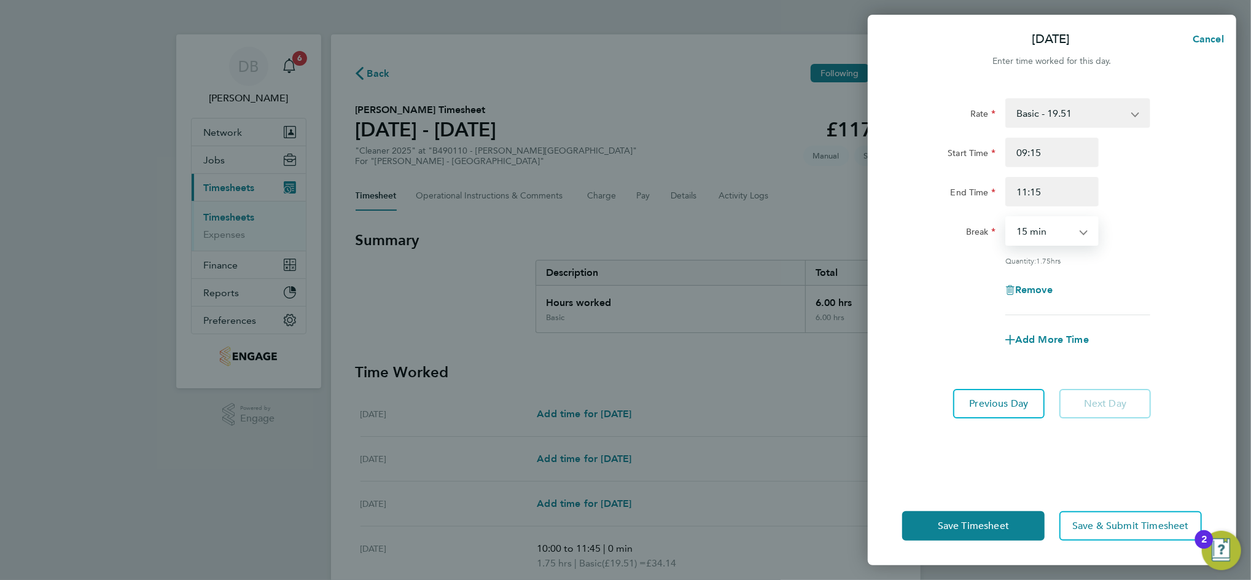
select select "0"
click at [1032, 400] on button "Previous Day" at bounding box center [999, 403] width 92 height 29
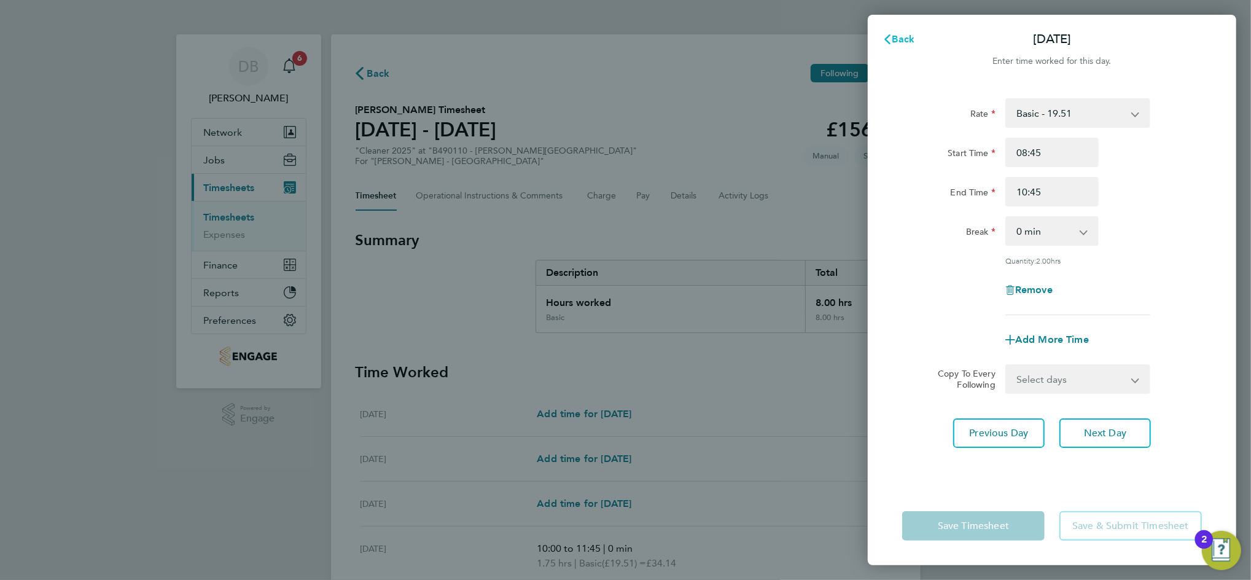
click at [901, 41] on span "Back" at bounding box center [903, 39] width 23 height 12
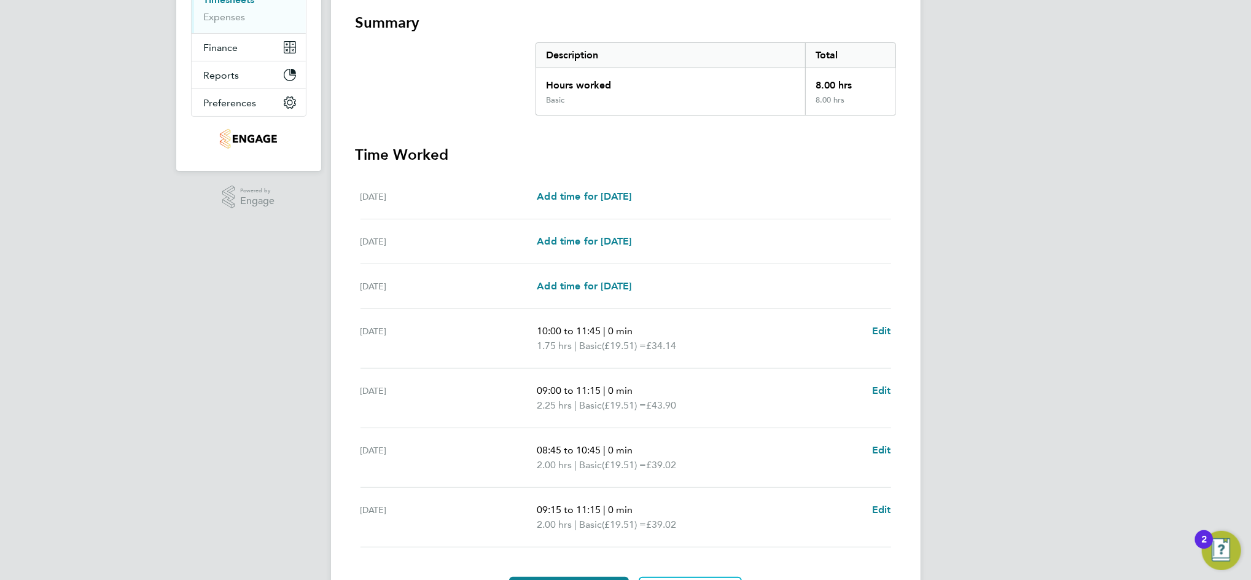
scroll to position [246, 0]
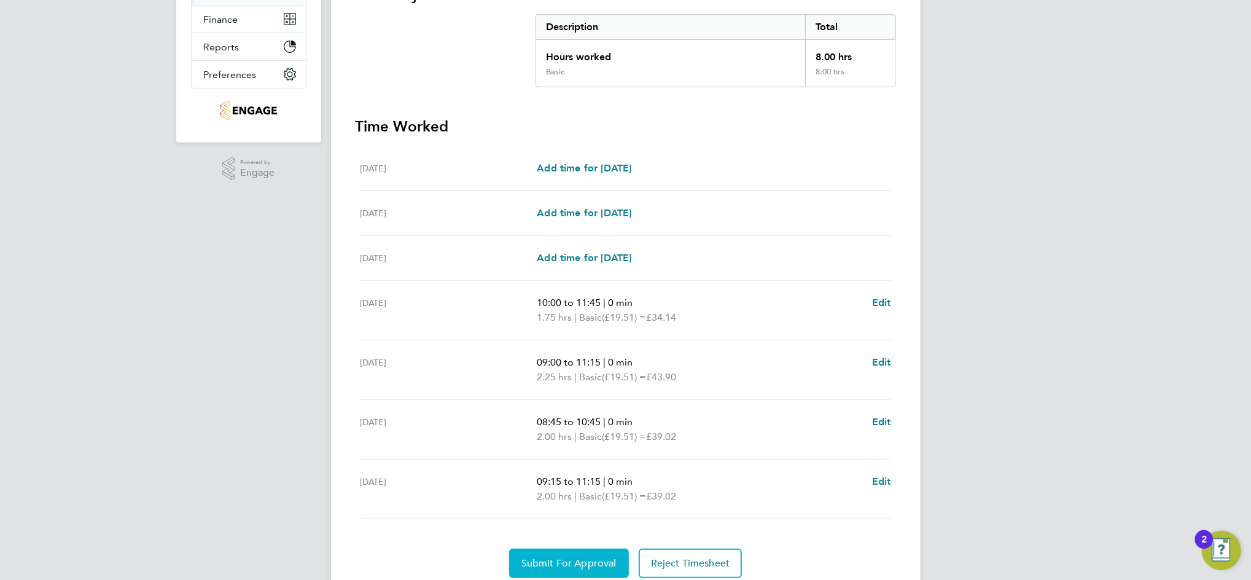
click at [582, 561] on span "Submit For Approval" at bounding box center [568, 563] width 95 height 12
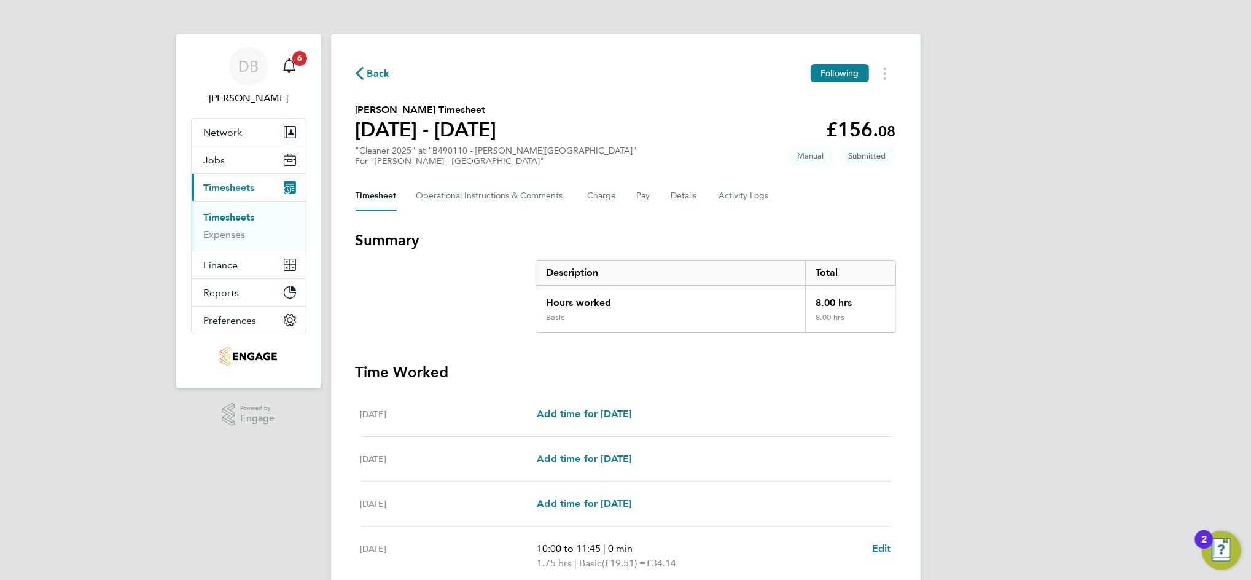
click at [362, 70] on icon "button" at bounding box center [360, 73] width 8 height 13
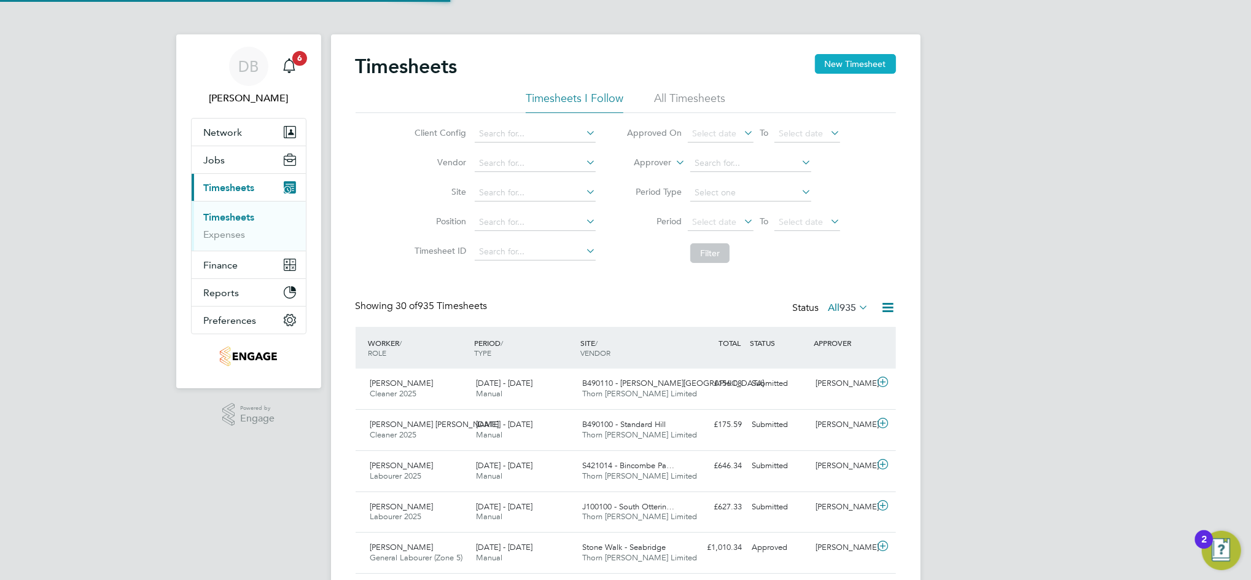
scroll to position [31, 106]
click at [868, 64] on button "New Timesheet" at bounding box center [855, 64] width 81 height 20
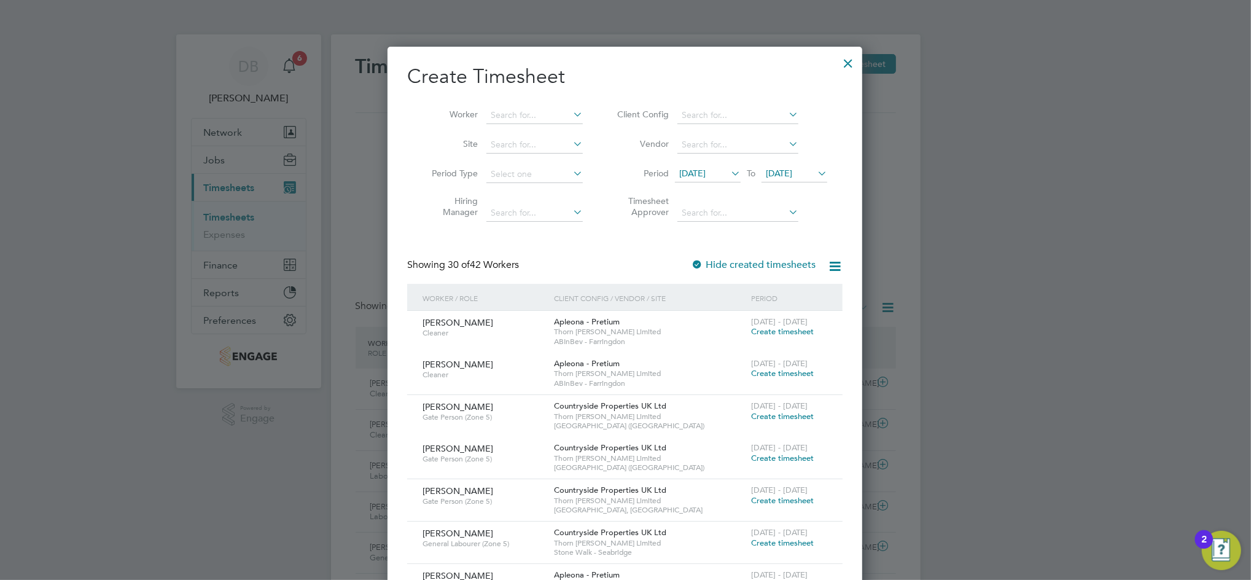
click at [792, 170] on span "[DATE]" at bounding box center [779, 173] width 26 height 11
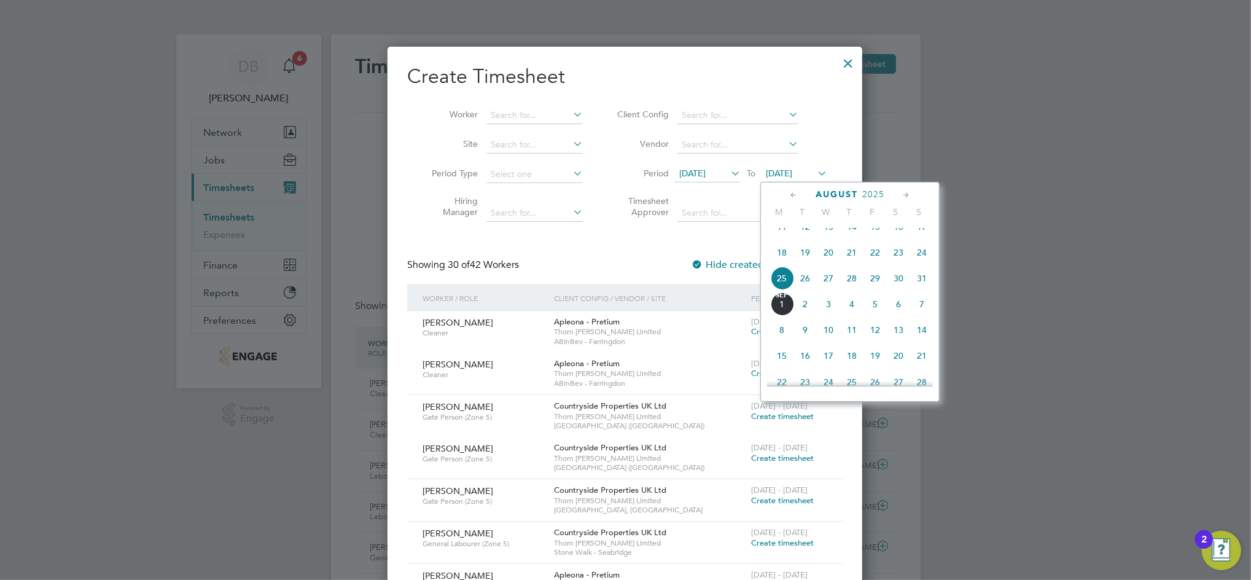
click at [924, 290] on span "31" at bounding box center [921, 278] width 23 height 23
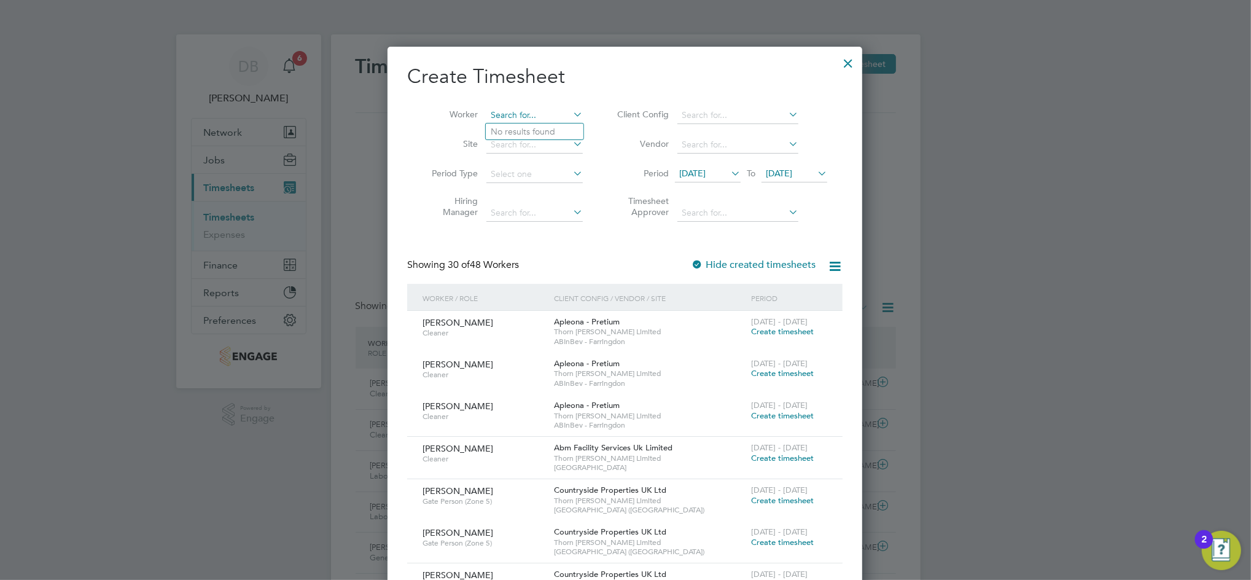
click at [505, 115] on input at bounding box center [534, 115] width 96 height 17
click at [515, 134] on b "[PERSON_NAME]" at bounding box center [526, 132] width 71 height 10
type input "[PERSON_NAME]"
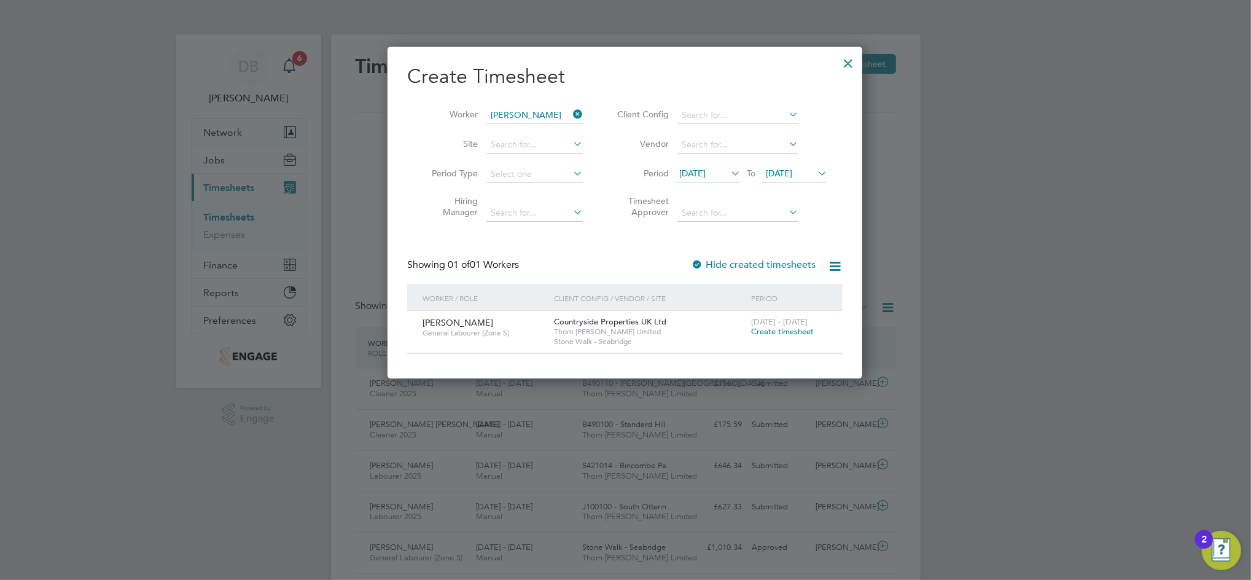
click at [795, 327] on span "Create timesheet" at bounding box center [782, 331] width 63 height 10
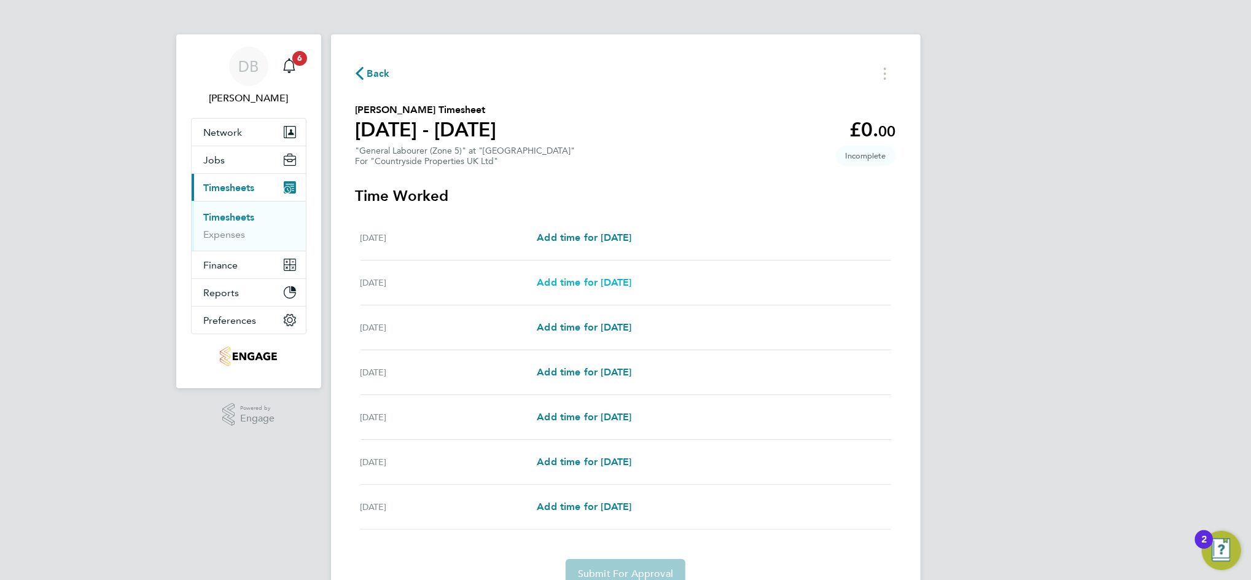
click at [584, 280] on span "Add time for [DATE]" at bounding box center [584, 282] width 95 height 12
select select "30"
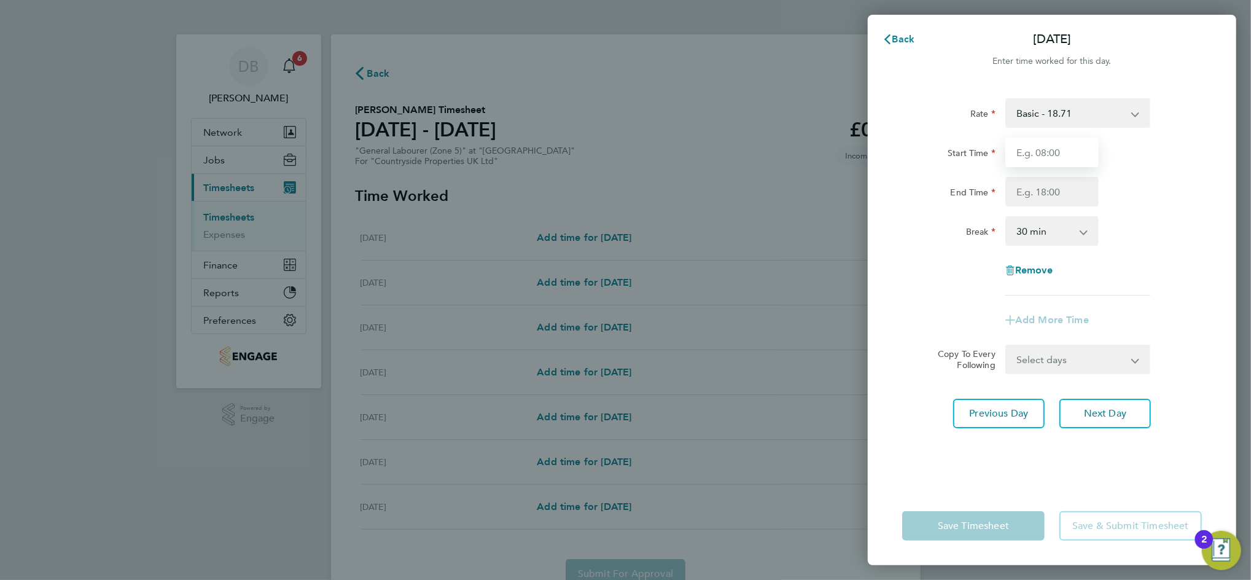
click at [1048, 152] on input "Start Time" at bounding box center [1051, 152] width 93 height 29
type input "07:00"
type input "17:00"
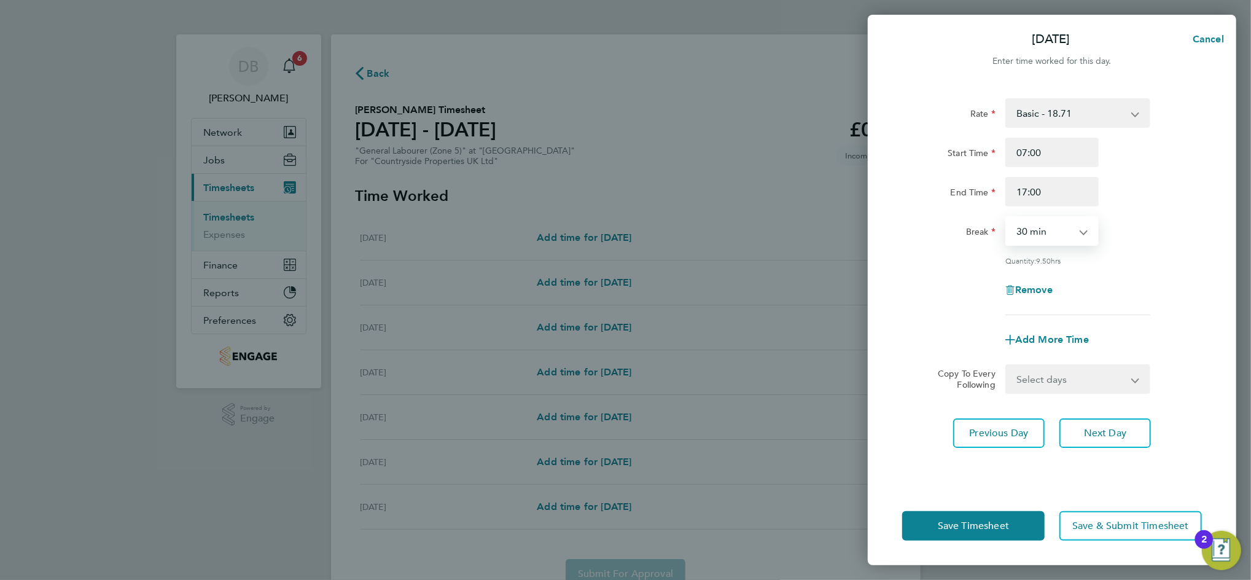
click at [1134, 385] on select "Select days Day Weekday (Mon-Fri) Weekend (Sat-Sun) [DATE] [DATE] [DATE] [DATE]…" at bounding box center [1071, 378] width 129 height 27
select select "WEEKDAY"
click at [1007, 365] on select "Select days Day Weekday (Mon-Fri) Weekend (Sat-Sun) [DATE] [DATE] [DATE] [DATE]…" at bounding box center [1071, 378] width 129 height 27
select select "[DATE]"
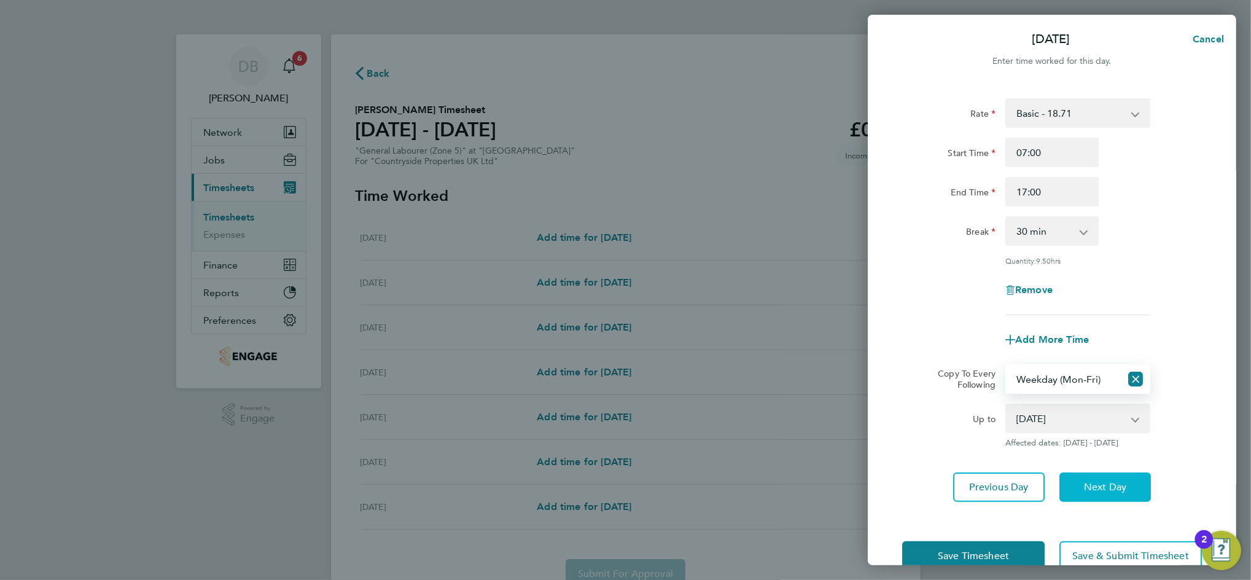
click at [1093, 481] on span "Next Day" at bounding box center [1105, 487] width 42 height 12
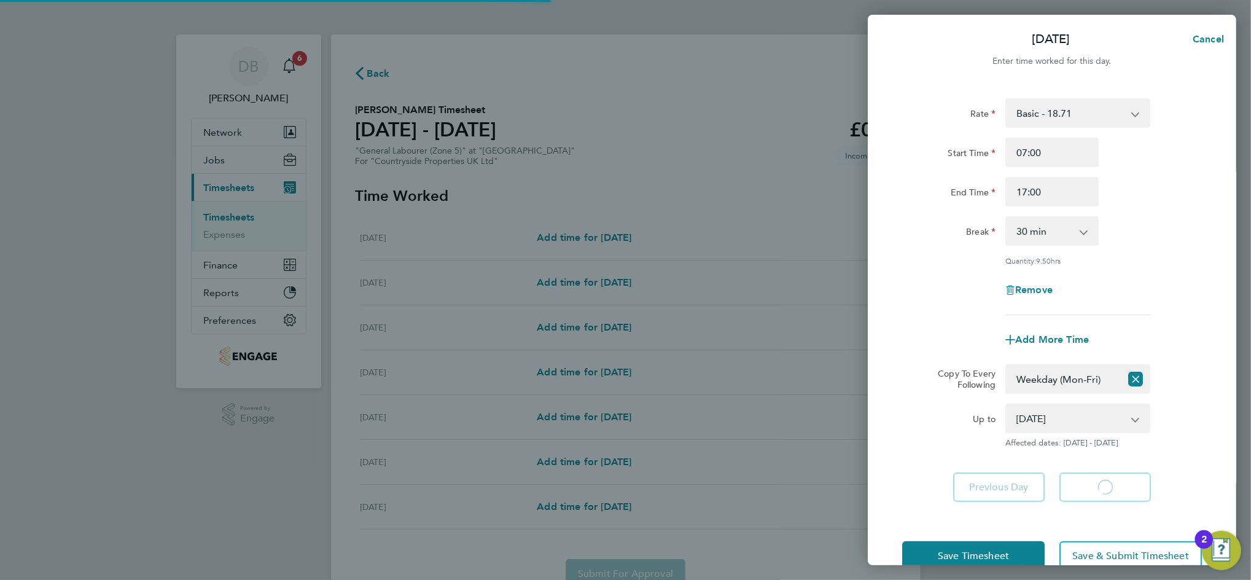
select select "30"
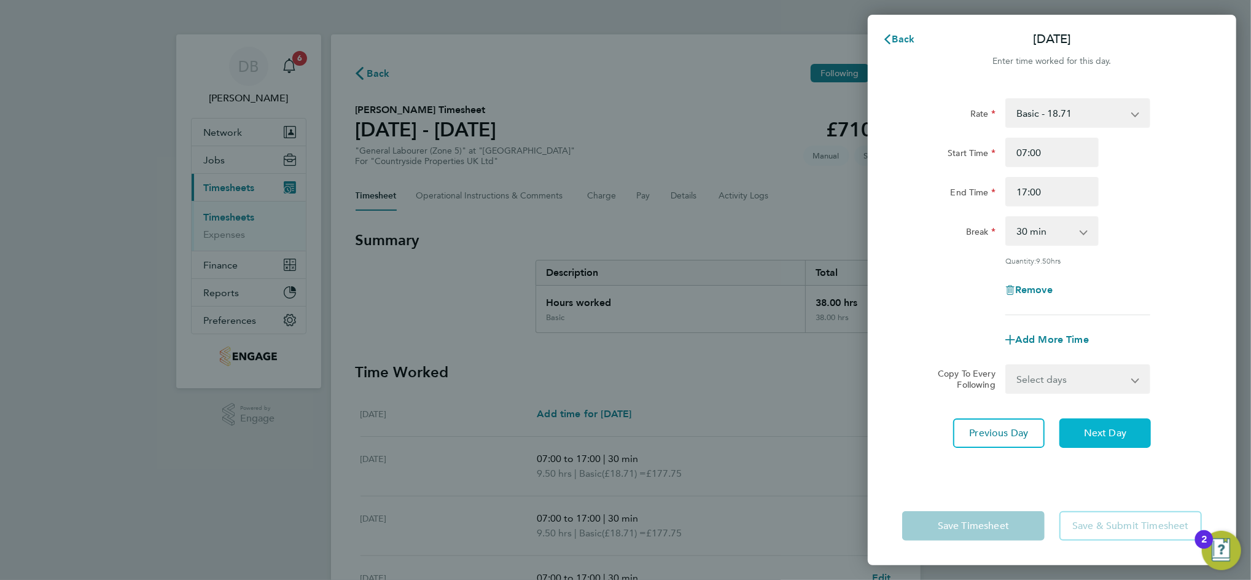
click at [1109, 434] on span "Next Day" at bounding box center [1105, 433] width 42 height 12
select select "30"
click at [1109, 434] on span "Next Day" at bounding box center [1105, 433] width 42 height 12
select select "30"
click at [1109, 434] on span "Next Day" at bounding box center [1105, 433] width 42 height 12
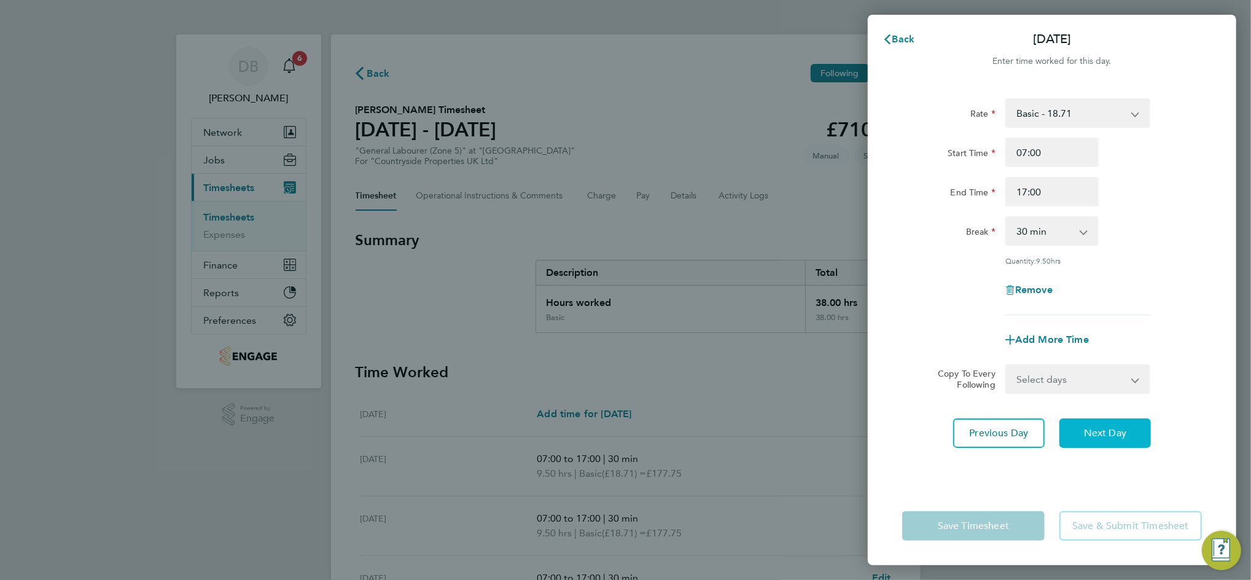
select select "30"
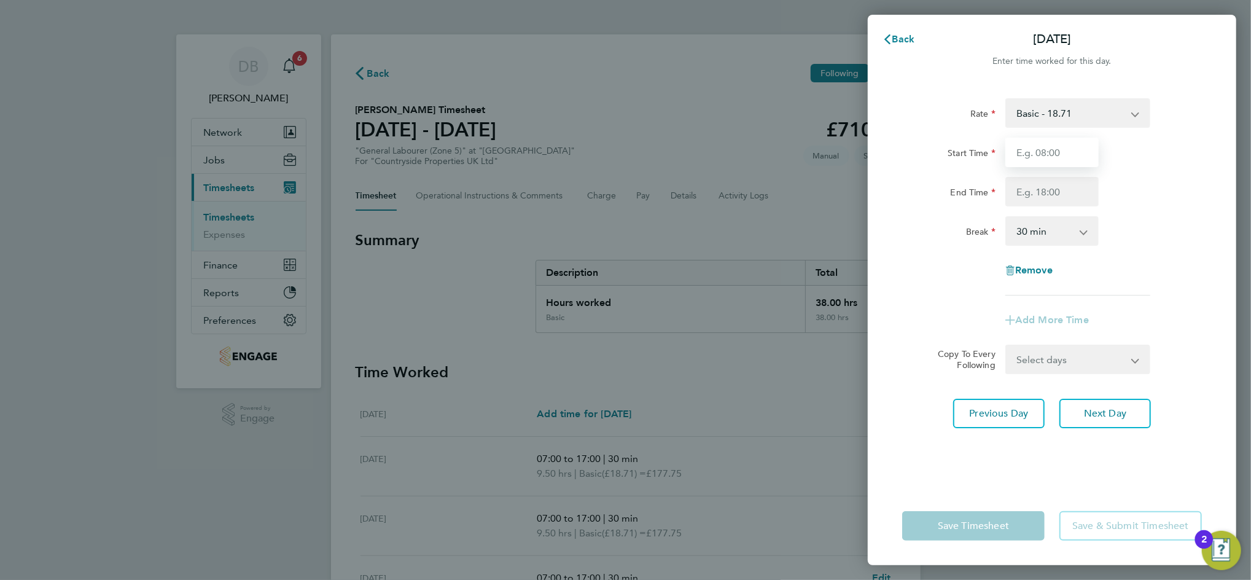
click at [1046, 149] on input "Start Time" at bounding box center [1051, 152] width 93 height 29
type input "08:00"
type input "17:00"
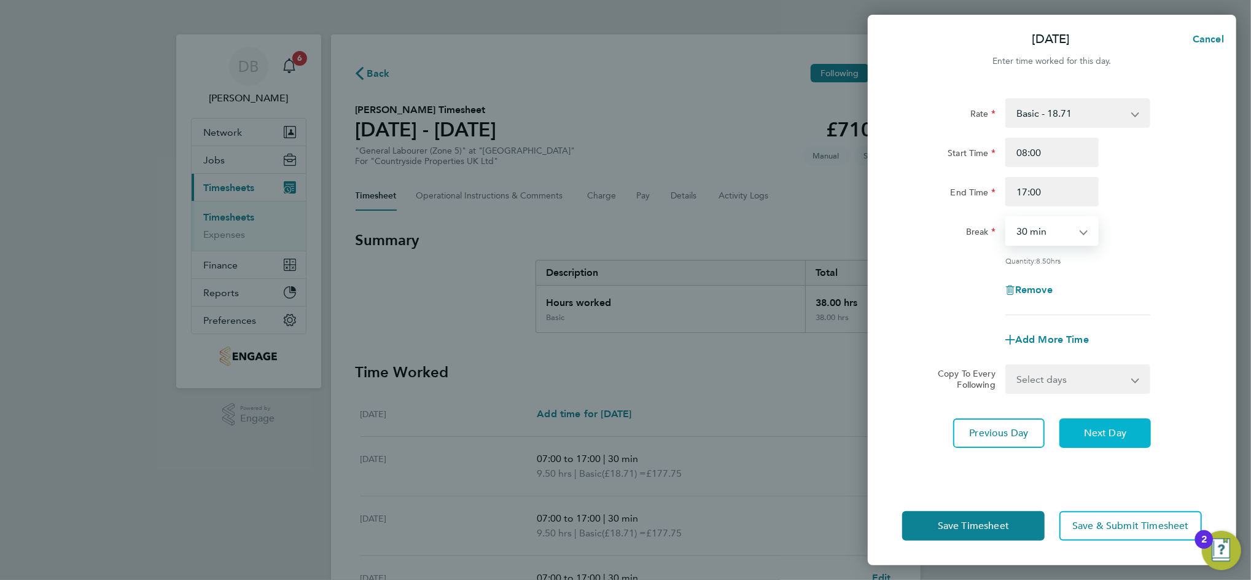
click at [1105, 418] on button "Next Day" at bounding box center [1105, 432] width 92 height 29
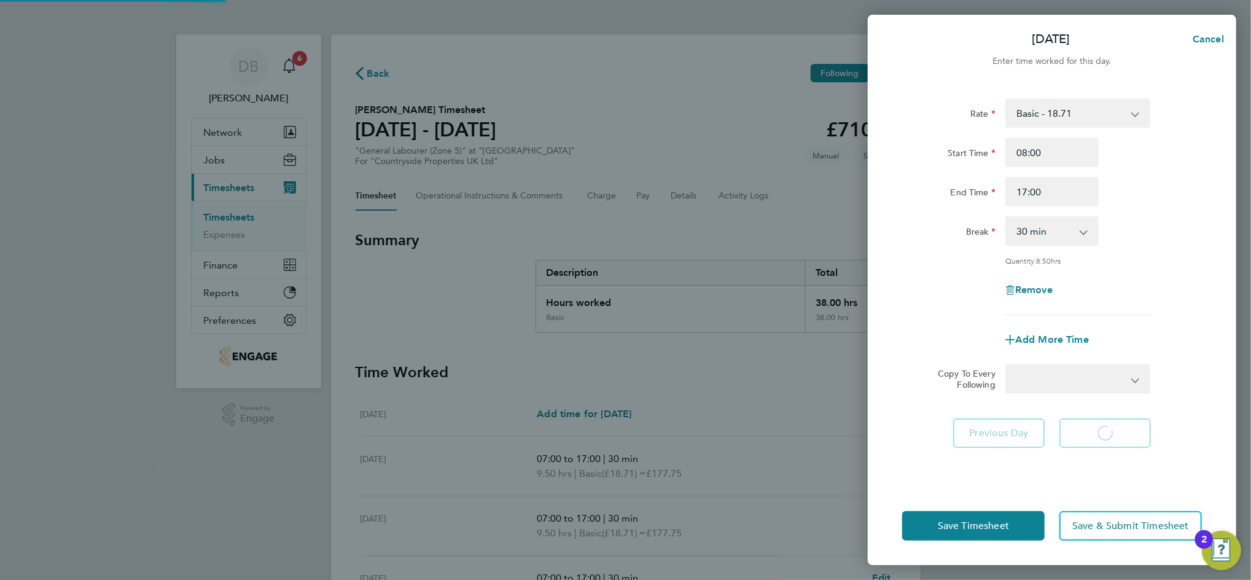
select select "30"
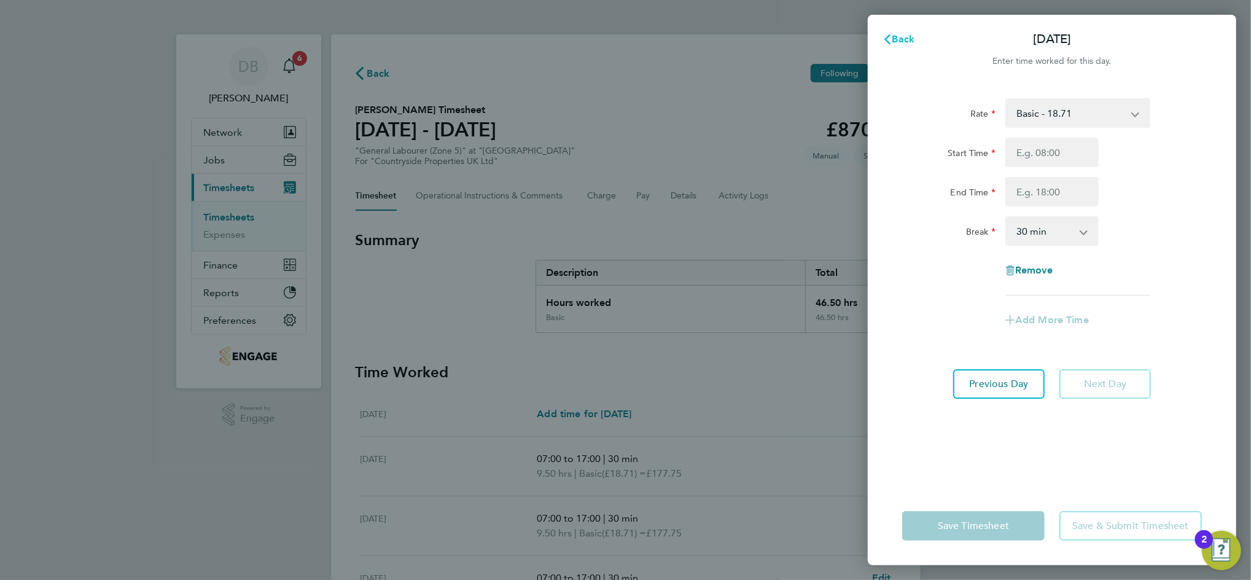
click at [911, 42] on span "Back" at bounding box center [903, 39] width 23 height 12
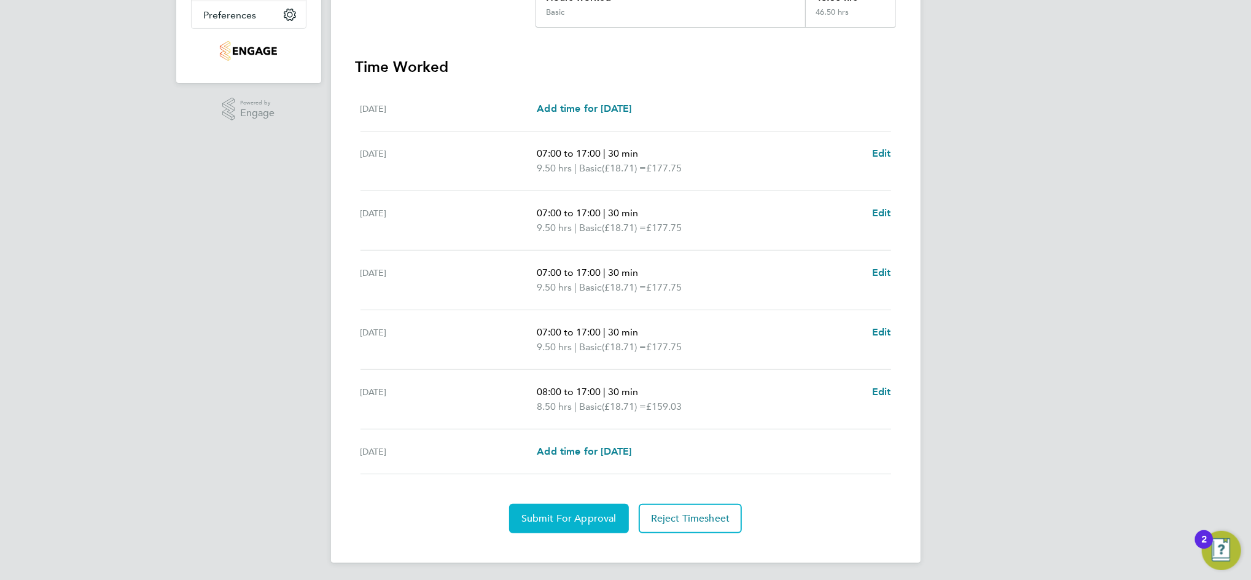
click at [569, 524] on button "Submit For Approval" at bounding box center [569, 518] width 120 height 29
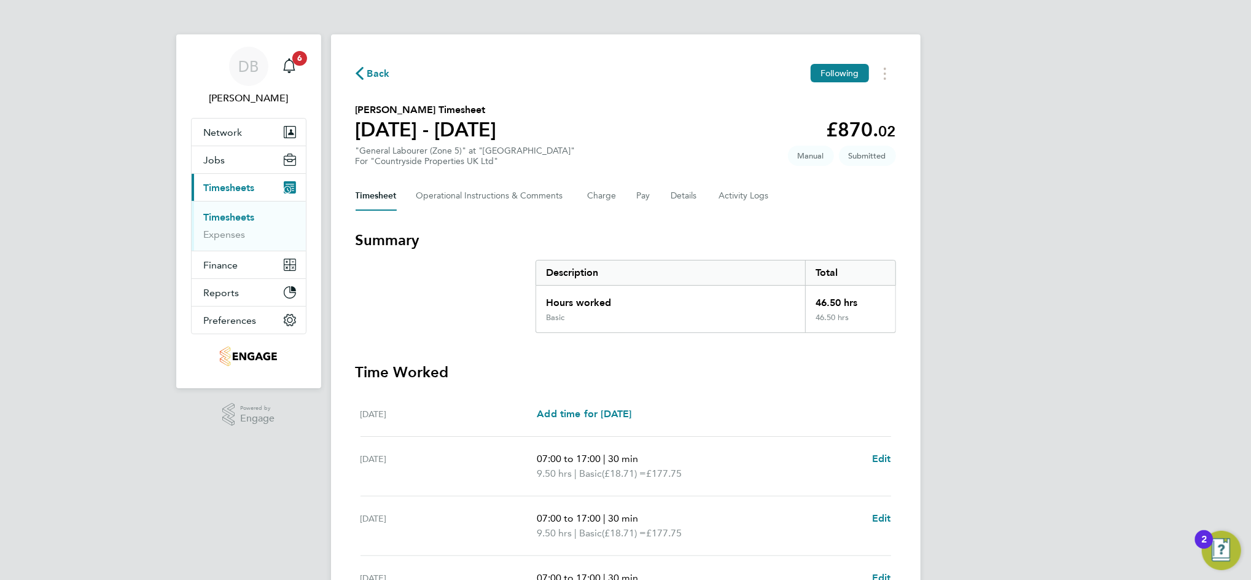
click at [370, 73] on span "Back" at bounding box center [378, 73] width 23 height 15
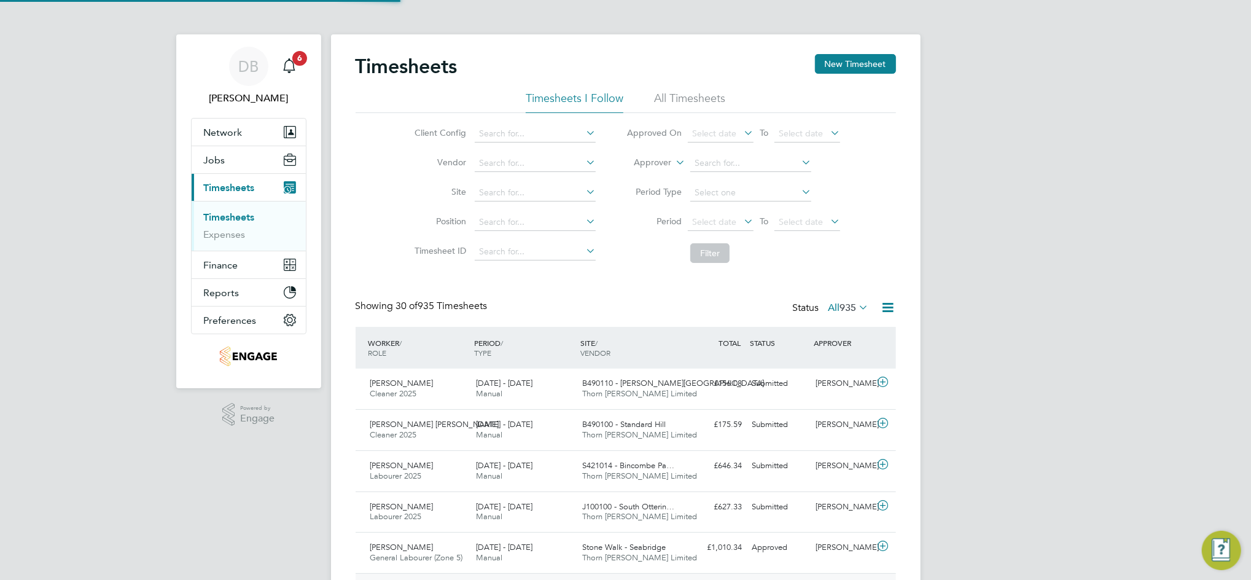
scroll to position [31, 106]
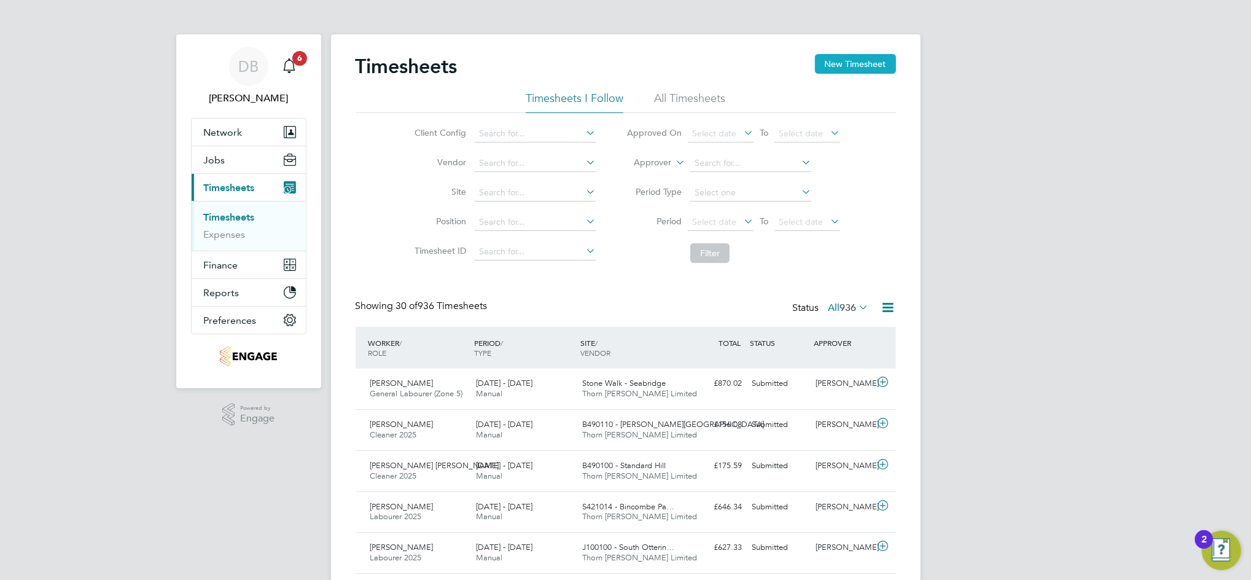
click at [883, 63] on button "New Timesheet" at bounding box center [855, 64] width 81 height 20
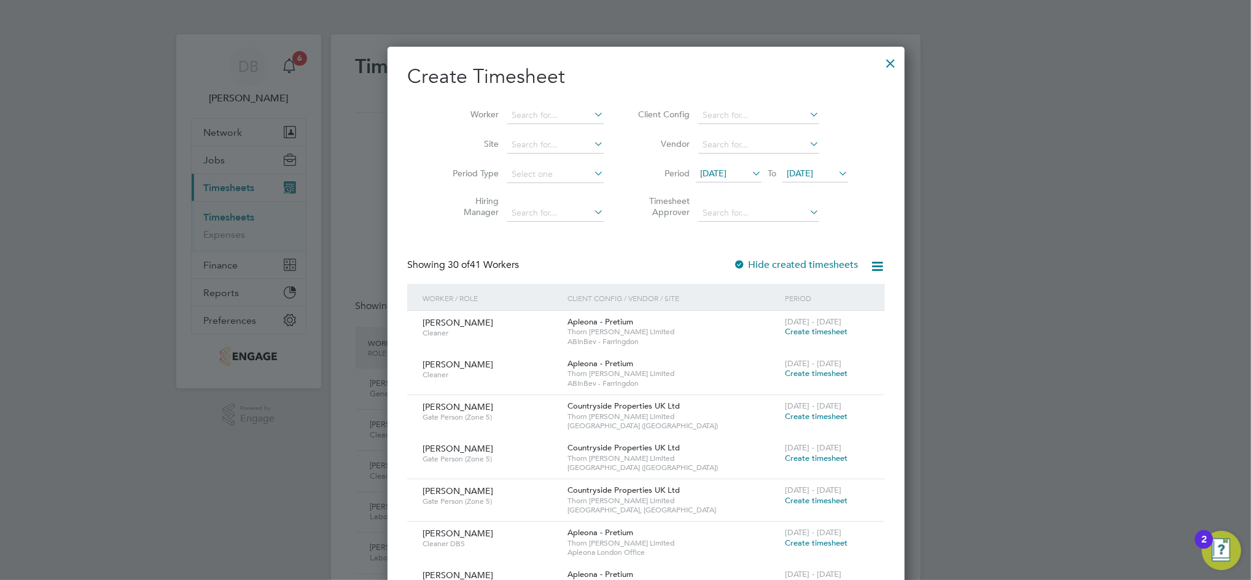
click at [812, 173] on span "[DATE]" at bounding box center [800, 173] width 26 height 11
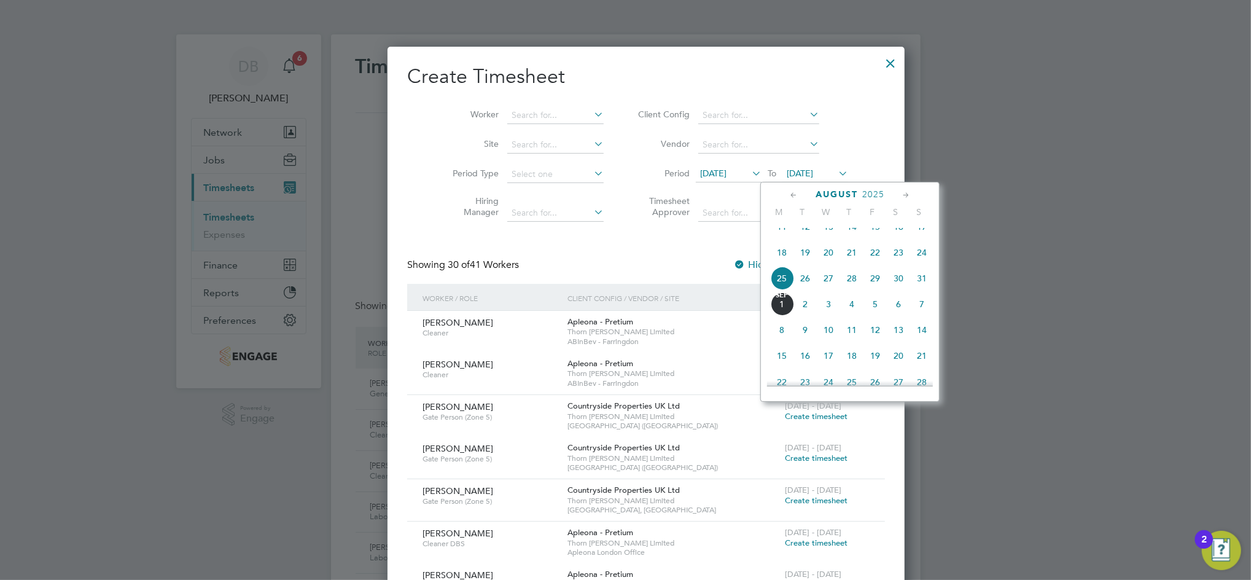
click at [926, 290] on span "31" at bounding box center [921, 278] width 23 height 23
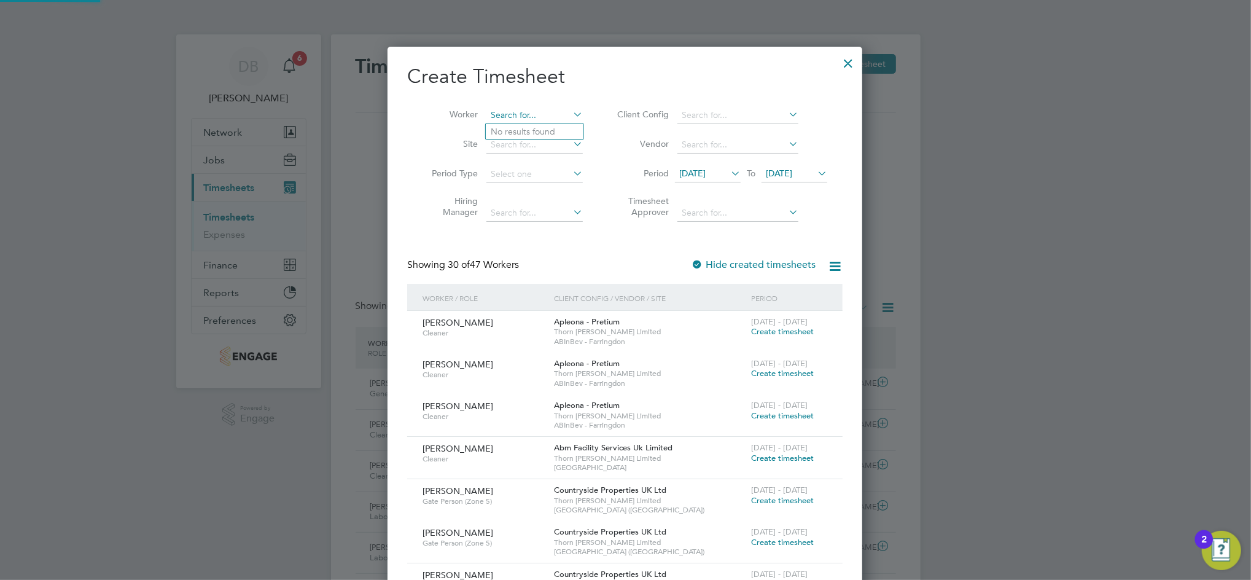
click at [519, 118] on input at bounding box center [534, 115] width 96 height 17
type input "[PERSON_NAME]"
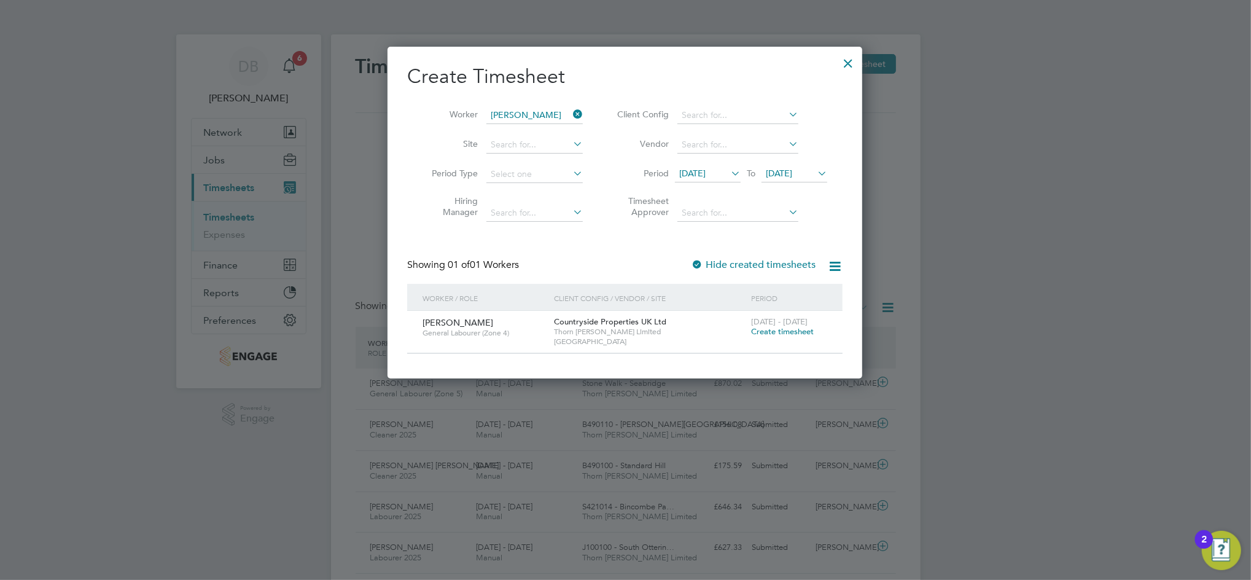
drag, startPoint x: 771, startPoint y: 332, endPoint x: 912, endPoint y: 374, distance: 147.3
click at [772, 332] on span "Create timesheet" at bounding box center [782, 331] width 63 height 10
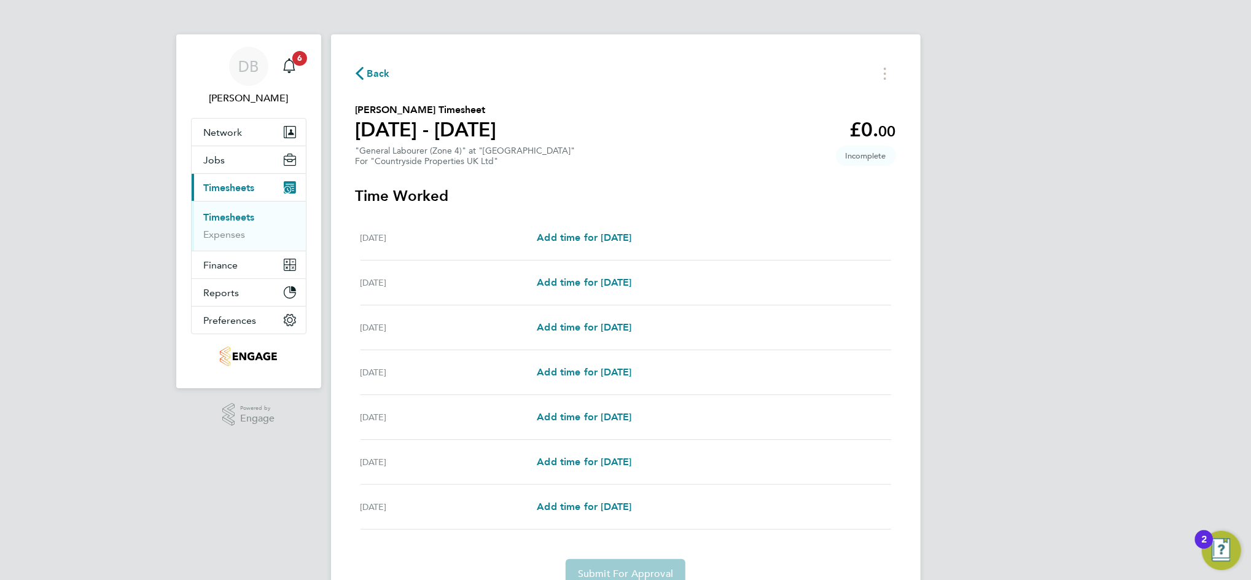
click at [878, 345] on div "Wed 27 Aug Add time for Wed 27 Aug Add time for Wed 27 Aug" at bounding box center [625, 327] width 531 height 45
click at [602, 278] on span "Add time for [DATE]" at bounding box center [584, 282] width 95 height 12
select select "30"
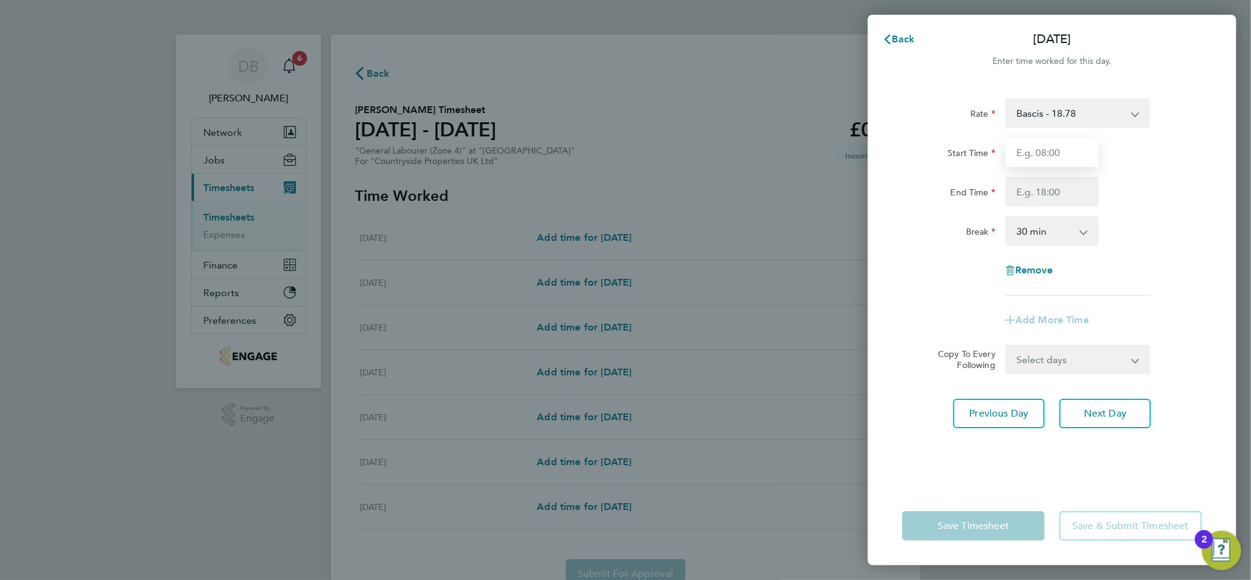
click at [1040, 158] on input "Start Time" at bounding box center [1051, 152] width 93 height 29
type input "07:00"
type input "17:30"
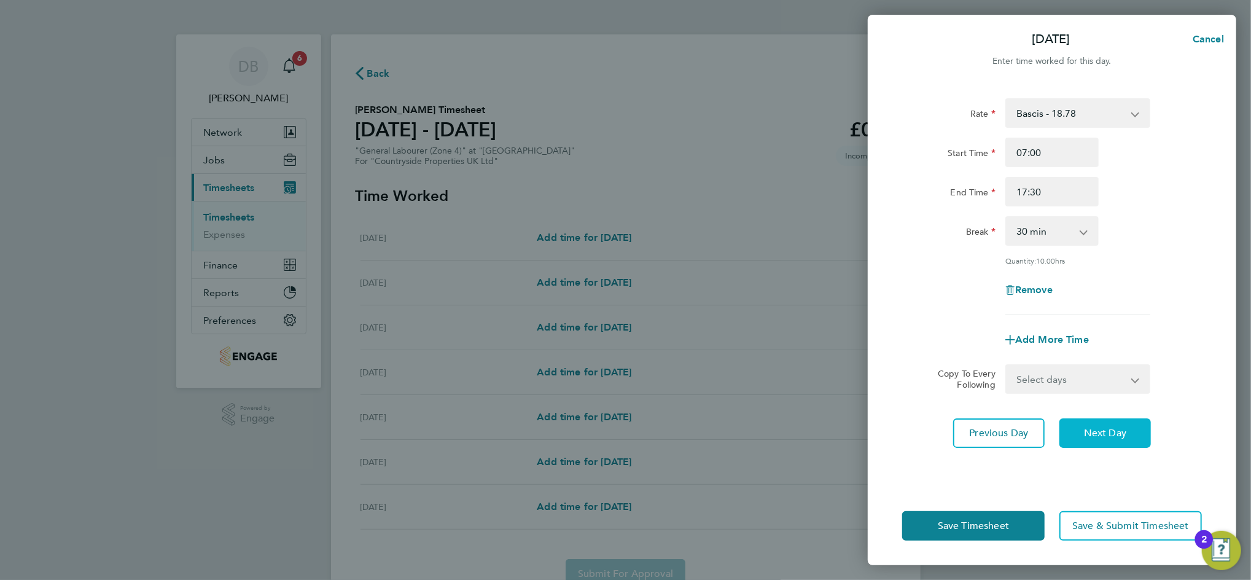
click at [1115, 433] on span "Next Day" at bounding box center [1105, 433] width 42 height 12
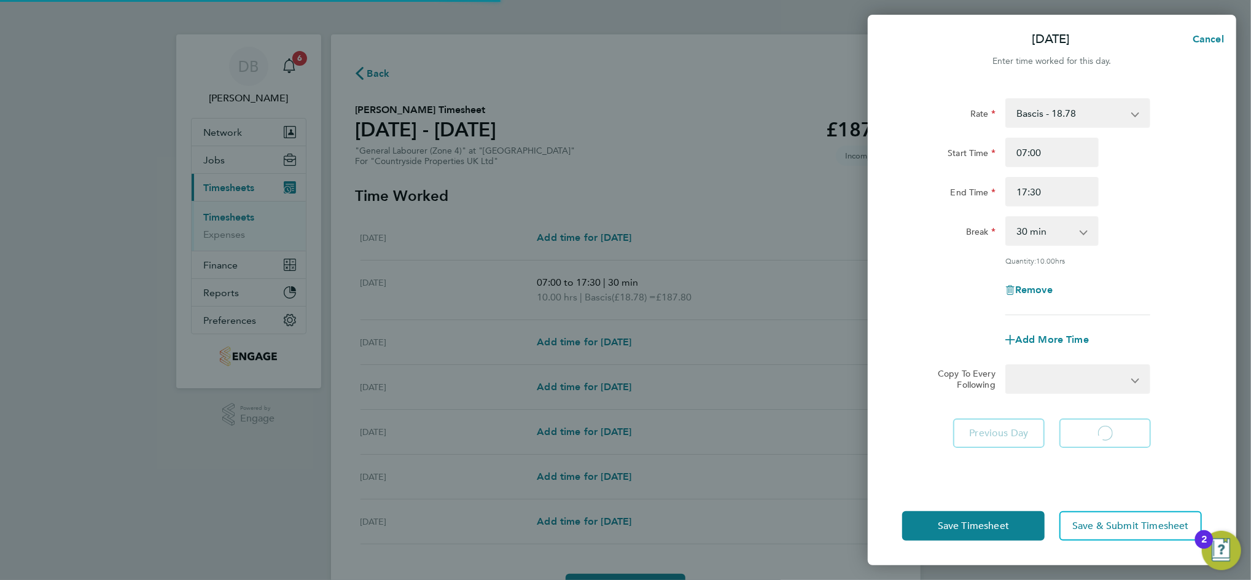
select select "30"
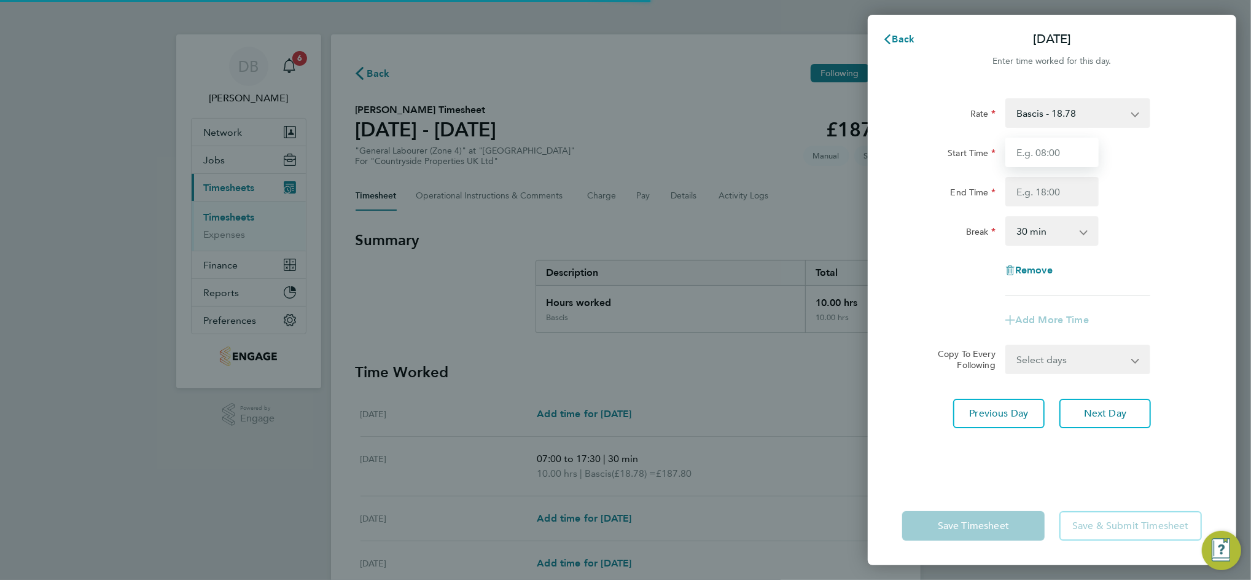
click at [1042, 159] on input "Start Time" at bounding box center [1051, 152] width 93 height 29
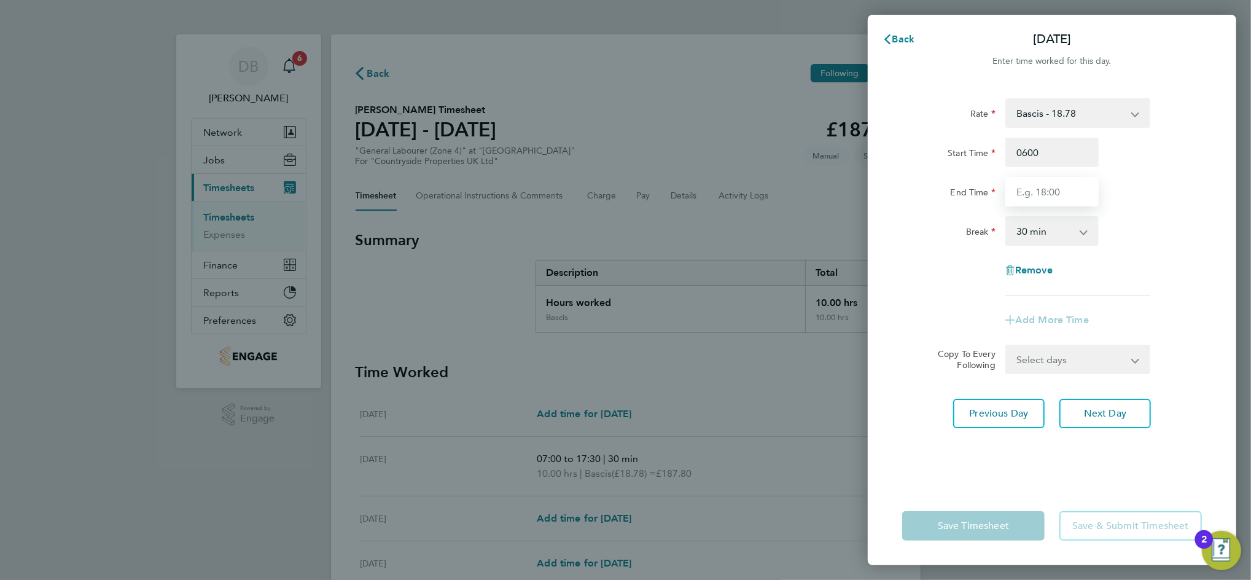
type input "06:00"
type input "17:30"
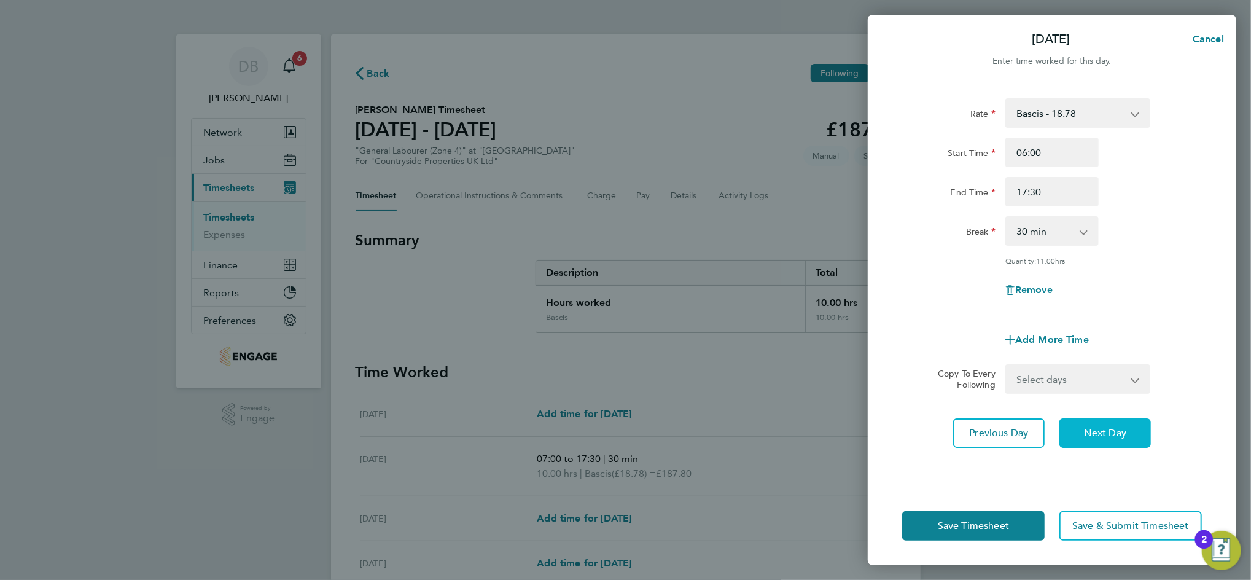
click at [1134, 427] on button "Next Day" at bounding box center [1105, 432] width 92 height 29
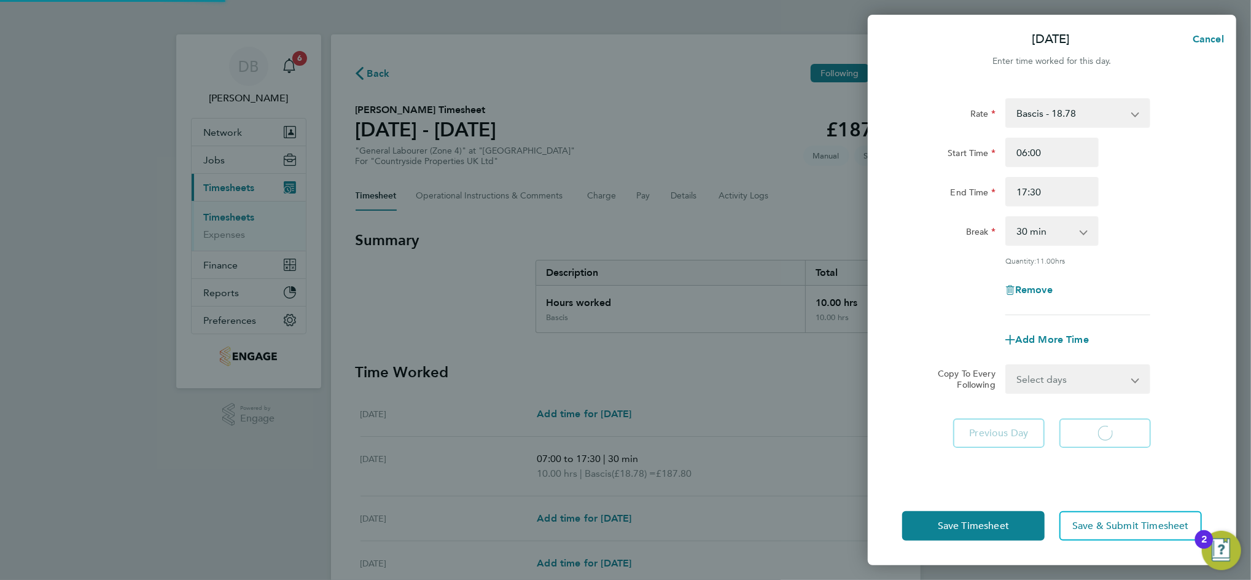
select select "30"
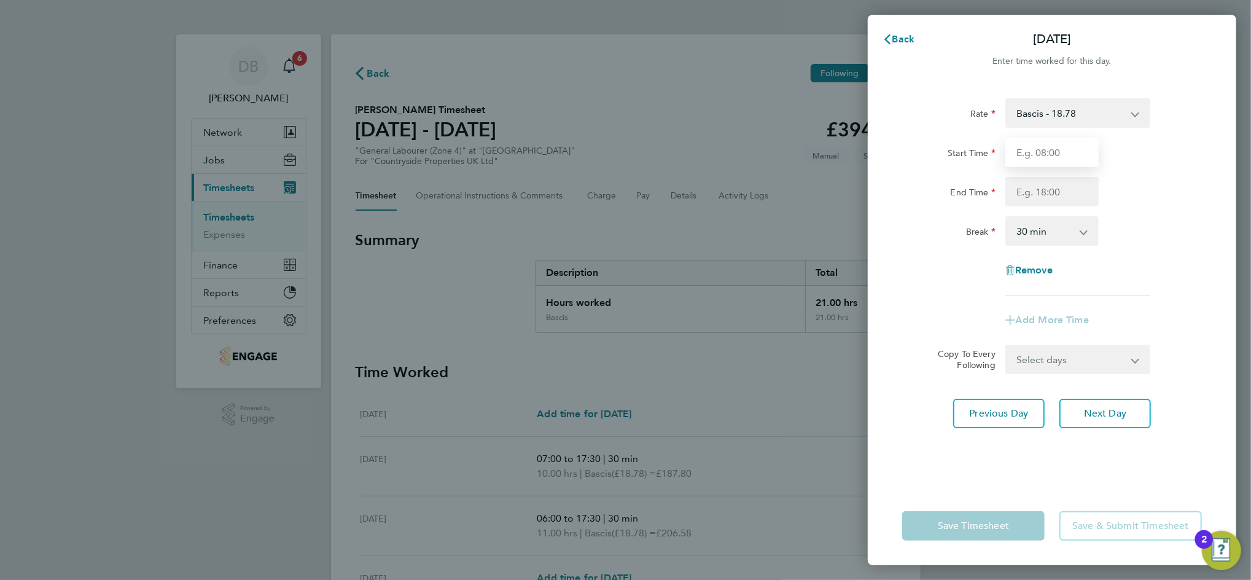
click at [1054, 149] on input "Start Time" at bounding box center [1051, 152] width 93 height 29
type input "07:00"
type input "17:30"
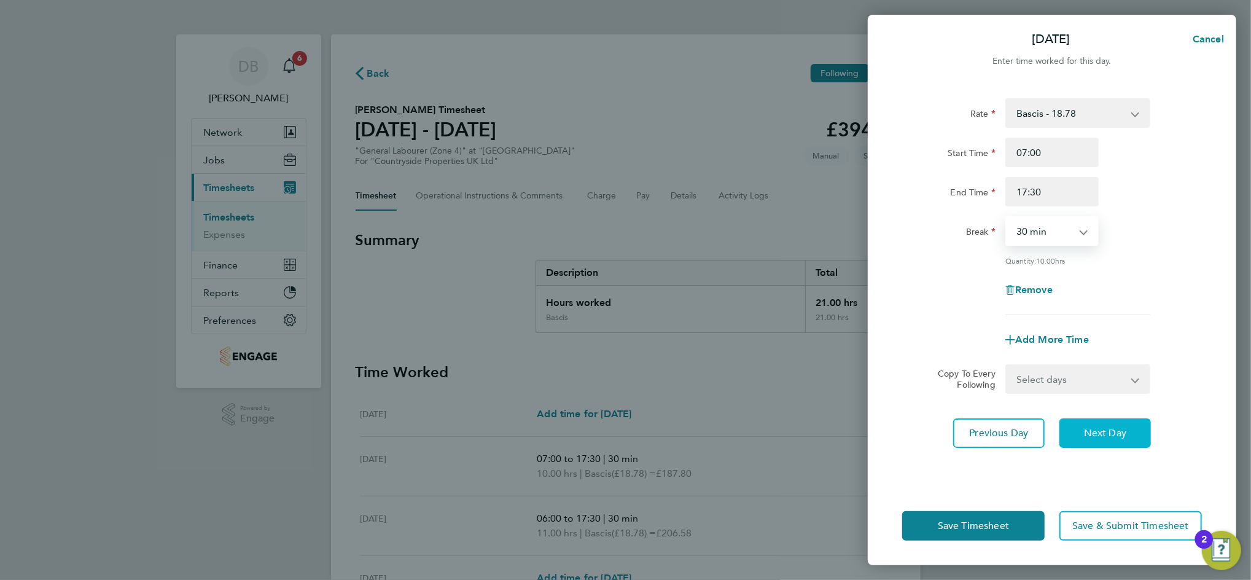
click at [1123, 428] on span "Next Day" at bounding box center [1105, 433] width 42 height 12
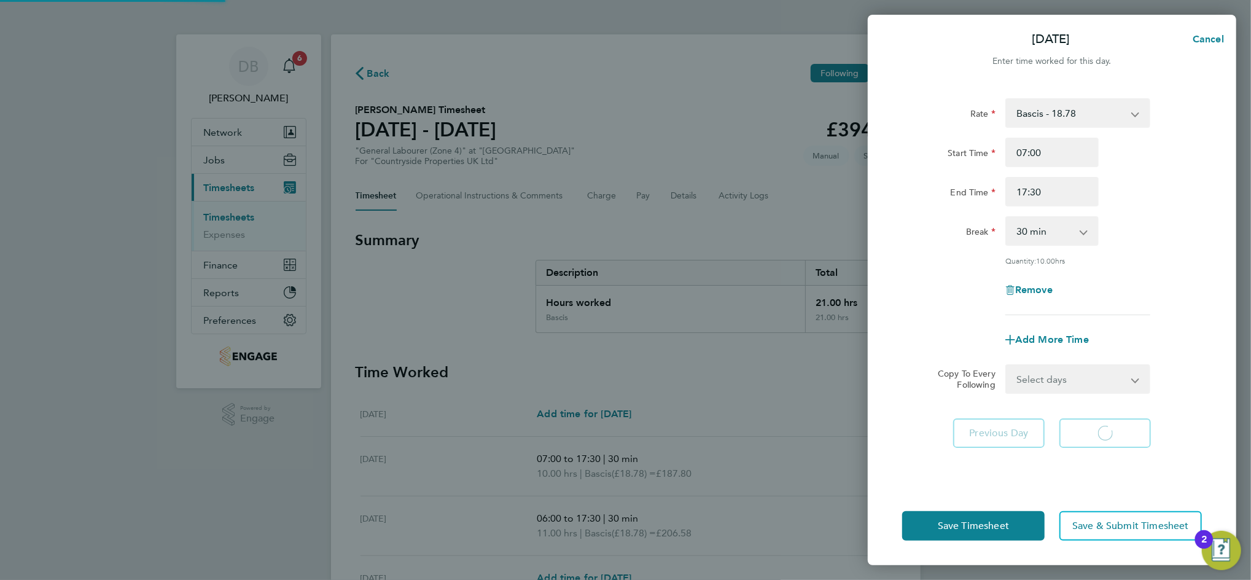
select select "30"
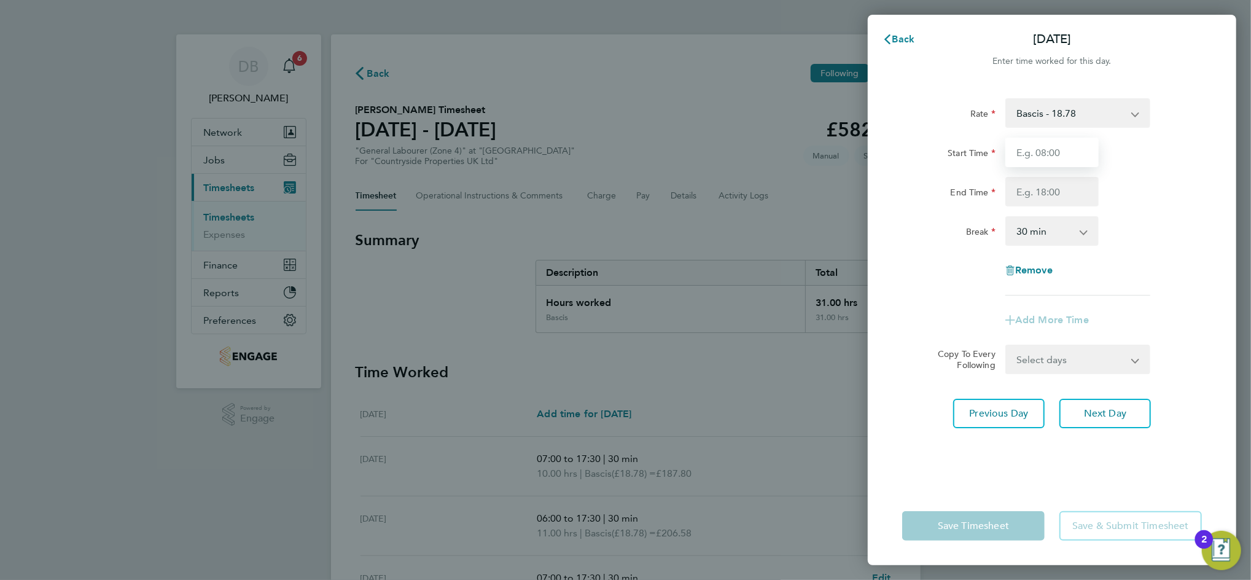
click at [1047, 149] on input "Start Time" at bounding box center [1051, 152] width 93 height 29
type input "07:00"
type input "17:30"
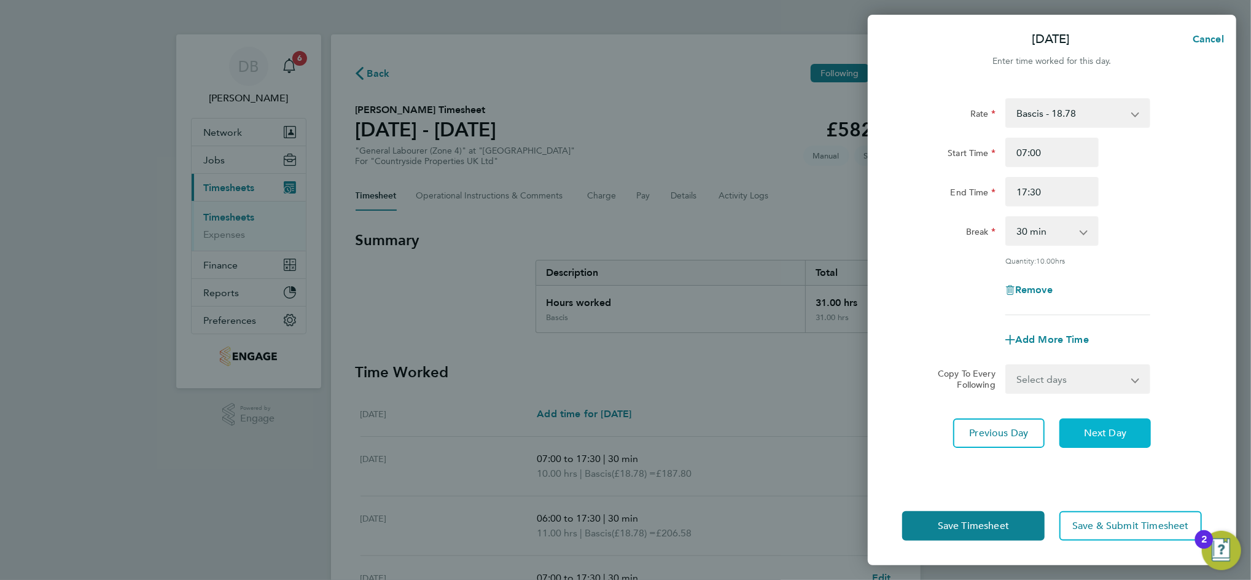
click at [1094, 428] on span "Next Day" at bounding box center [1105, 433] width 42 height 12
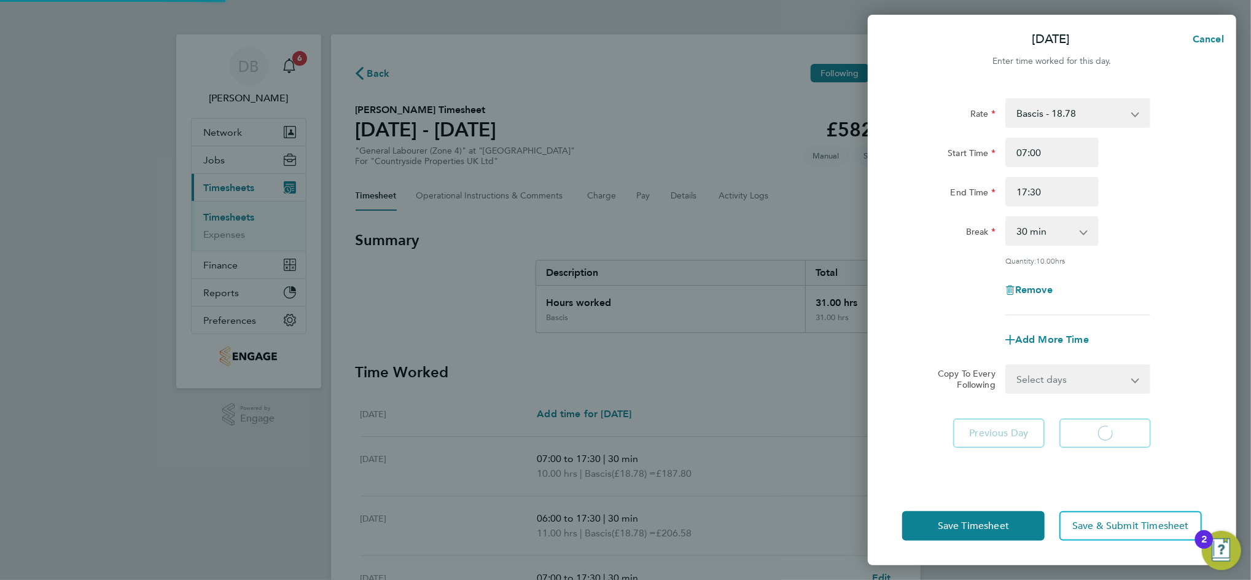
select select "30"
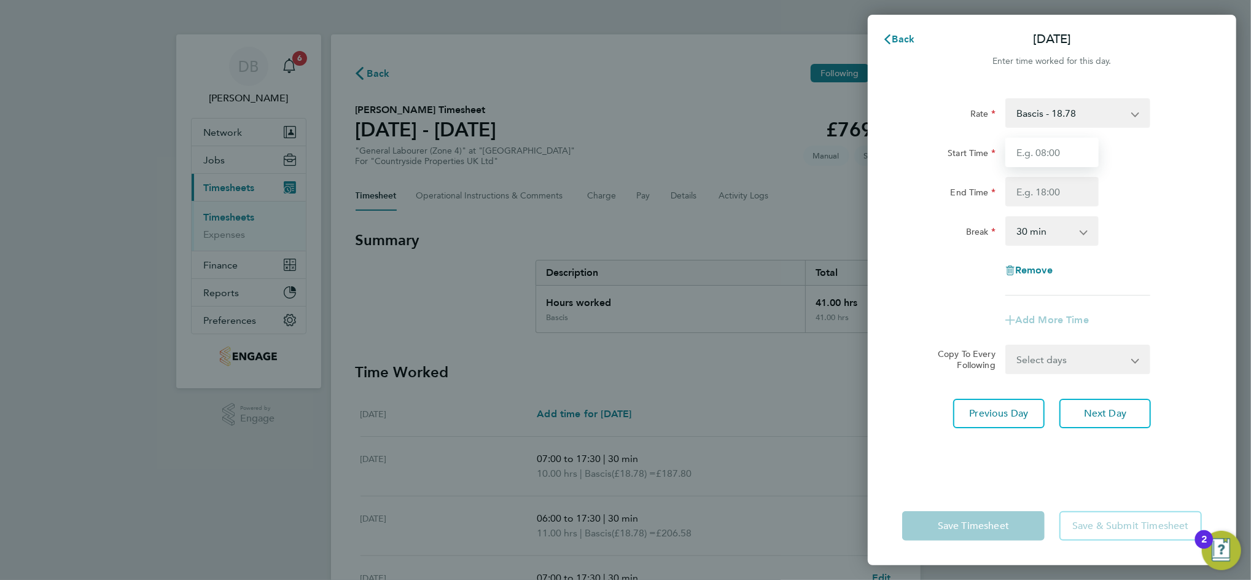
click at [1059, 151] on input "Start Time" at bounding box center [1051, 152] width 93 height 29
type input "07:00"
type input "17:30"
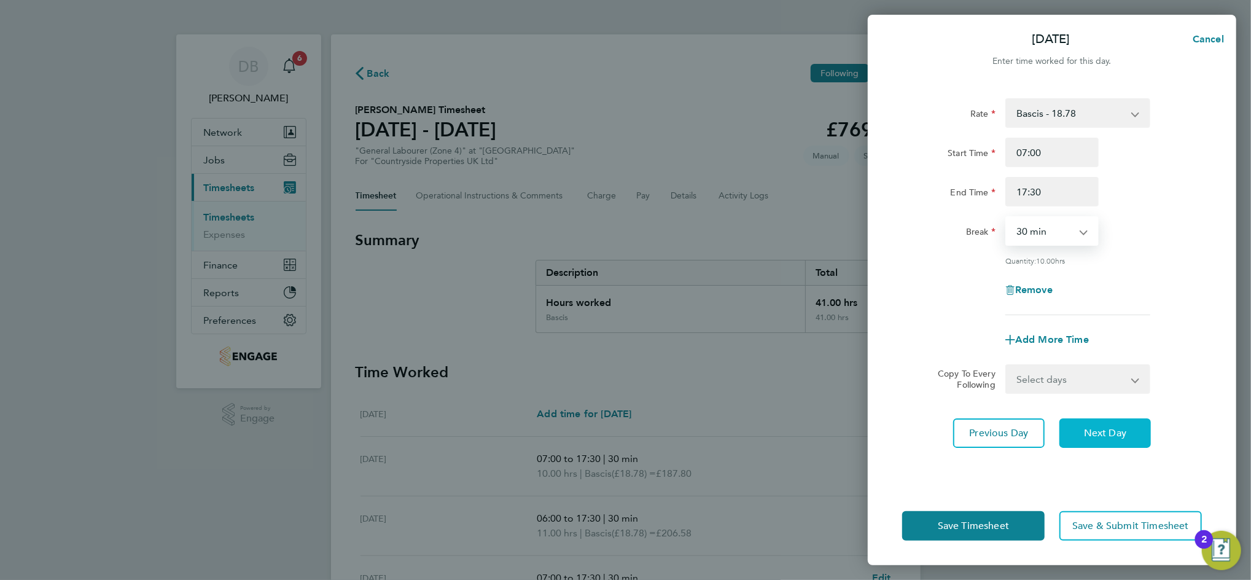
click at [1112, 427] on span "Next Day" at bounding box center [1105, 433] width 42 height 12
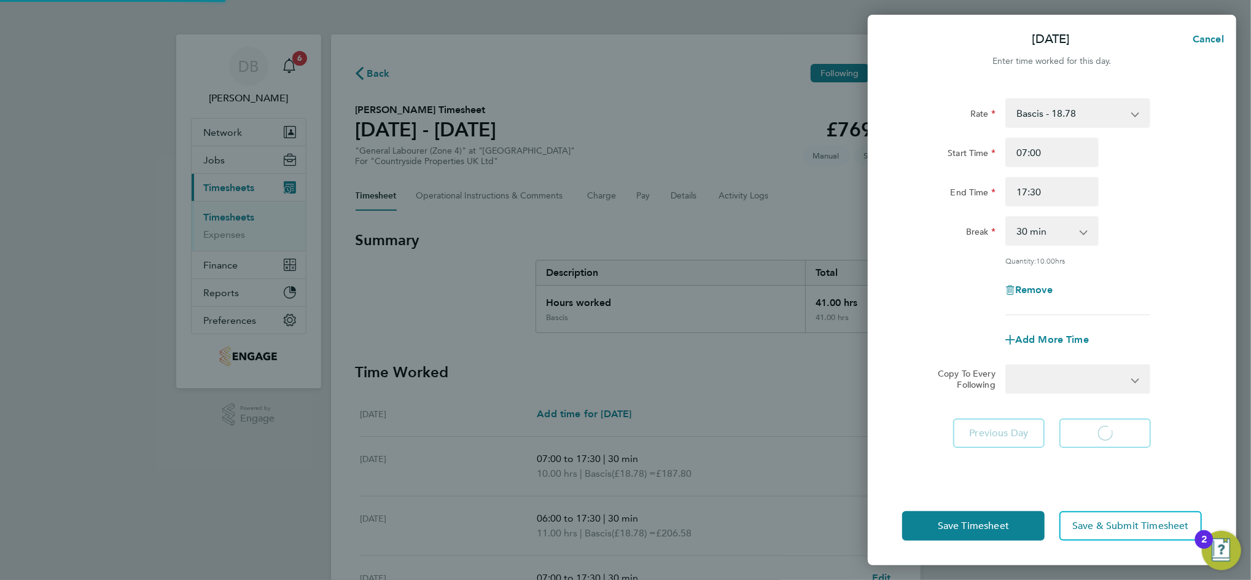
select select "30"
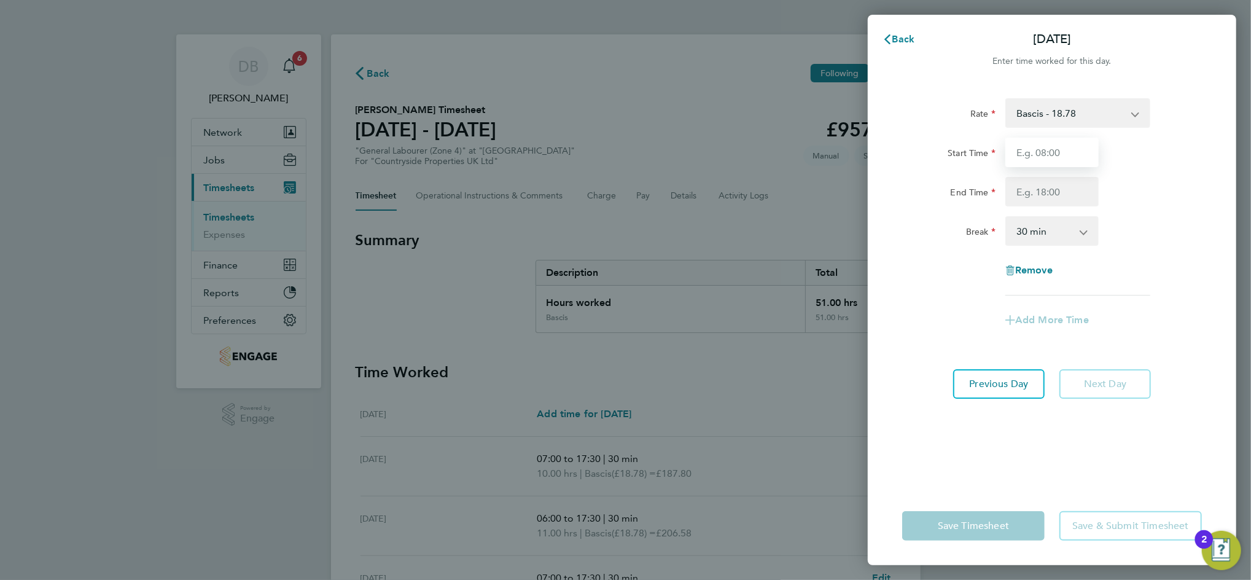
click at [1046, 141] on input "Start Time" at bounding box center [1051, 152] width 93 height 29
type input "07:00"
type input "17:30"
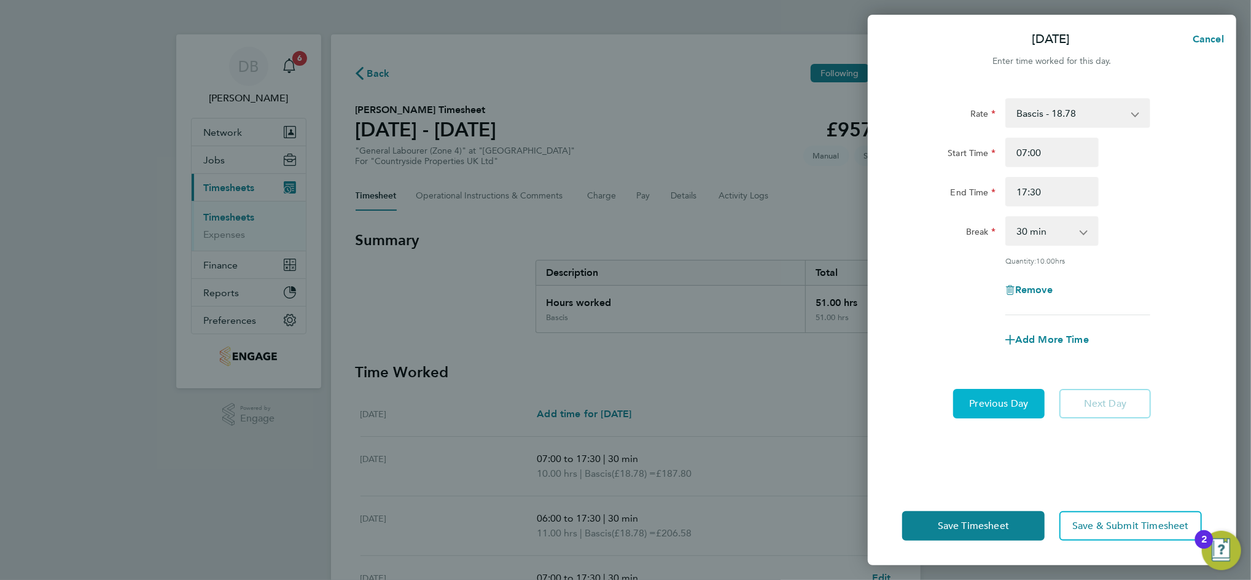
click at [1018, 408] on button "Previous Day" at bounding box center [999, 403] width 92 height 29
select select "30"
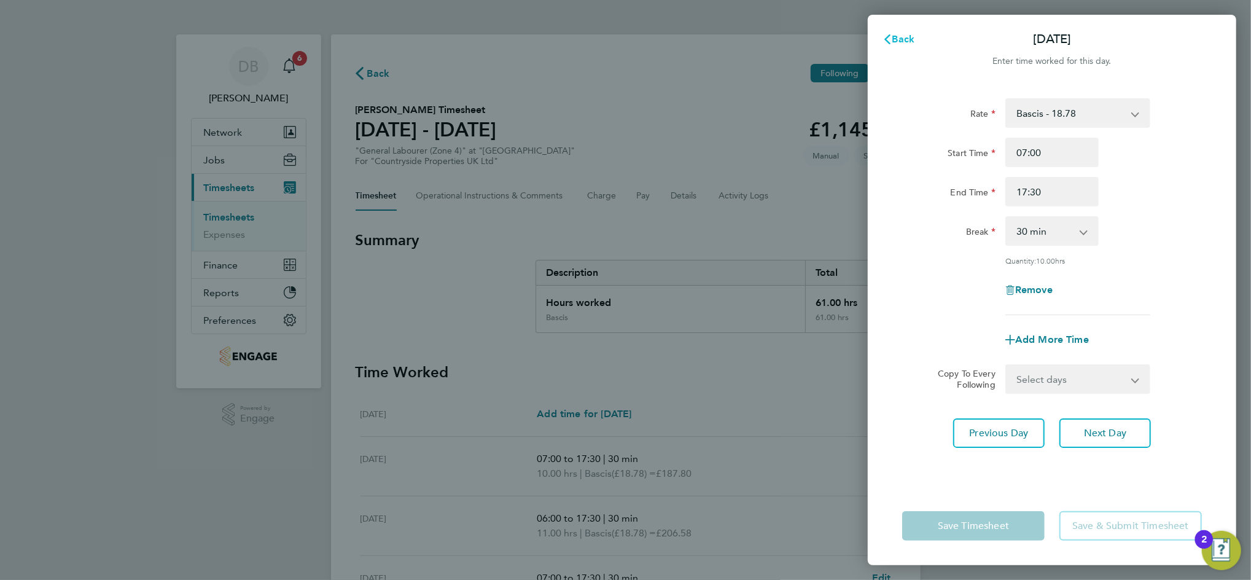
click at [900, 35] on span "Back" at bounding box center [903, 39] width 23 height 12
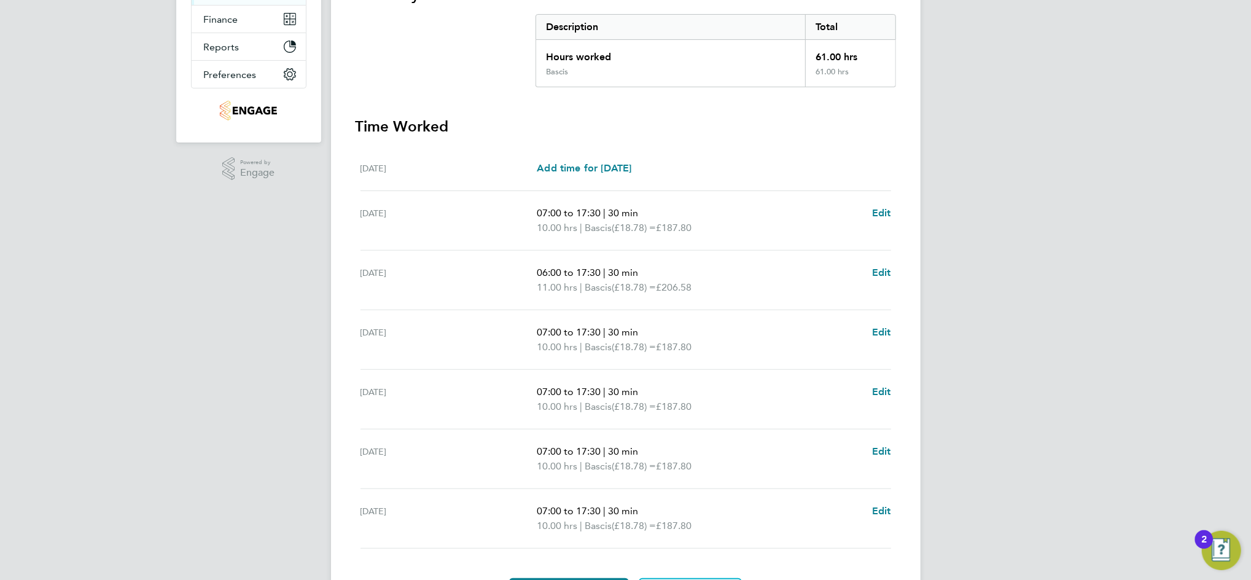
scroll to position [320, 0]
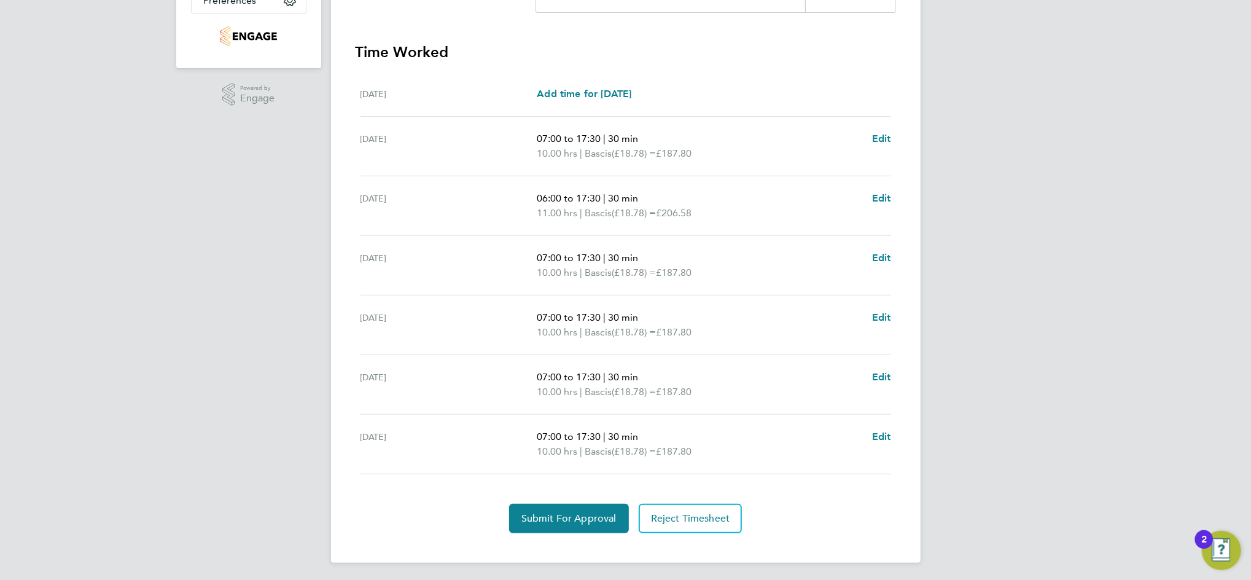
click at [964, 338] on div "DB Daniel Bassett Notifications 6 Applications: Network Team Members Businesses…" at bounding box center [625, 131] width 1251 height 902
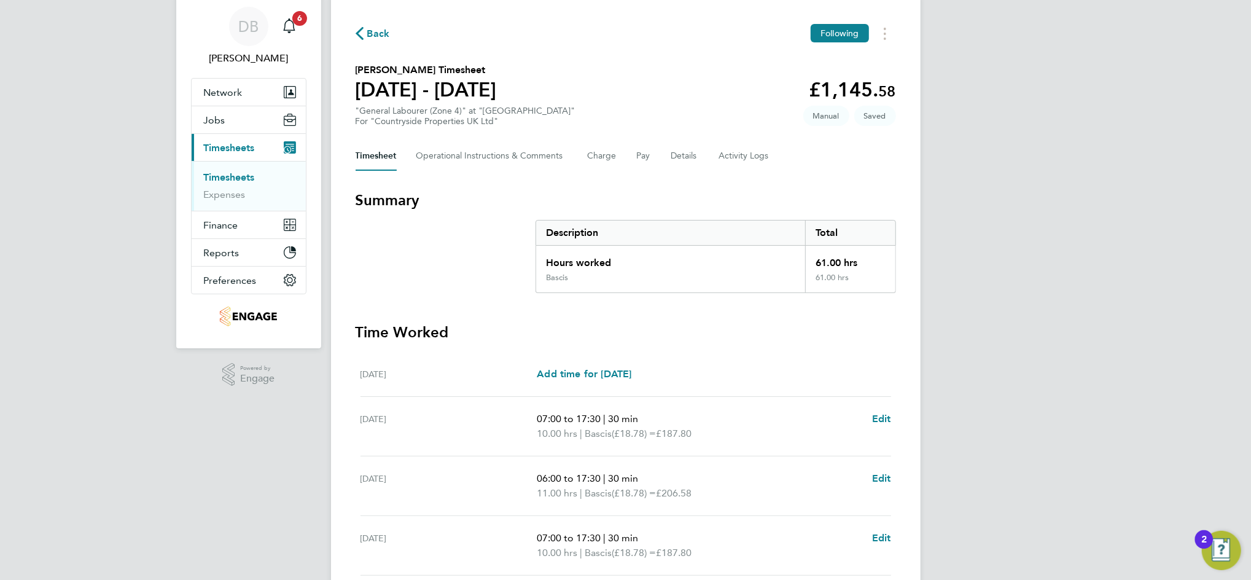
scroll to position [0, 0]
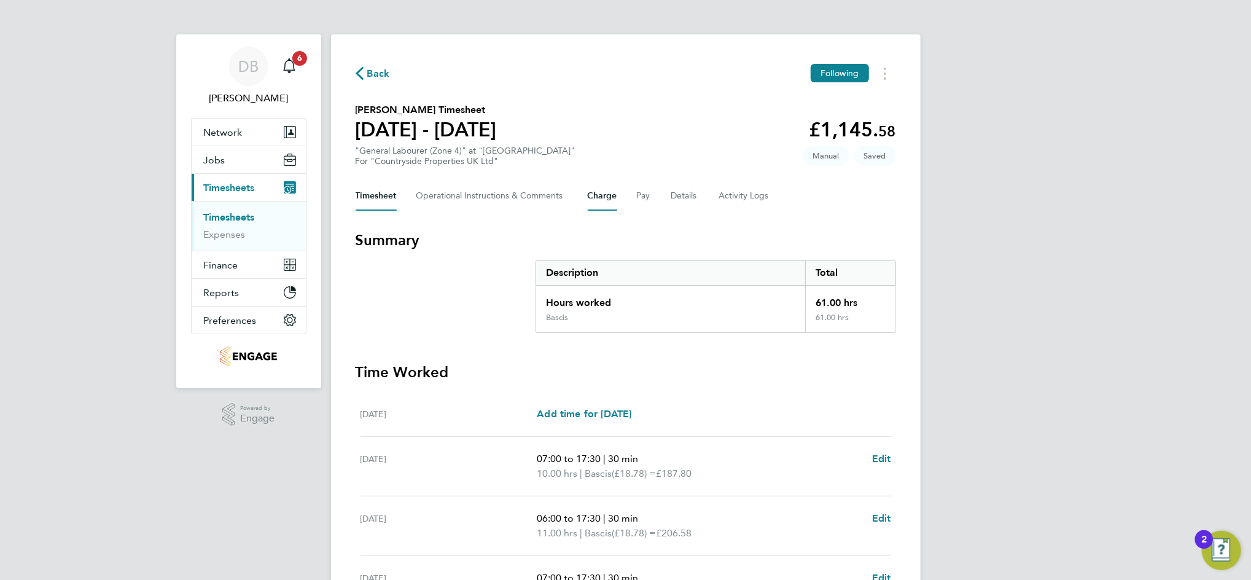
click at [615, 192] on button "Charge" at bounding box center [602, 195] width 29 height 29
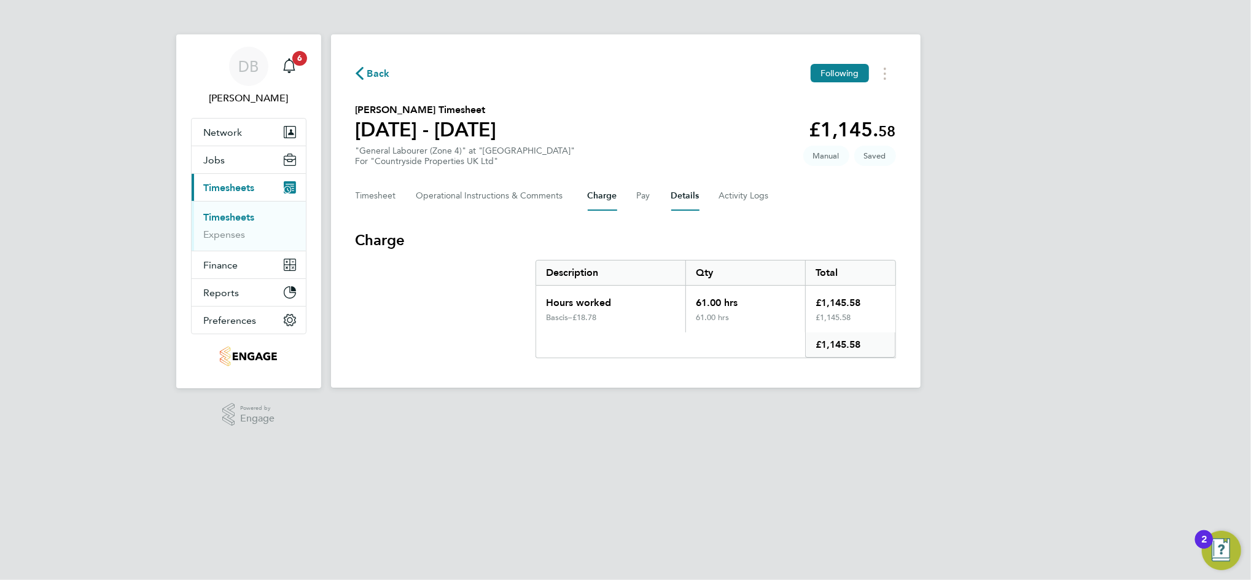
click at [680, 200] on button "Details" at bounding box center [685, 195] width 28 height 29
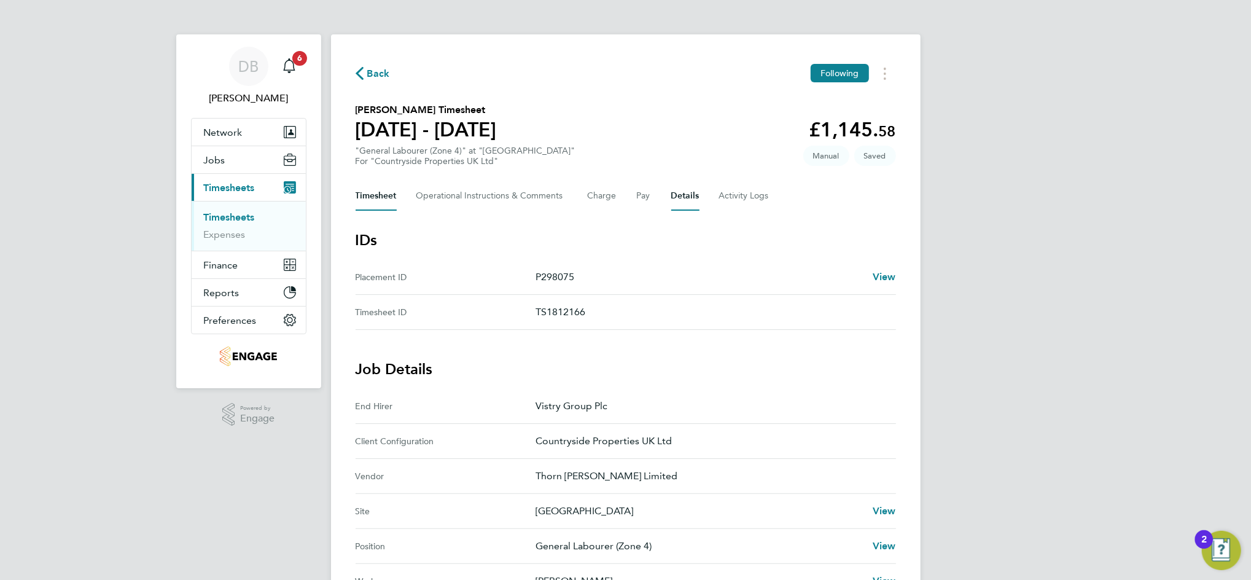
click at [383, 188] on button "Timesheet" at bounding box center [376, 195] width 41 height 29
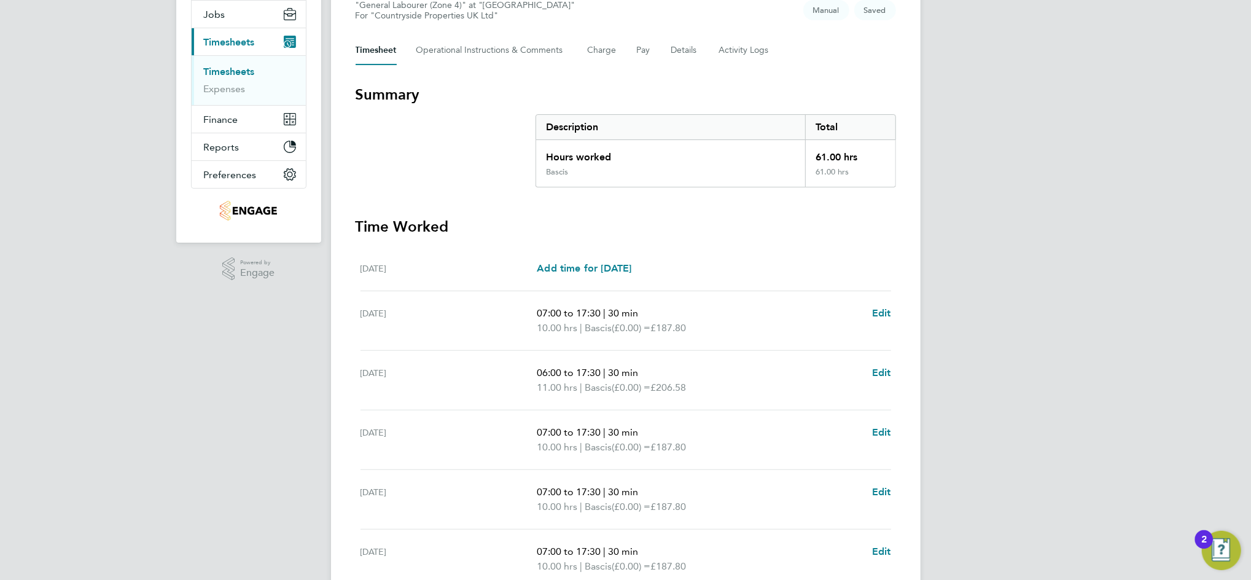
scroll to position [320, 0]
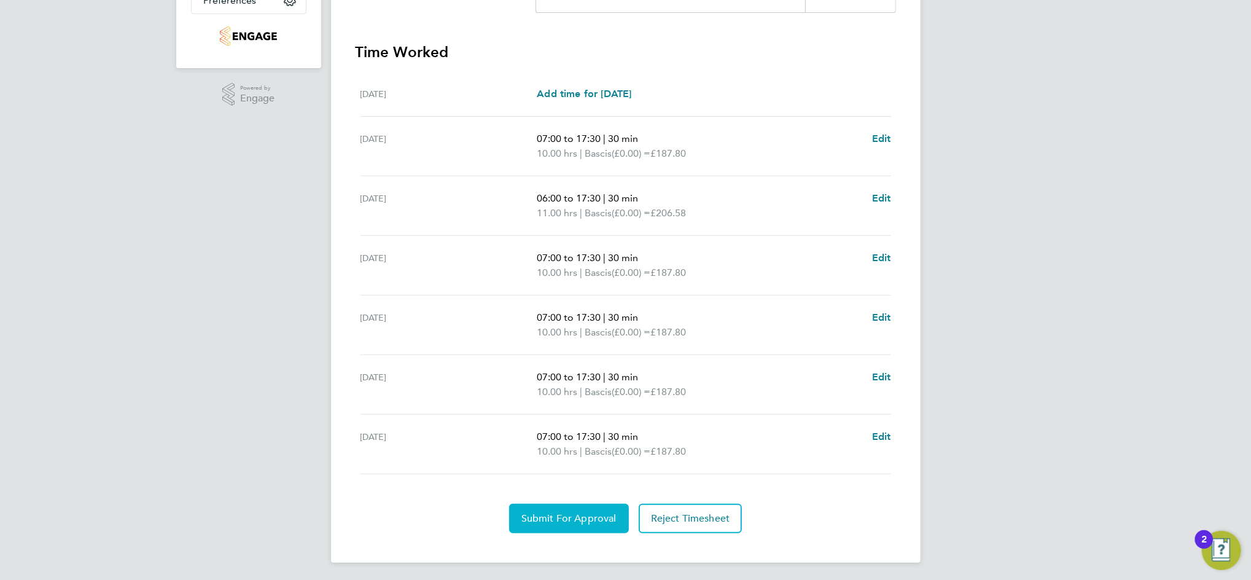
click at [573, 522] on button "Submit For Approval" at bounding box center [569, 518] width 120 height 29
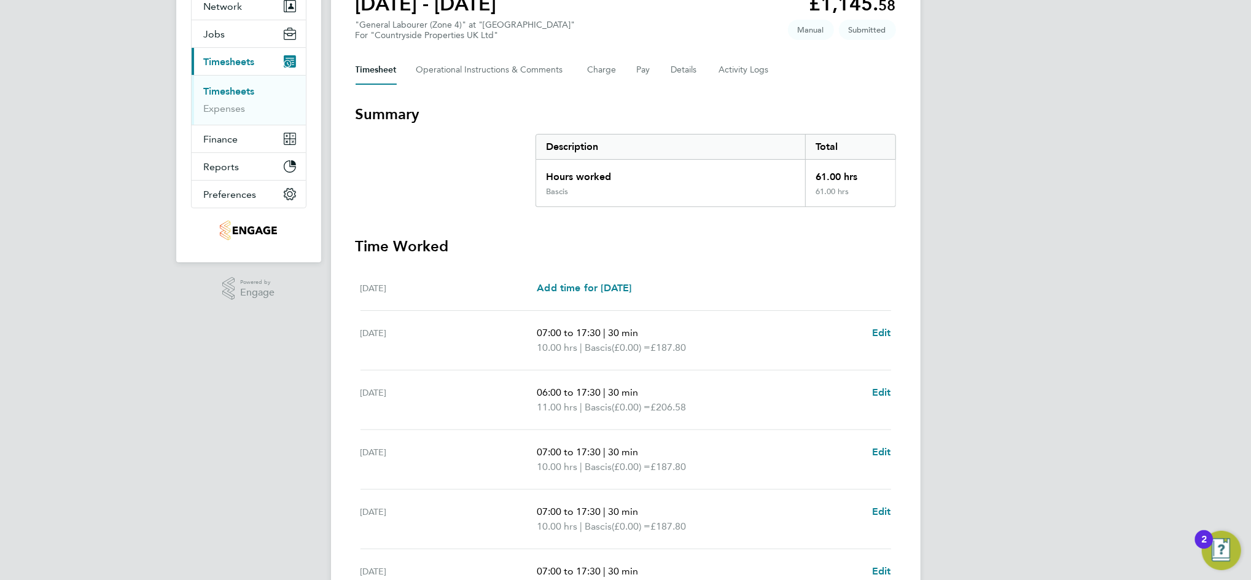
scroll to position [0, 0]
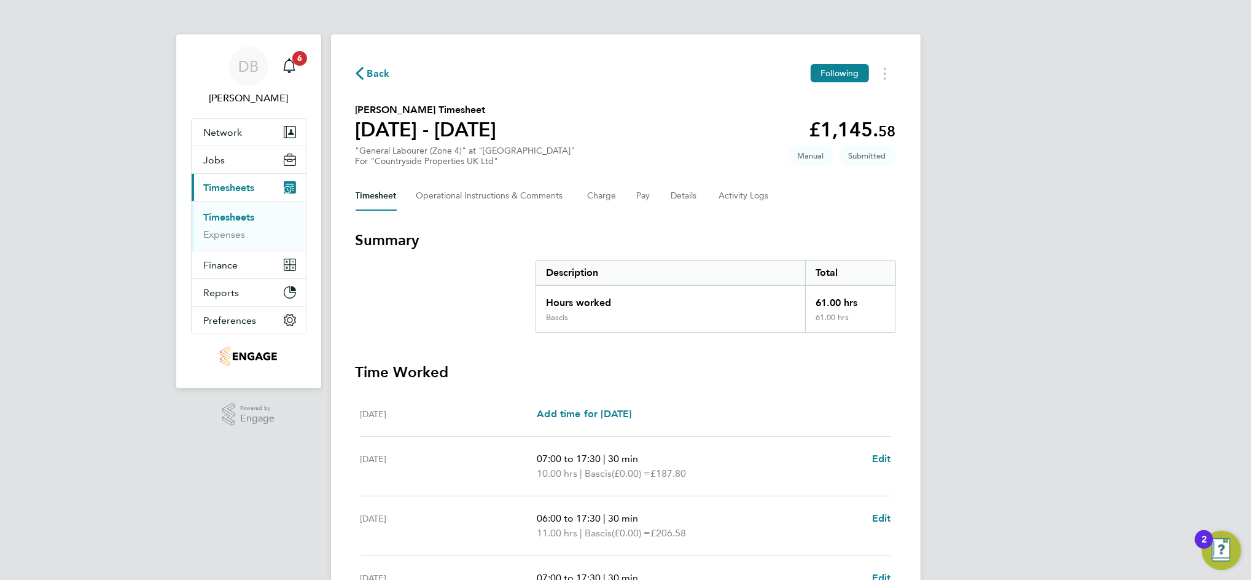
click at [367, 73] on span "Back" at bounding box center [378, 73] width 23 height 15
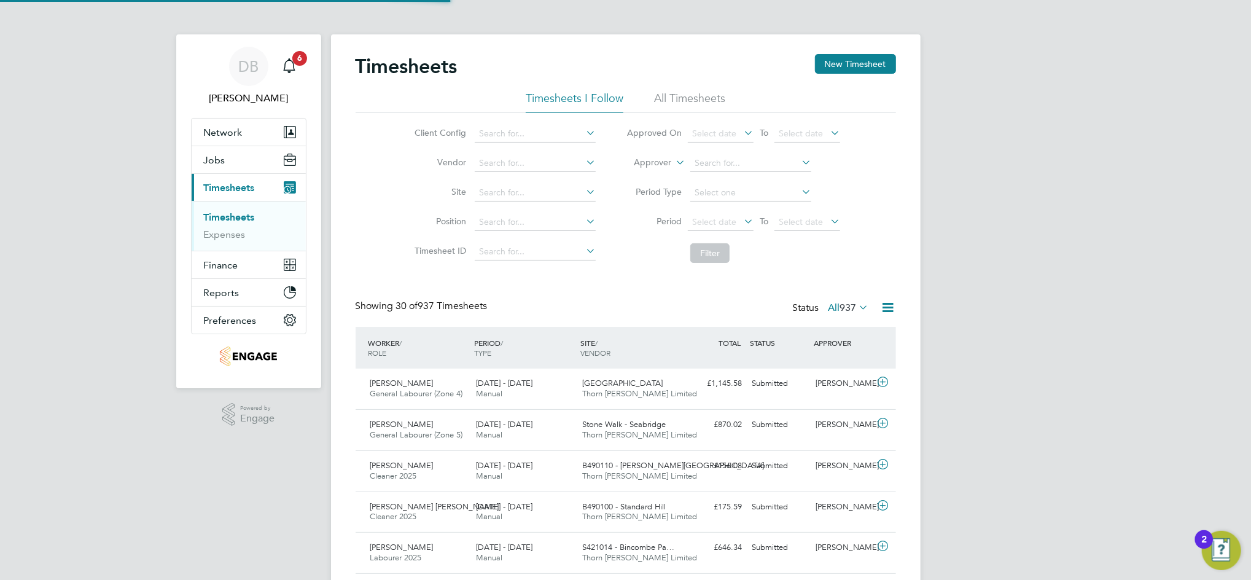
scroll to position [31, 106]
click at [249, 64] on span "DB" at bounding box center [248, 66] width 20 height 16
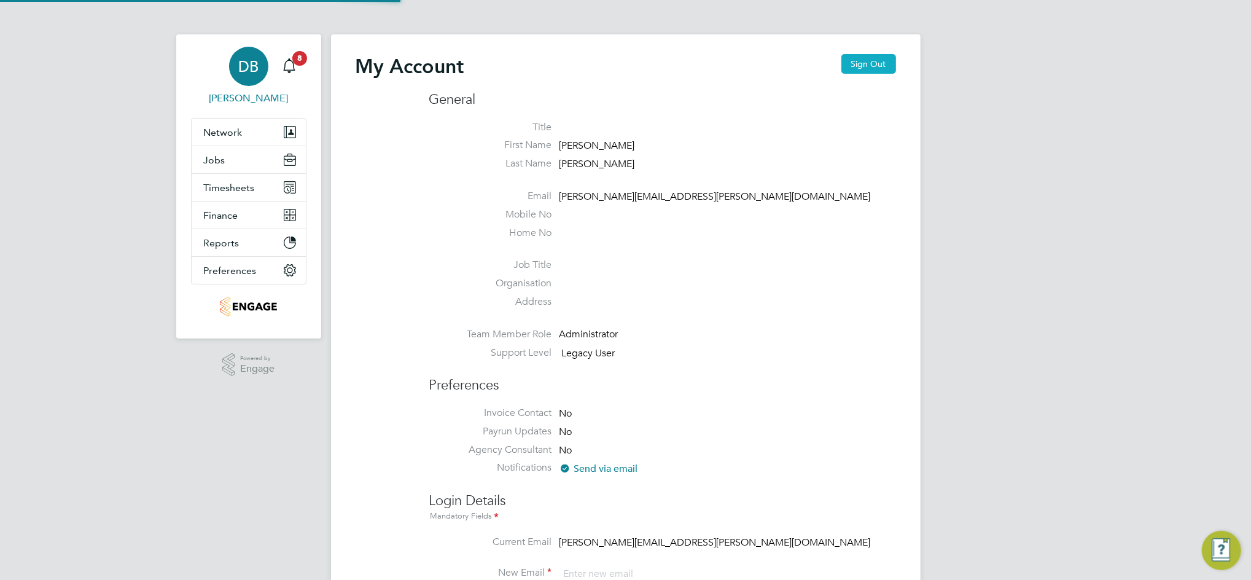
type input "daniel.bassett@thornbaker.co.uk"
click at [881, 63] on button "Sign Out" at bounding box center [868, 64] width 55 height 20
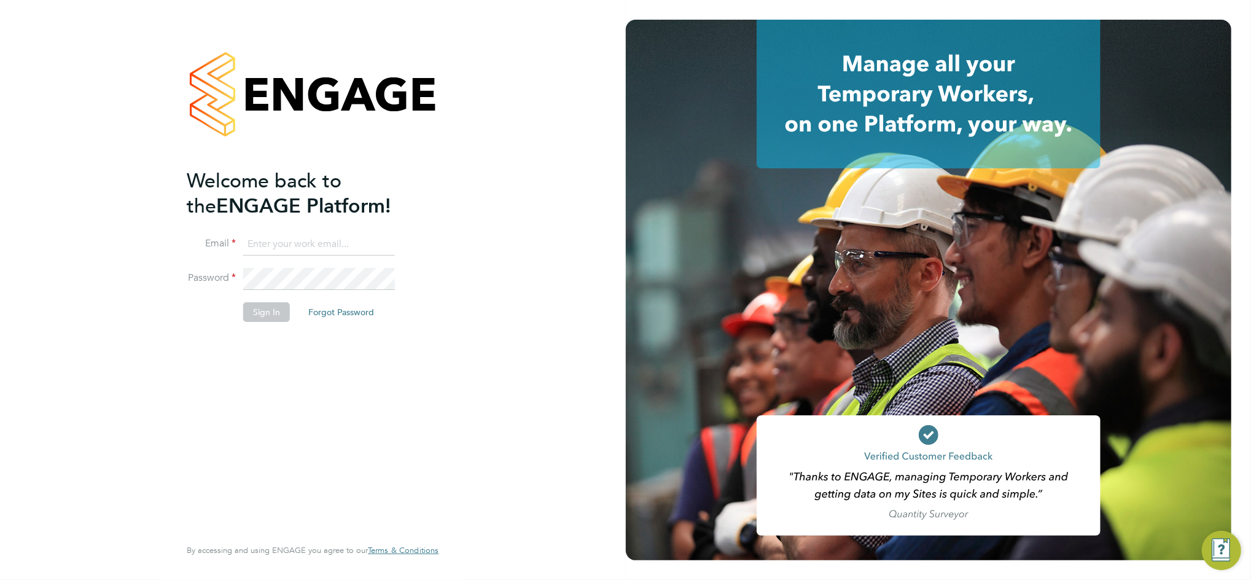
type input "daniel.bassett@thornbaker.co.uk"
